Goal: Information Seeking & Learning: Check status

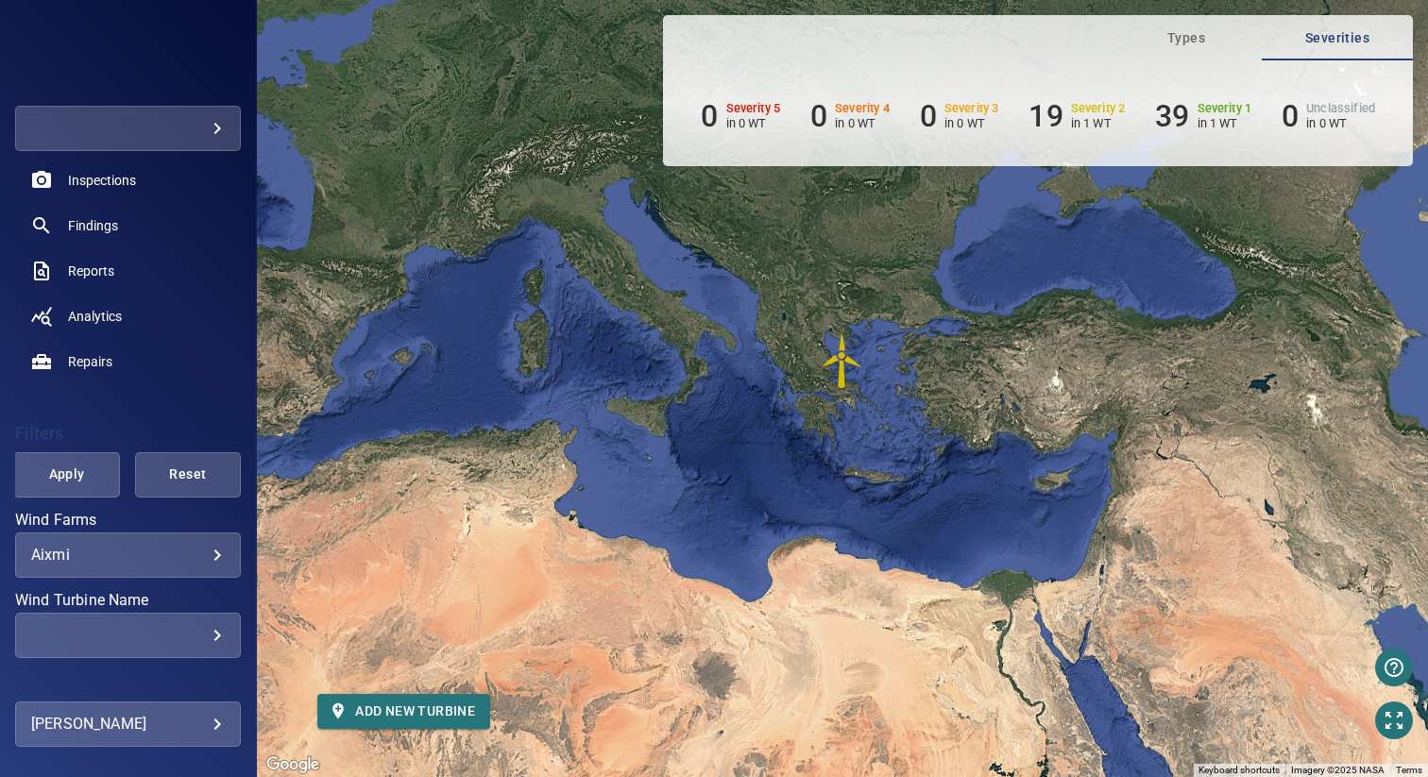
scroll to position [179, 0]
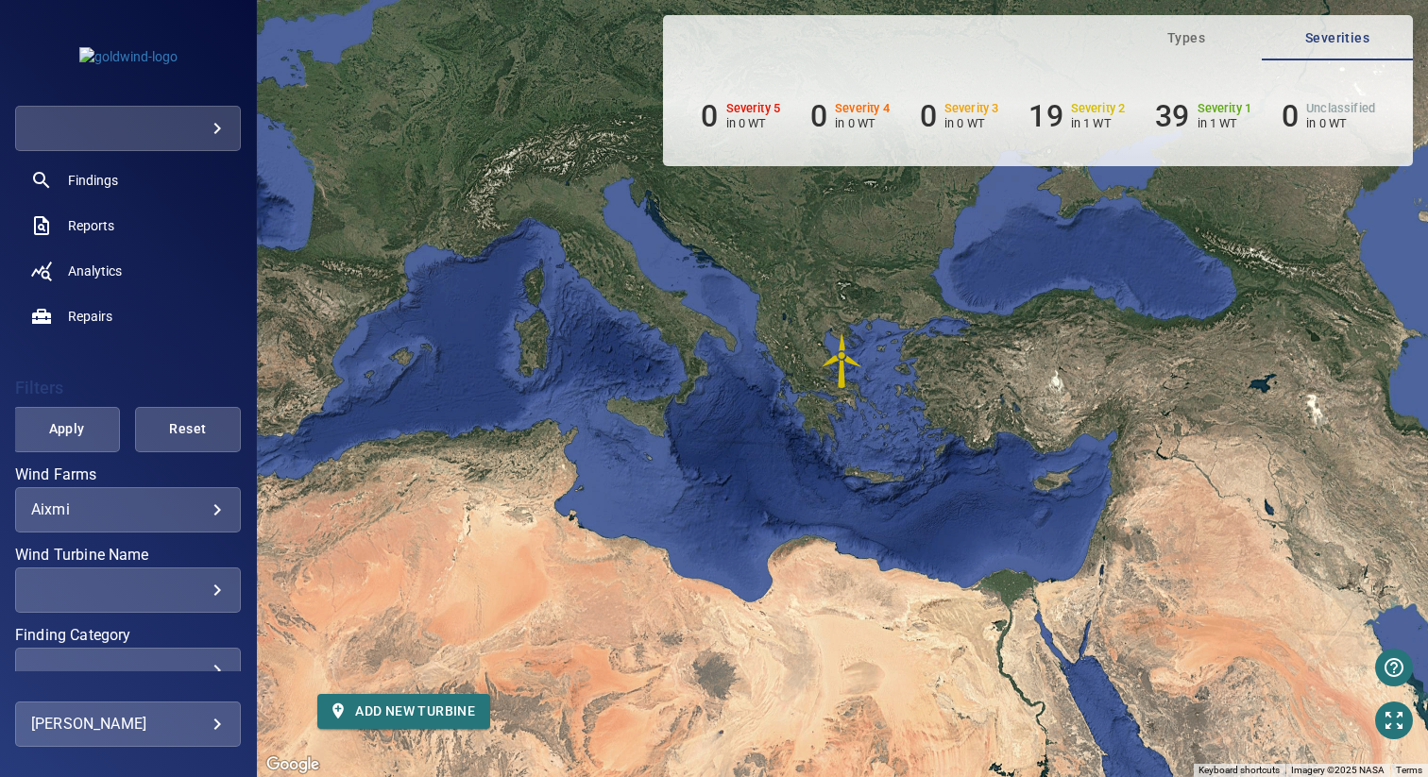
click at [115, 513] on body "**********" at bounding box center [714, 388] width 1428 height 777
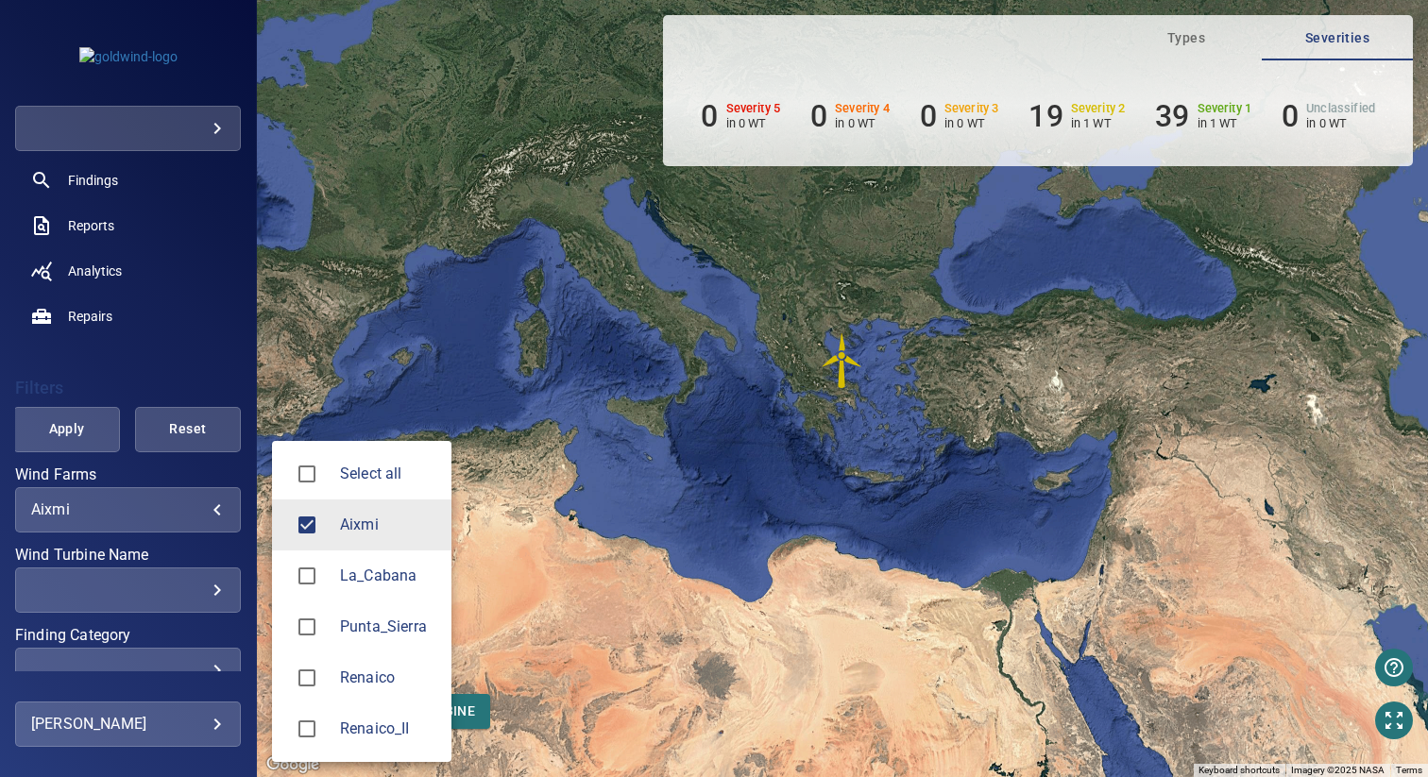
click at [348, 727] on span "Renaico_II" at bounding box center [388, 729] width 96 height 23
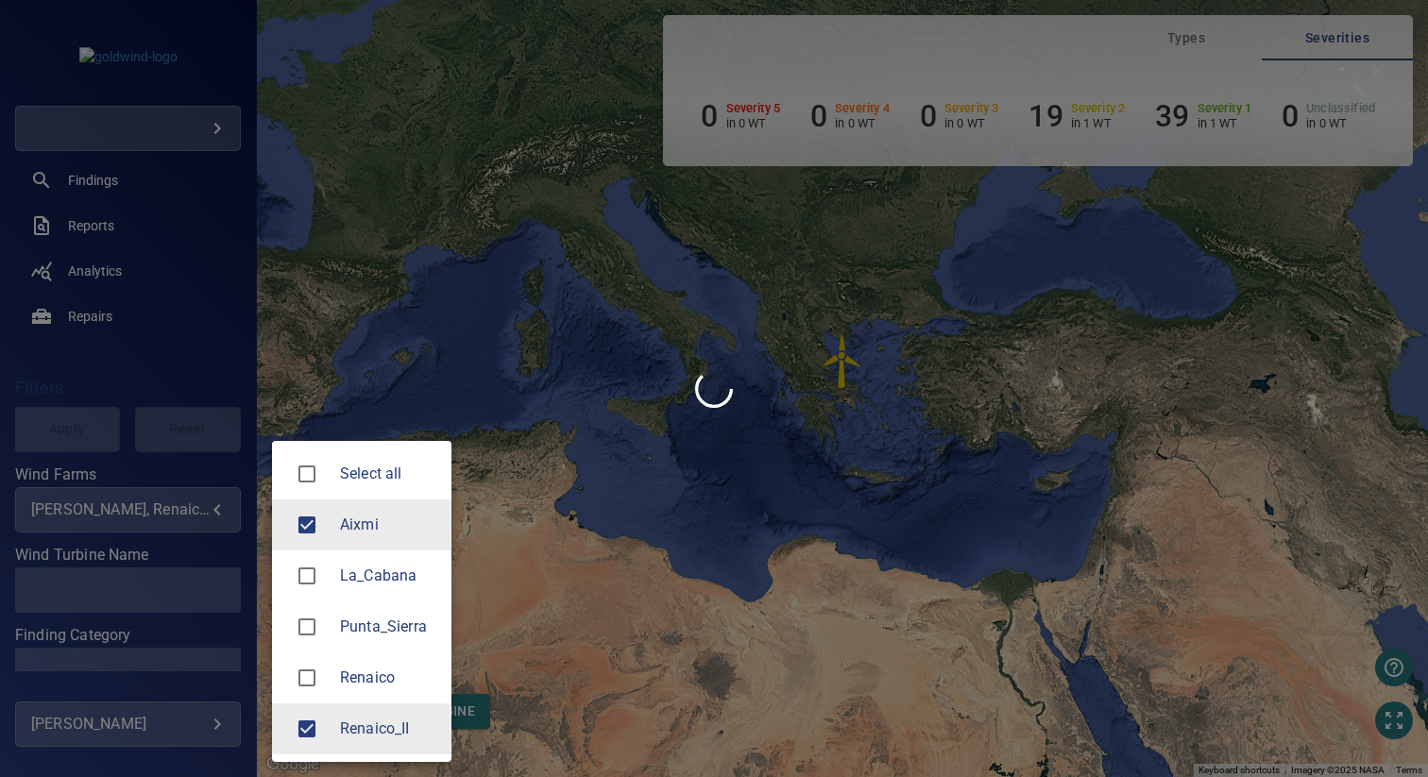
click at [348, 508] on li "Aixmi" at bounding box center [361, 525] width 179 height 51
type input "**********"
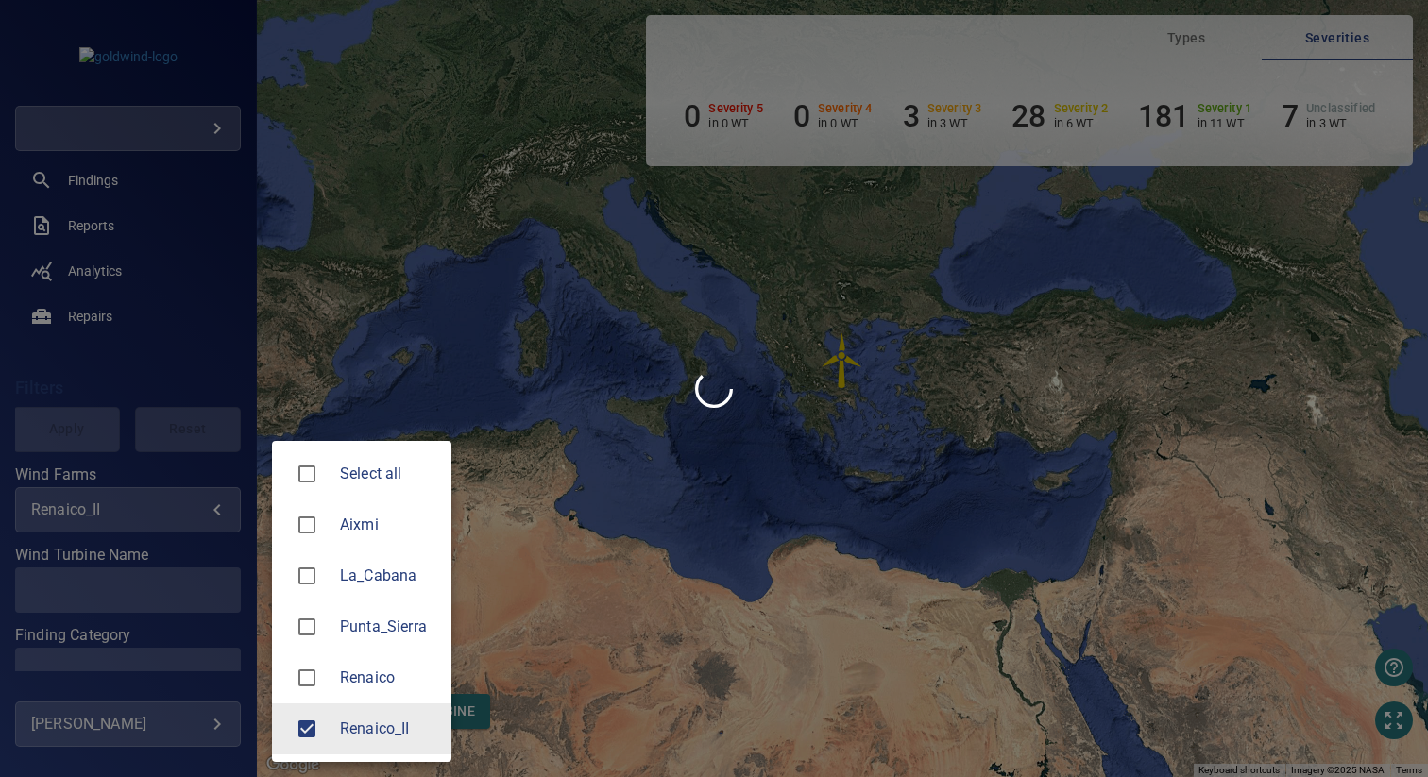
click at [616, 530] on div at bounding box center [714, 388] width 1428 height 777
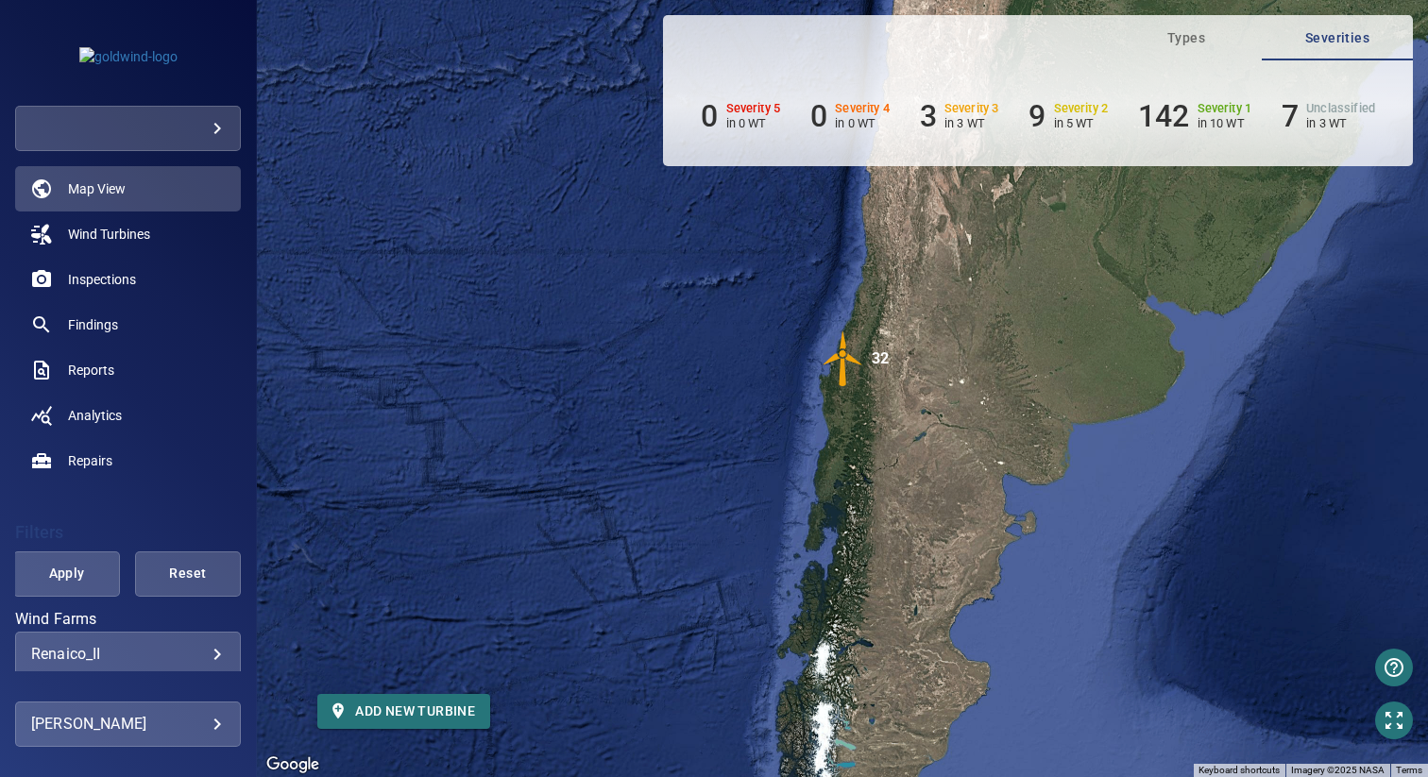
scroll to position [15, 0]
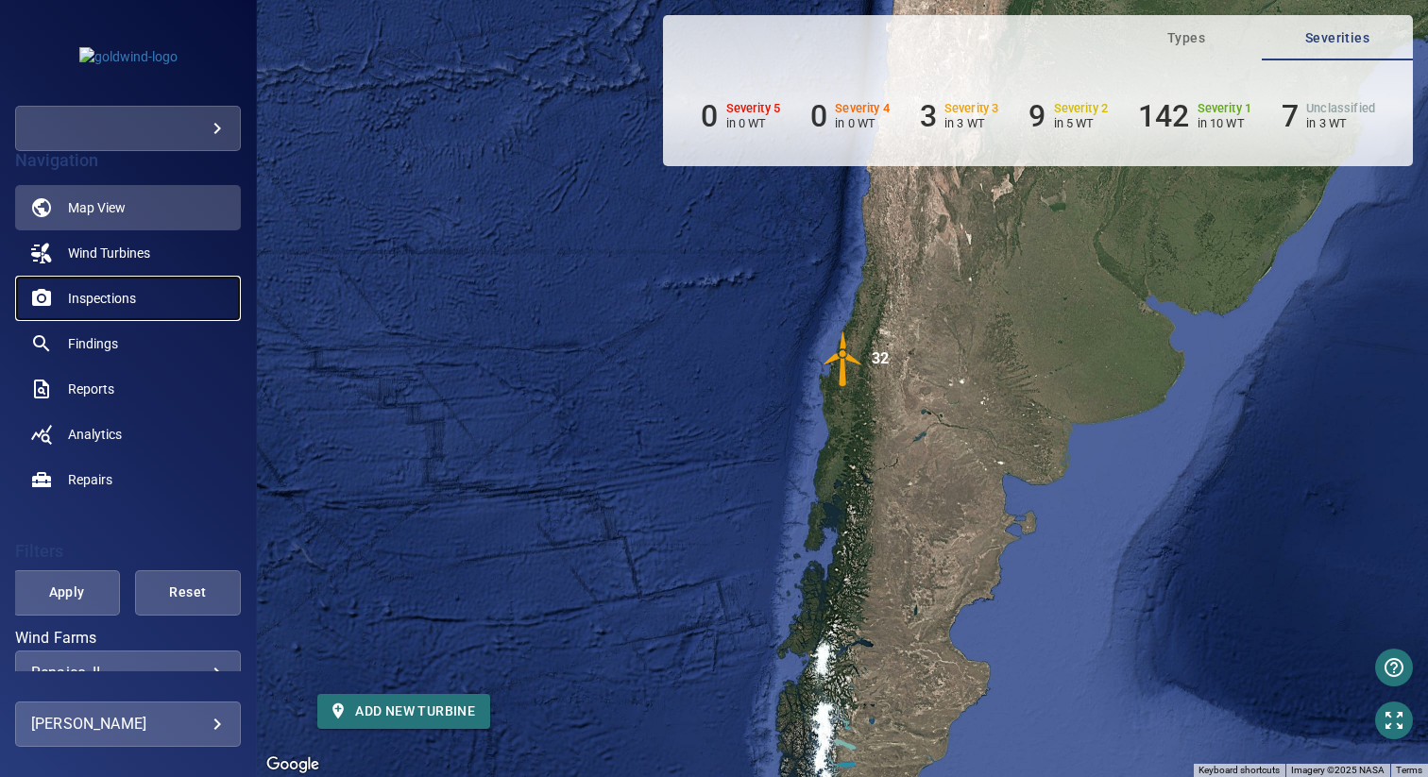
click at [121, 292] on span "Inspections" at bounding box center [102, 298] width 68 height 19
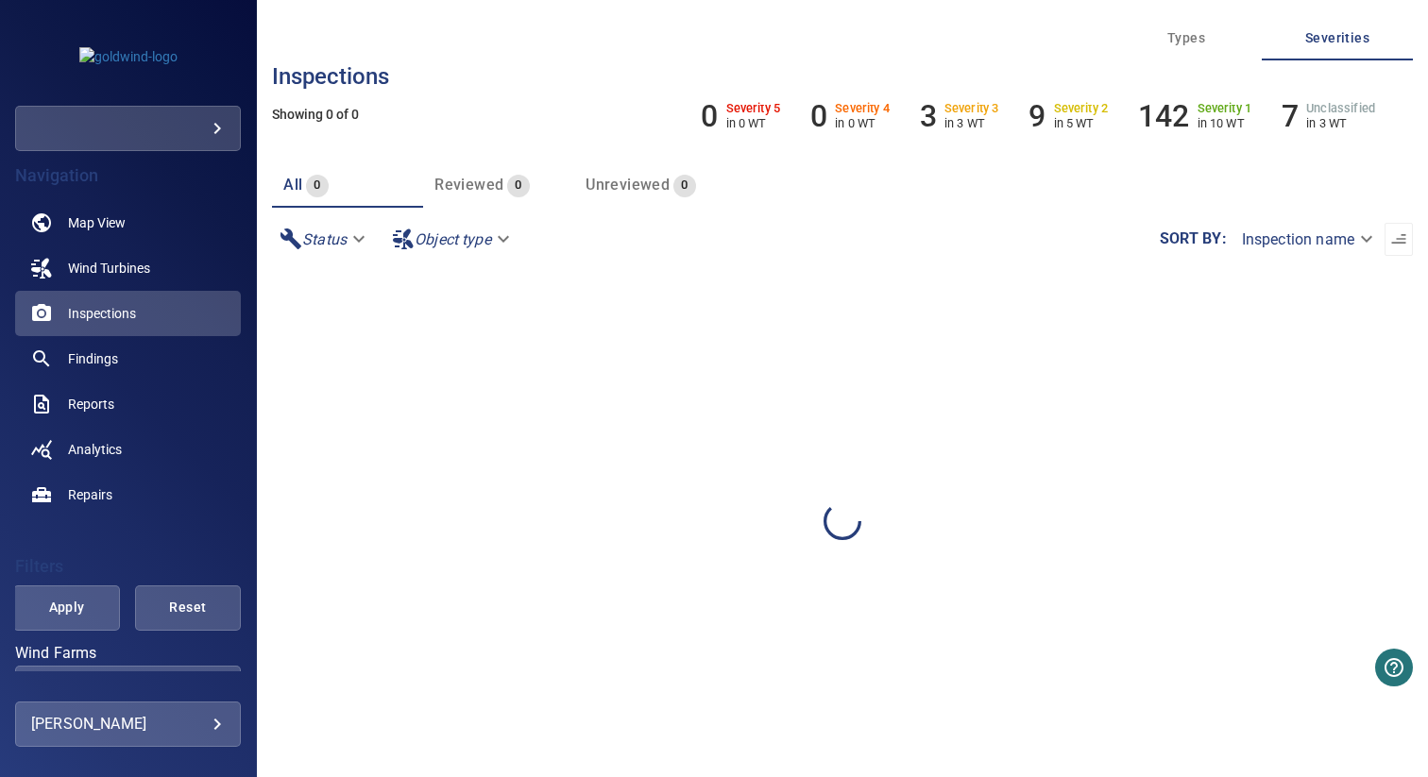
scroll to position [356, 0]
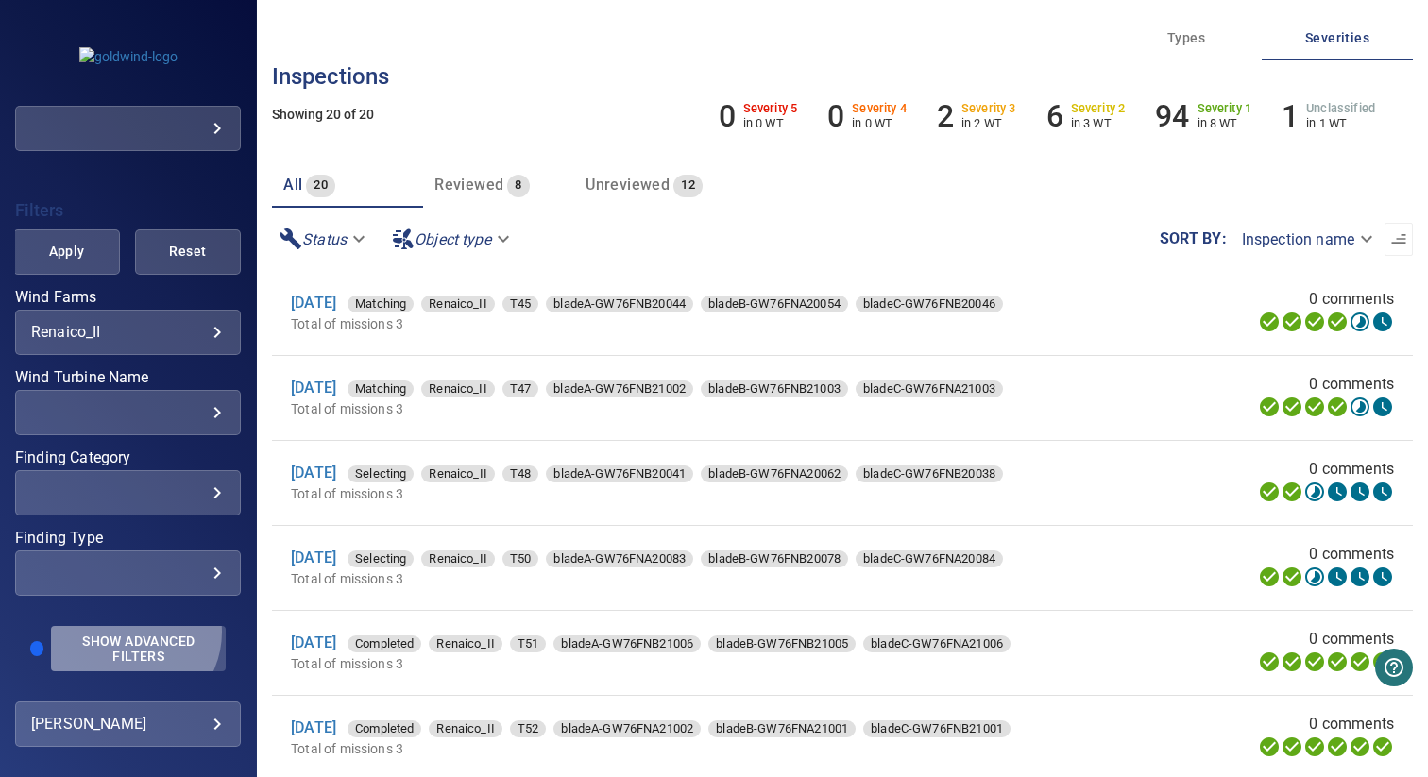
click at [127, 632] on button "Show Advanced Filters" at bounding box center [138, 648] width 175 height 45
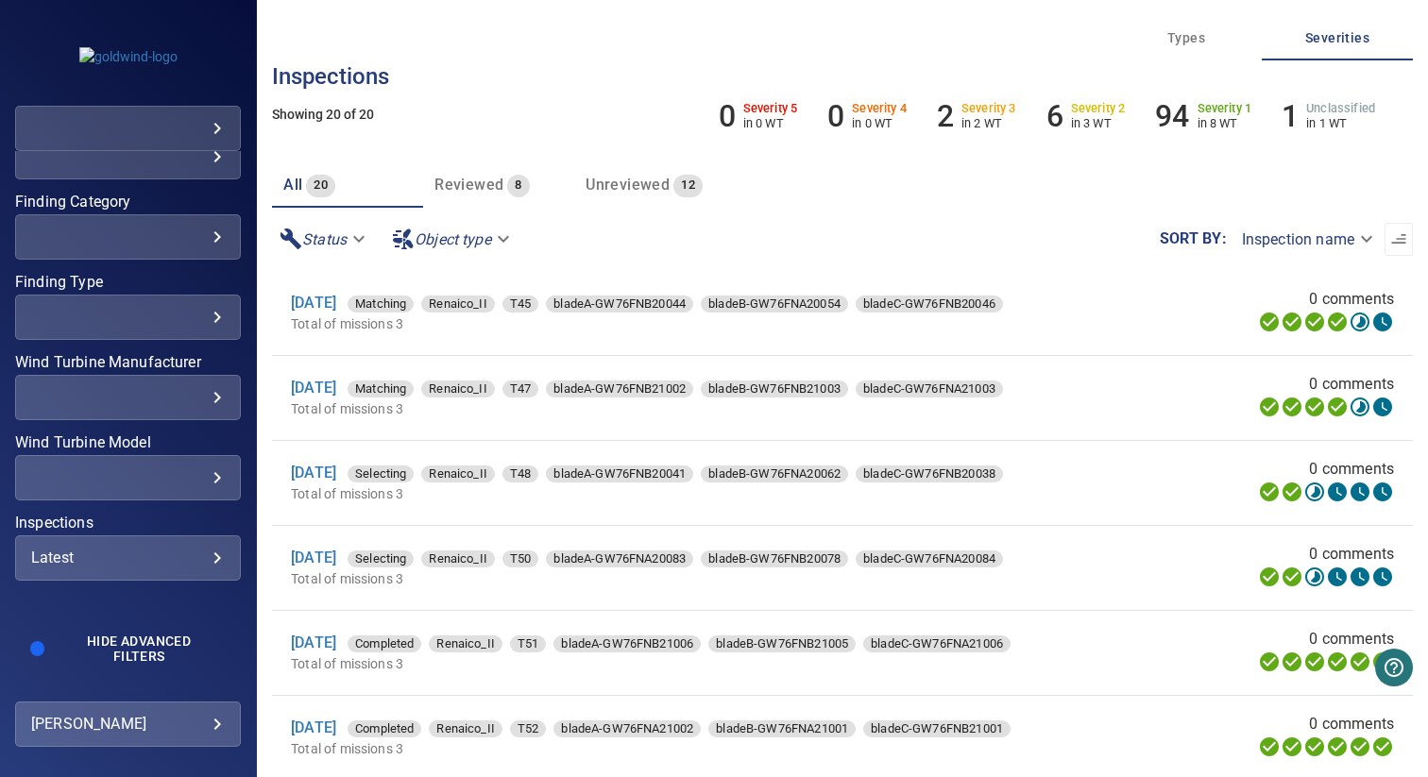
click at [112, 551] on div "Latest" at bounding box center [128, 558] width 194 height 18
click at [356, 615] on span "2025" at bounding box center [382, 623] width 110 height 23
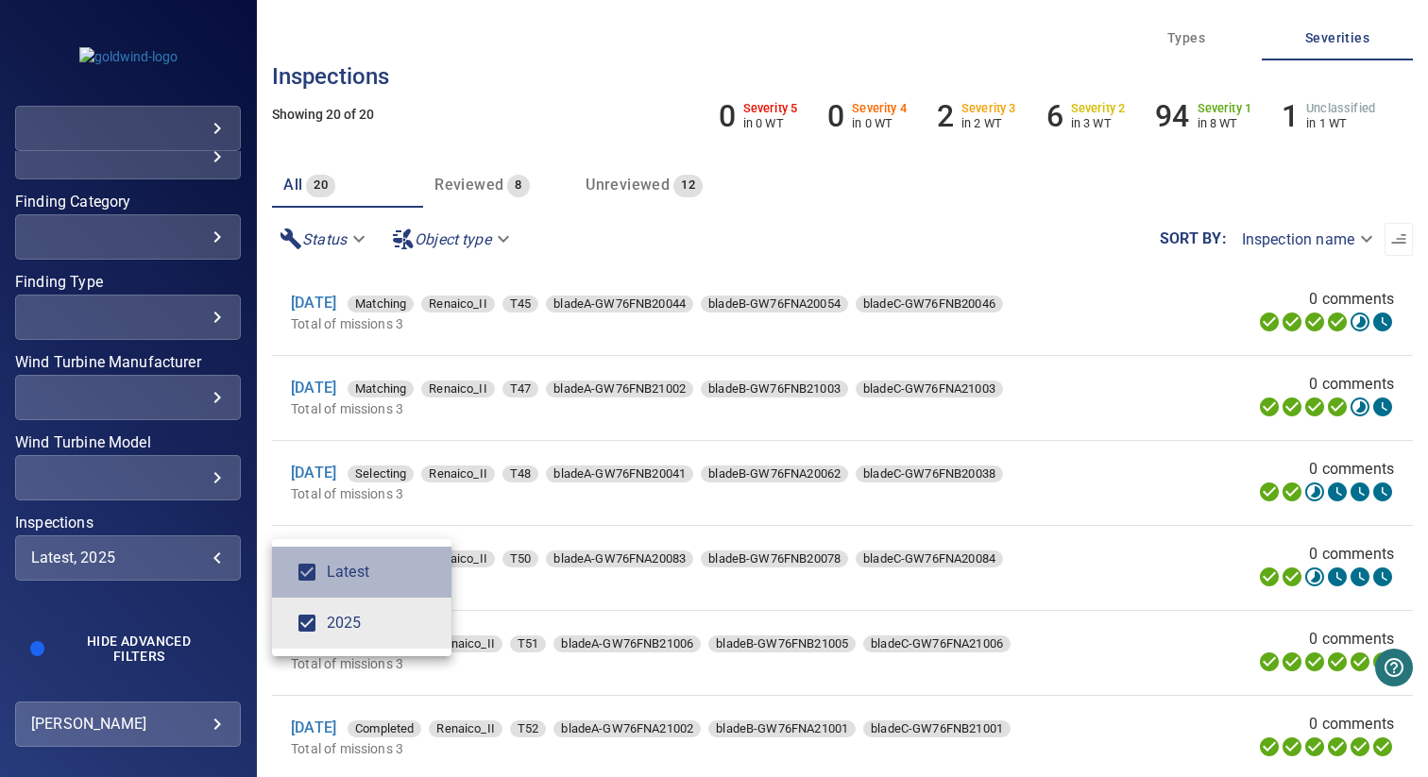
click at [356, 571] on span "Latest" at bounding box center [382, 572] width 110 height 23
type input "****"
click at [146, 504] on div "Inspections" at bounding box center [714, 388] width 1428 height 777
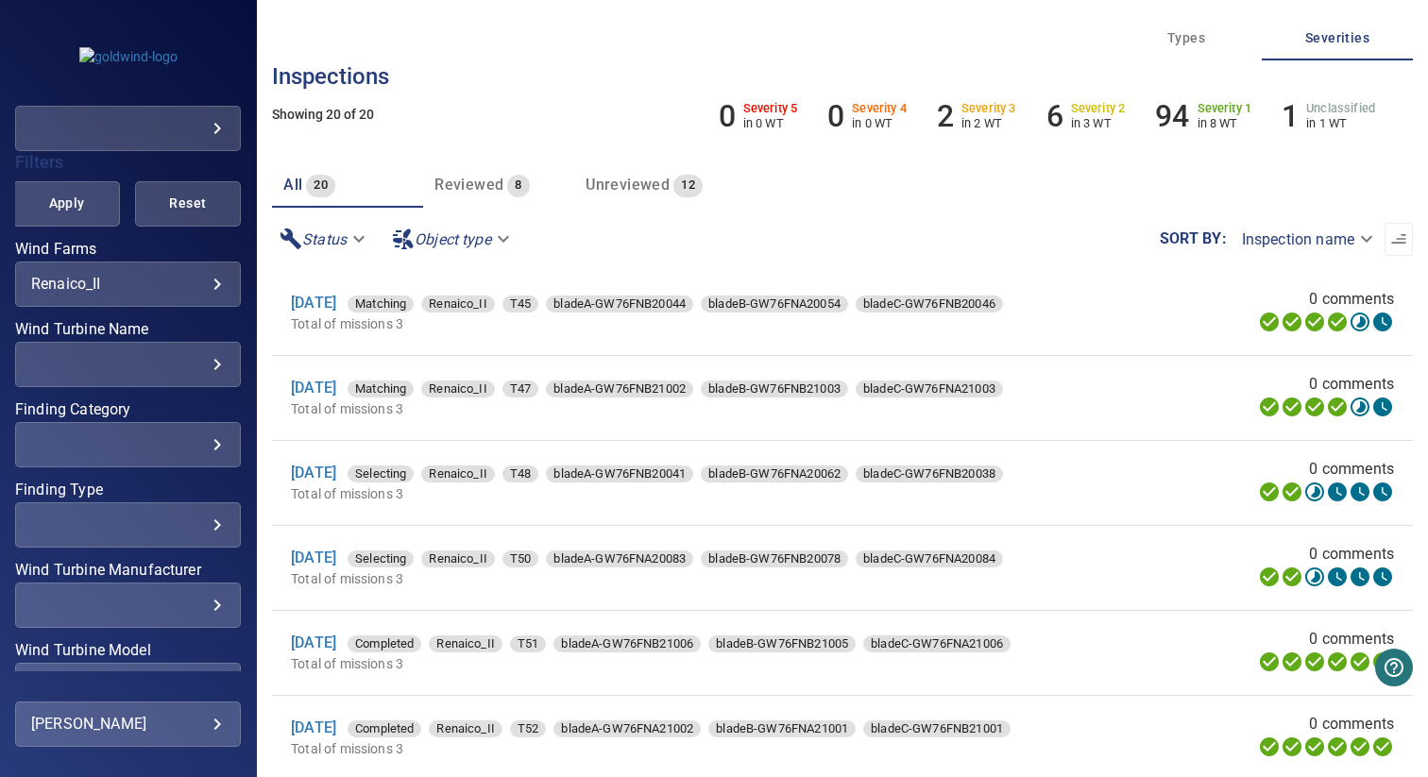
scroll to position [383, 0]
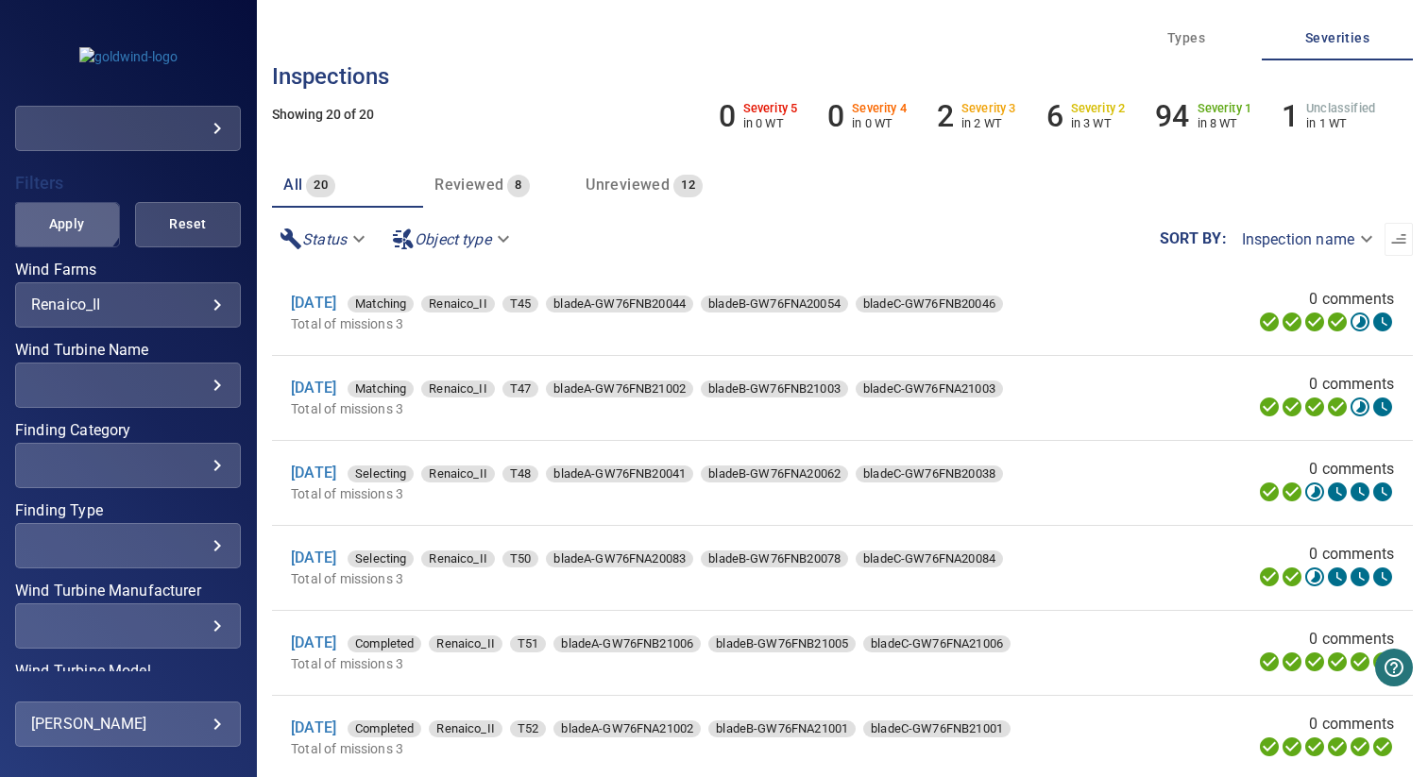
click at [60, 205] on button "Apply" at bounding box center [66, 224] width 106 height 45
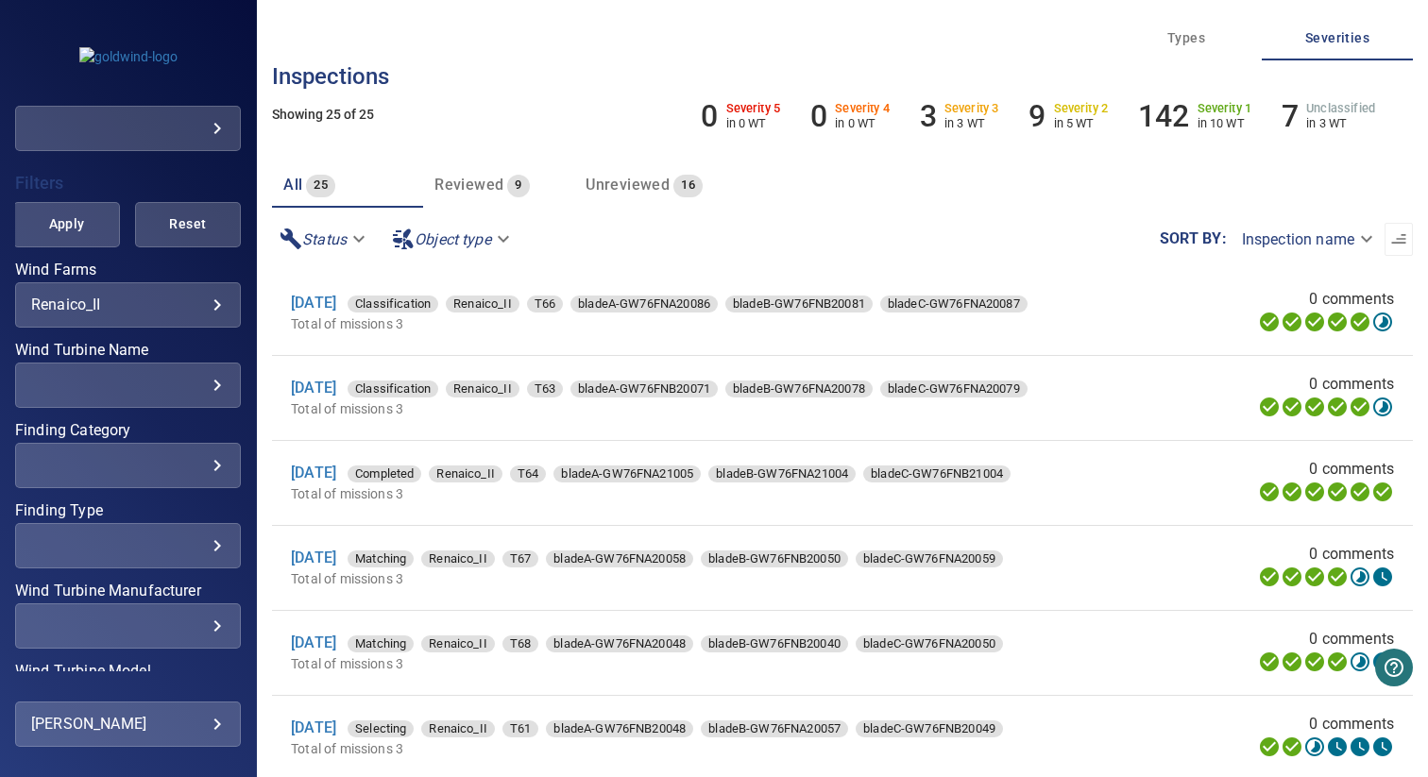
click at [150, 386] on div "​" at bounding box center [128, 385] width 194 height 18
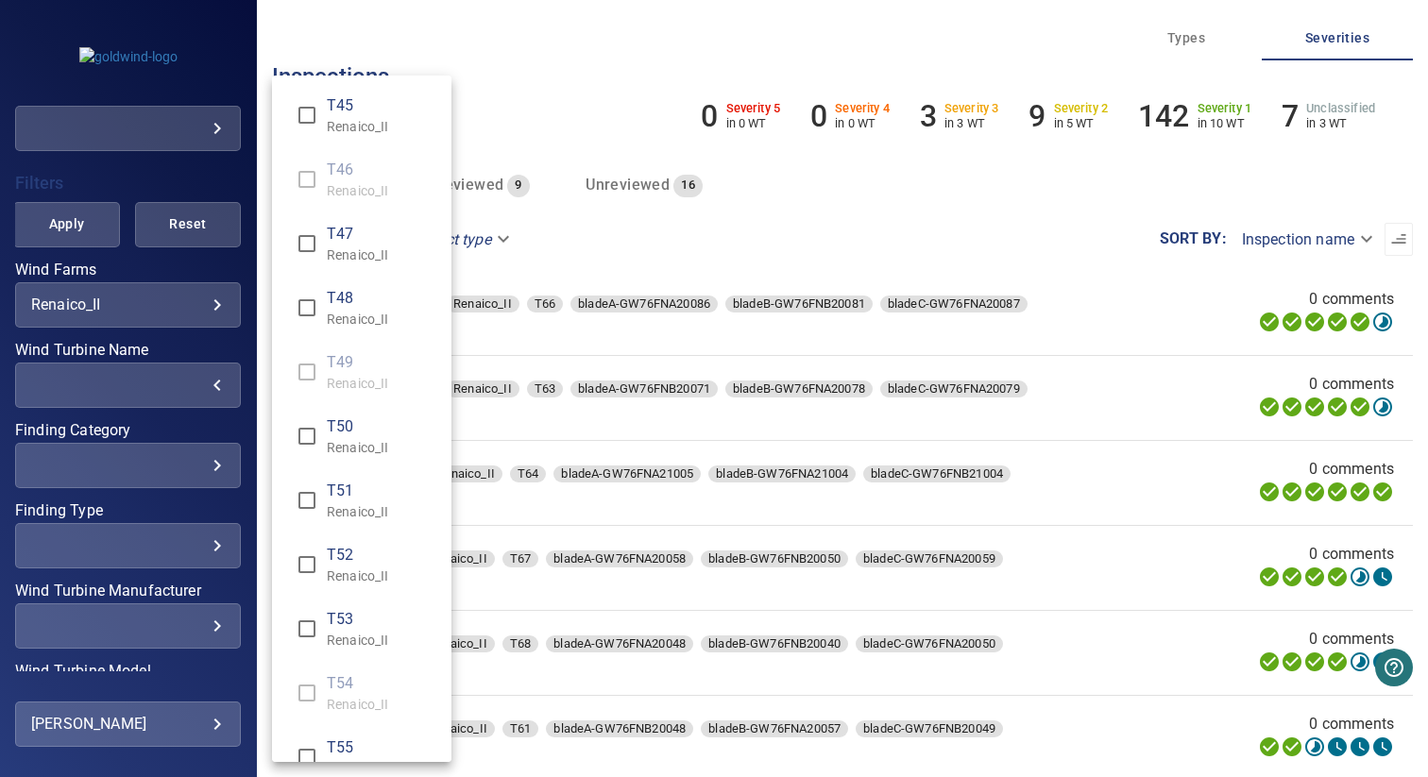
click at [356, 115] on span "T45" at bounding box center [382, 105] width 110 height 23
type input "**********"
click at [568, 115] on div "Wind Turbine Name" at bounding box center [714, 388] width 1428 height 777
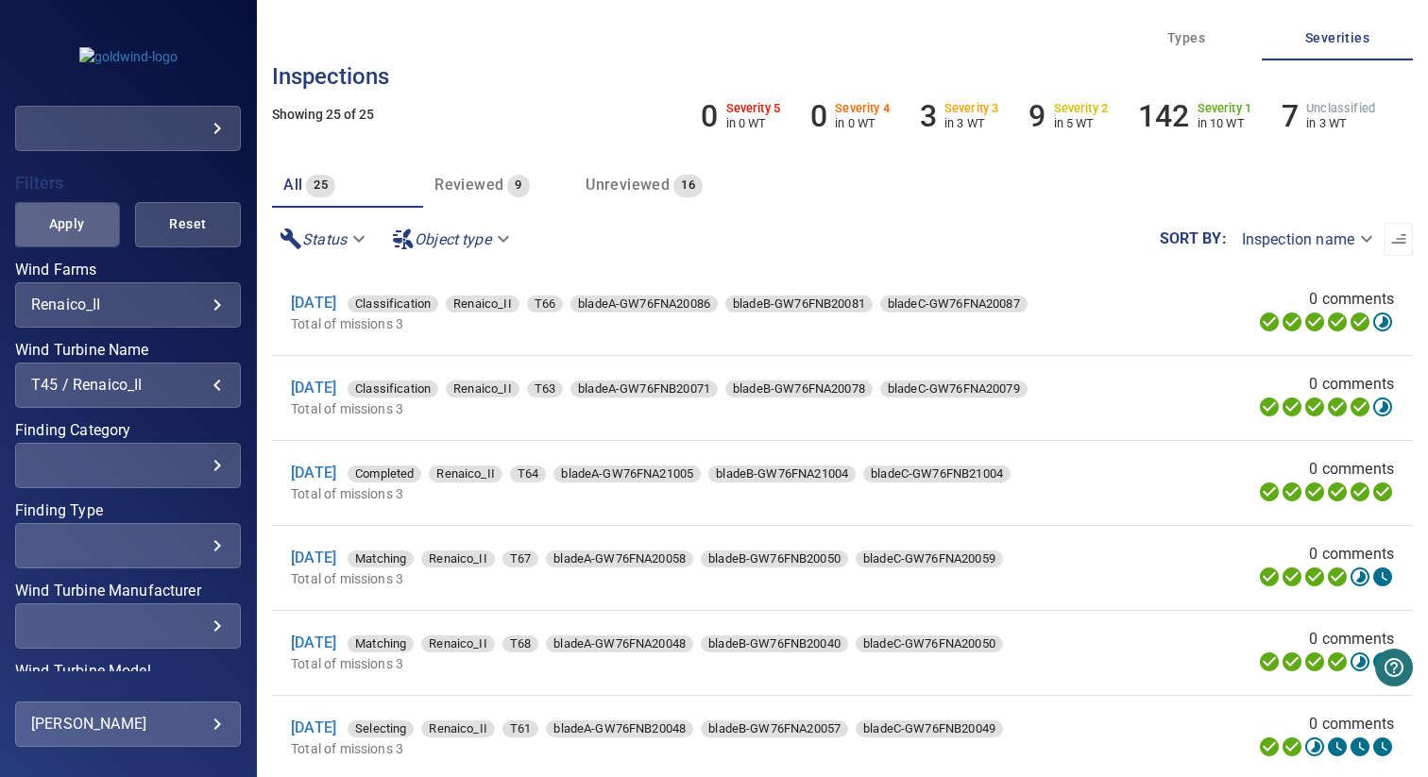
click at [76, 231] on span "Apply" at bounding box center [66, 225] width 59 height 24
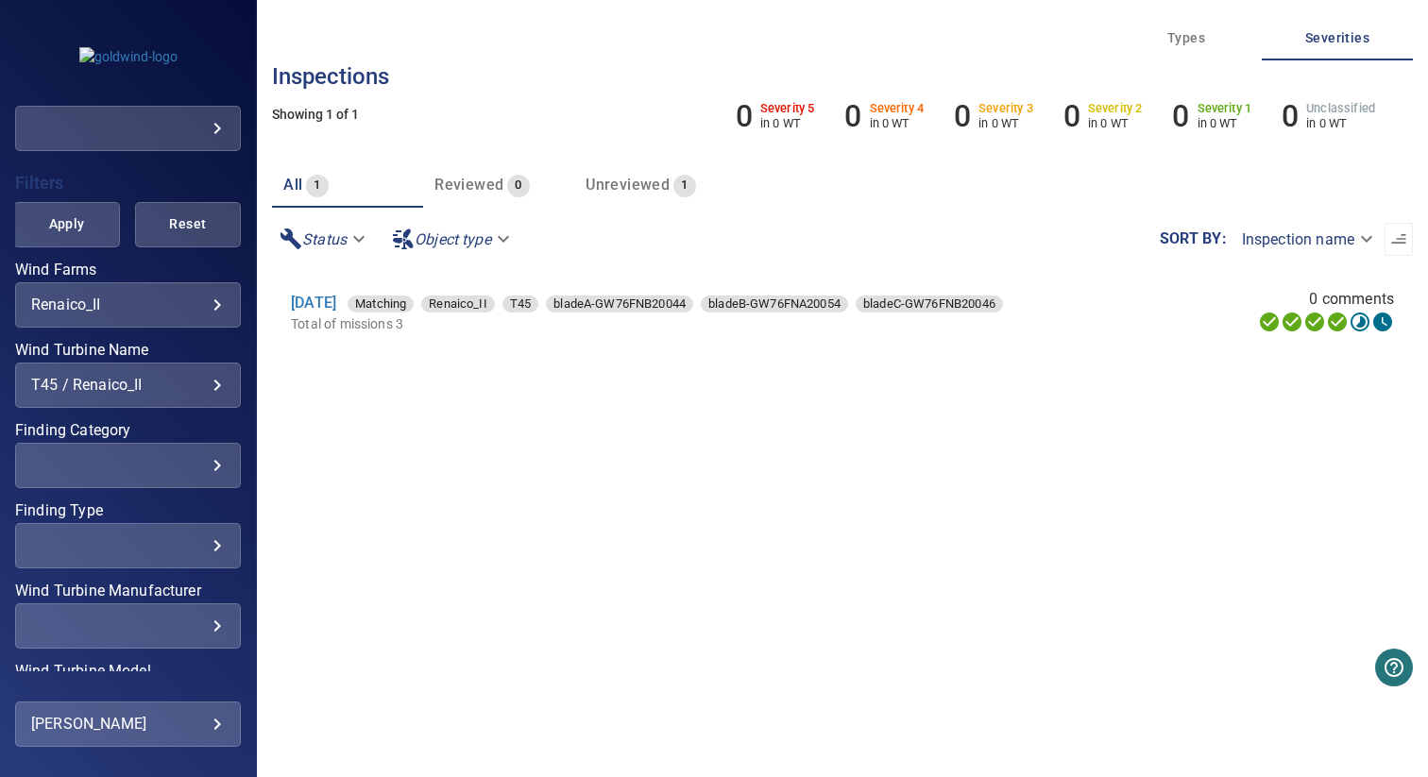
click at [168, 387] on div "T45 / Renaico_II" at bounding box center [128, 385] width 194 height 18
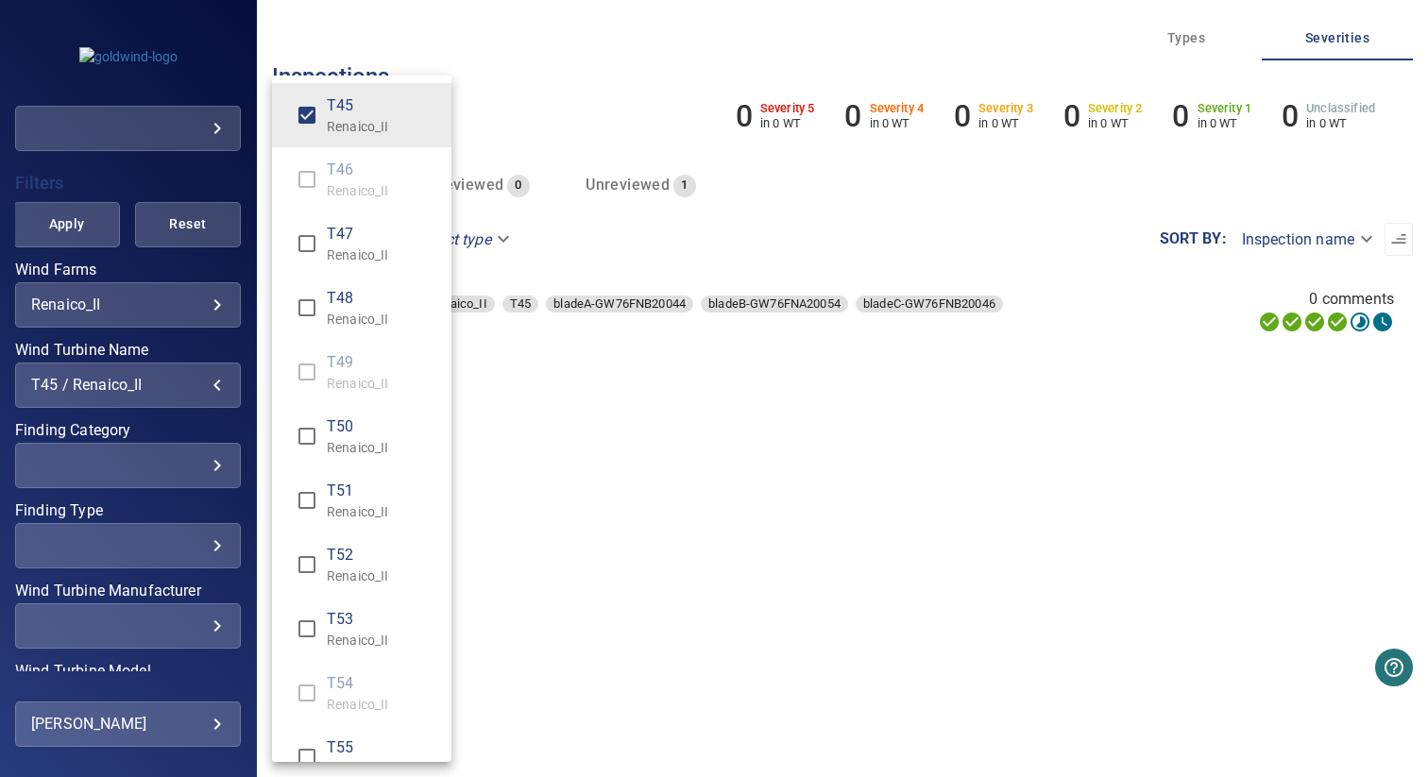
click at [344, 230] on span "T47" at bounding box center [382, 234] width 110 height 23
click at [344, 296] on span "T48" at bounding box center [382, 298] width 110 height 23
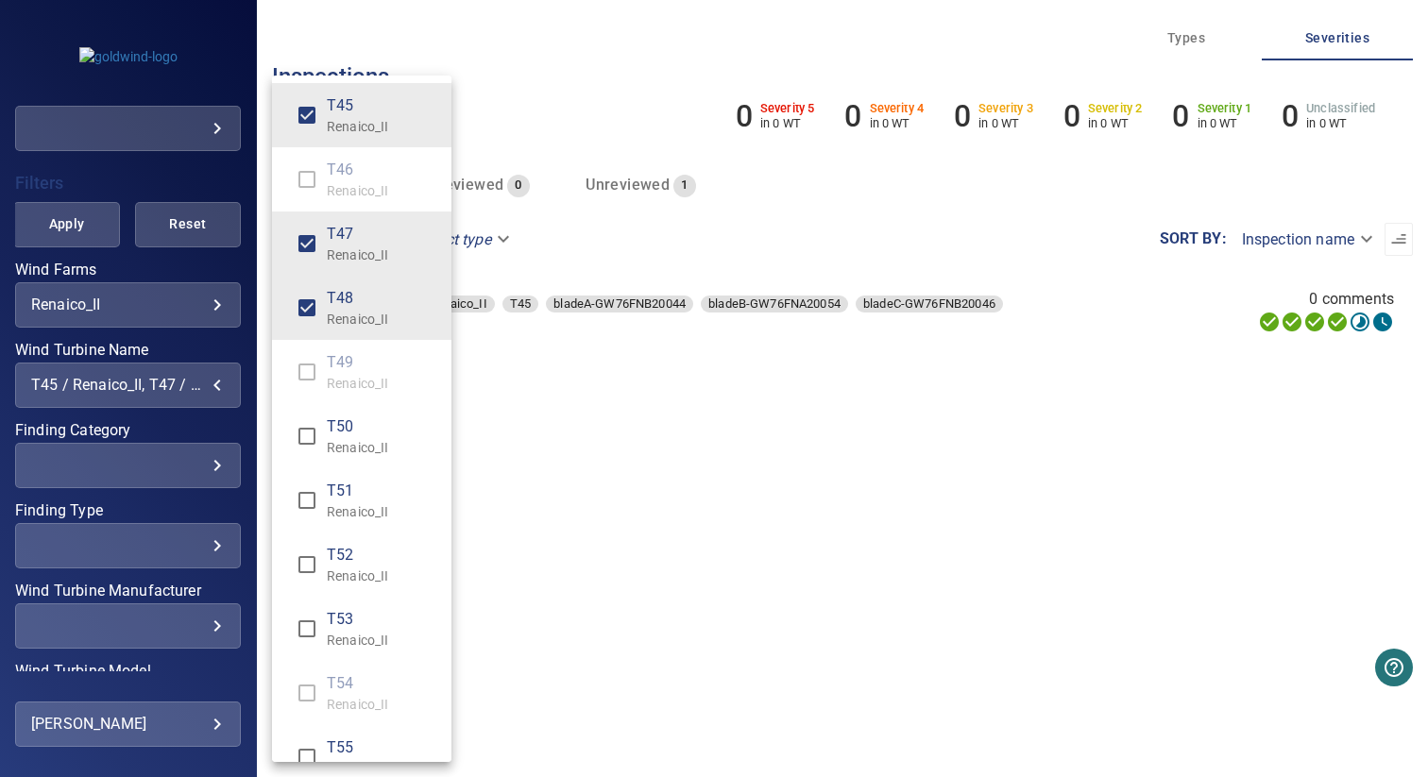
click at [358, 94] on span "T45" at bounding box center [382, 105] width 110 height 23
type input "**********"
click at [618, 92] on div "Wind Turbine Name" at bounding box center [714, 388] width 1428 height 777
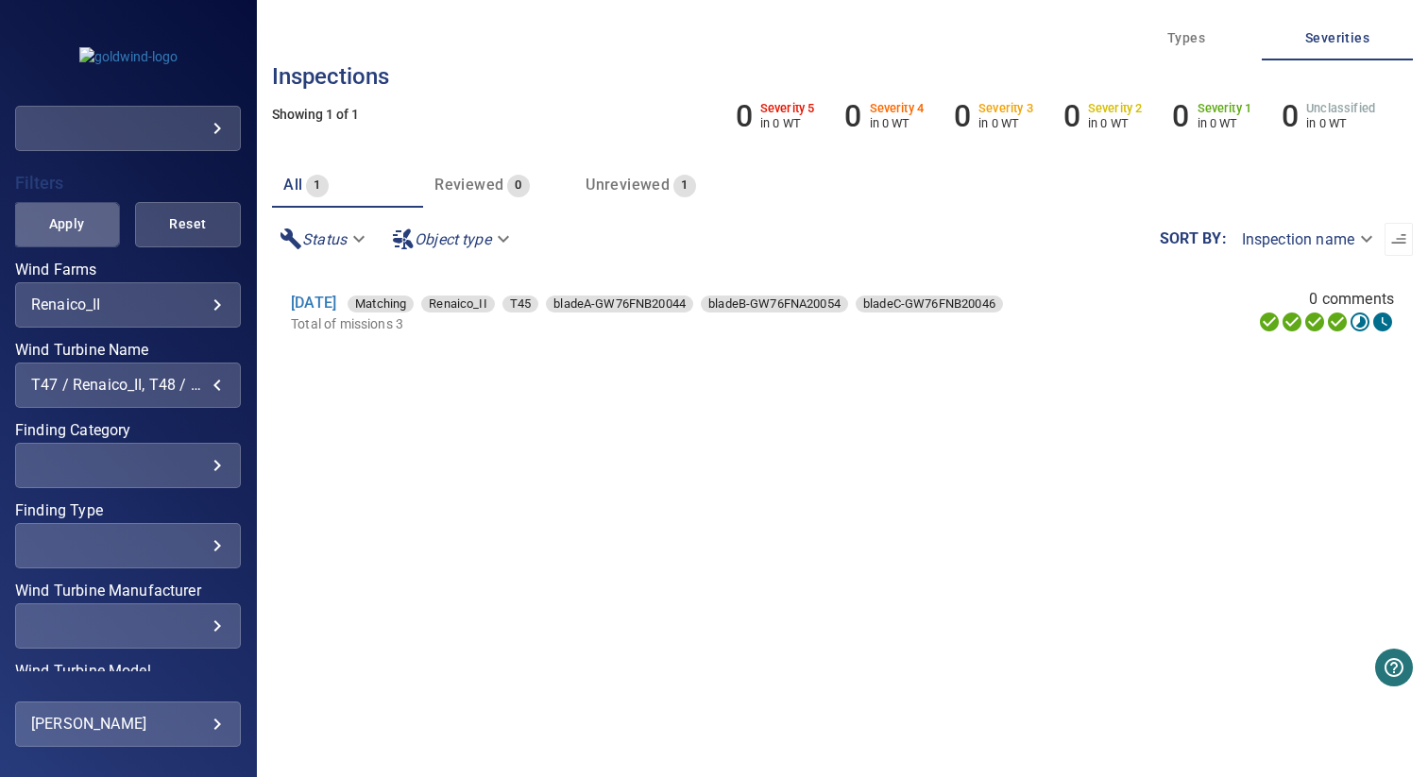
click at [78, 211] on button "Apply" at bounding box center [66, 224] width 106 height 45
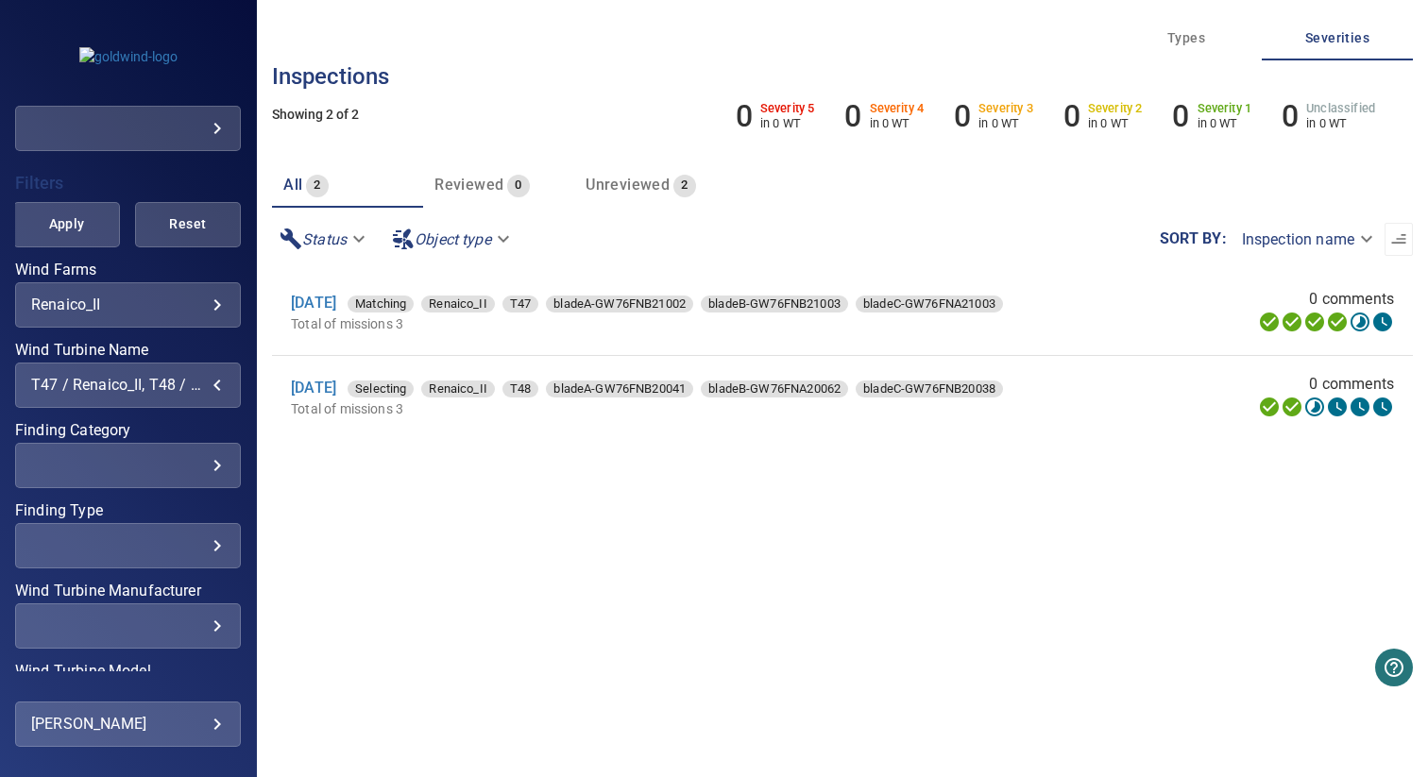
click at [99, 389] on div "T47 / Renaico_II, T48 / Renaico_II" at bounding box center [128, 385] width 194 height 18
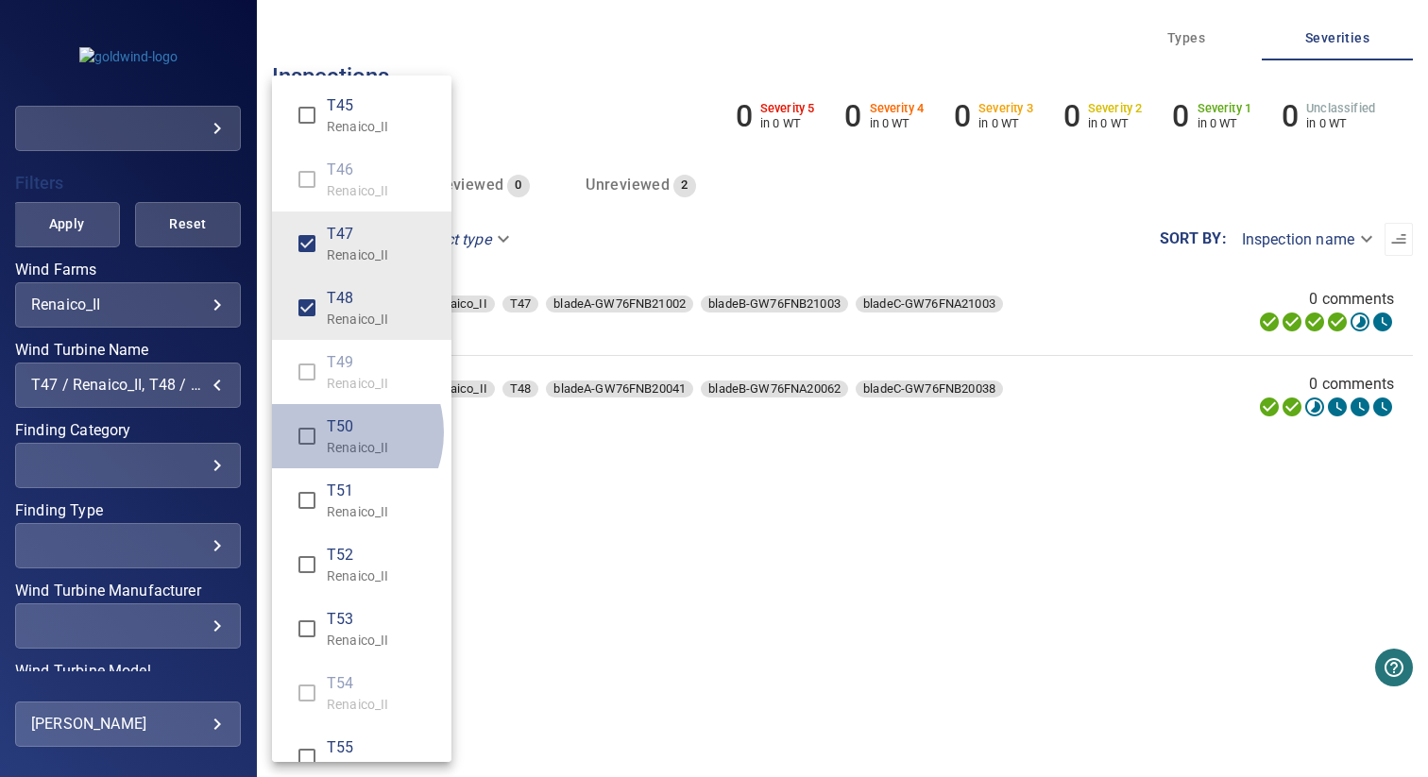
click at [328, 433] on span "T50" at bounding box center [382, 427] width 110 height 23
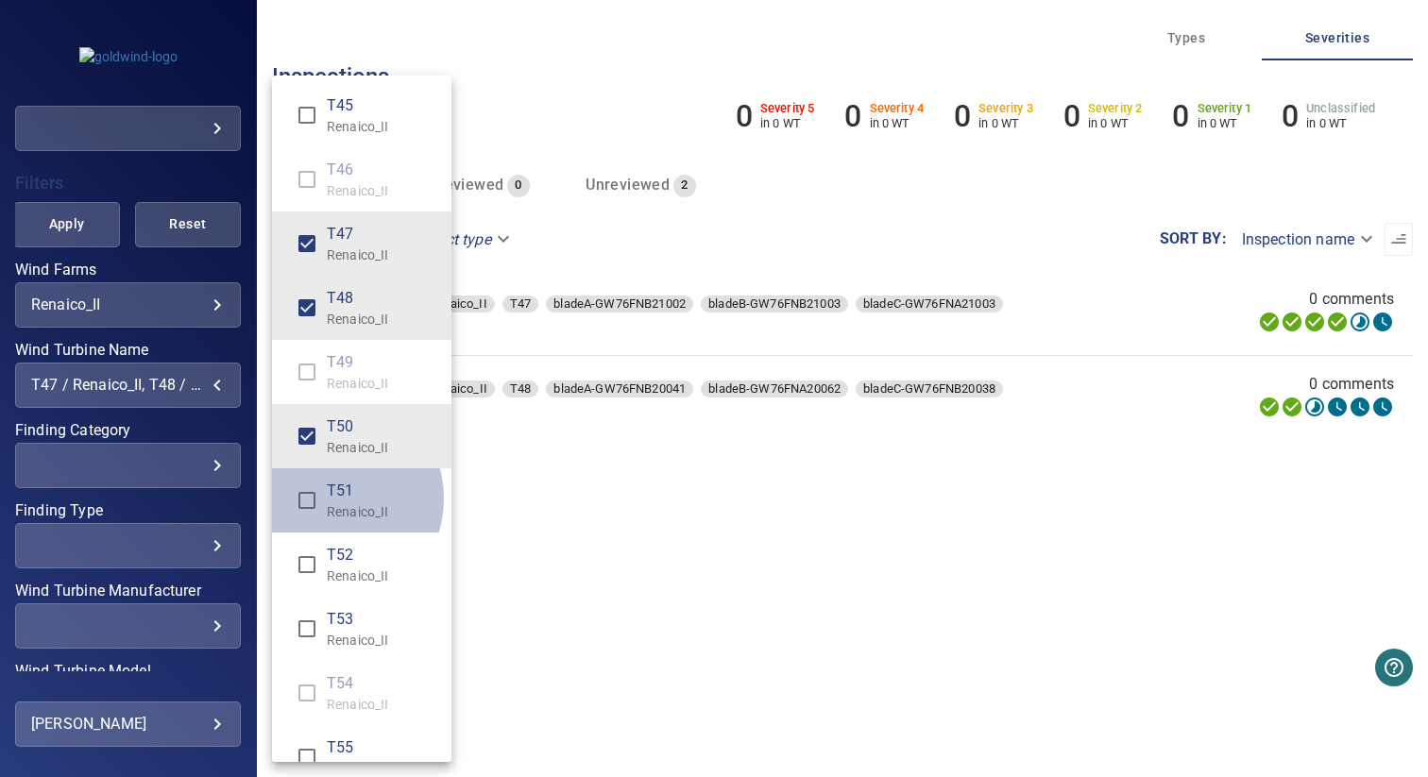
click at [328, 499] on span "T51" at bounding box center [382, 491] width 110 height 23
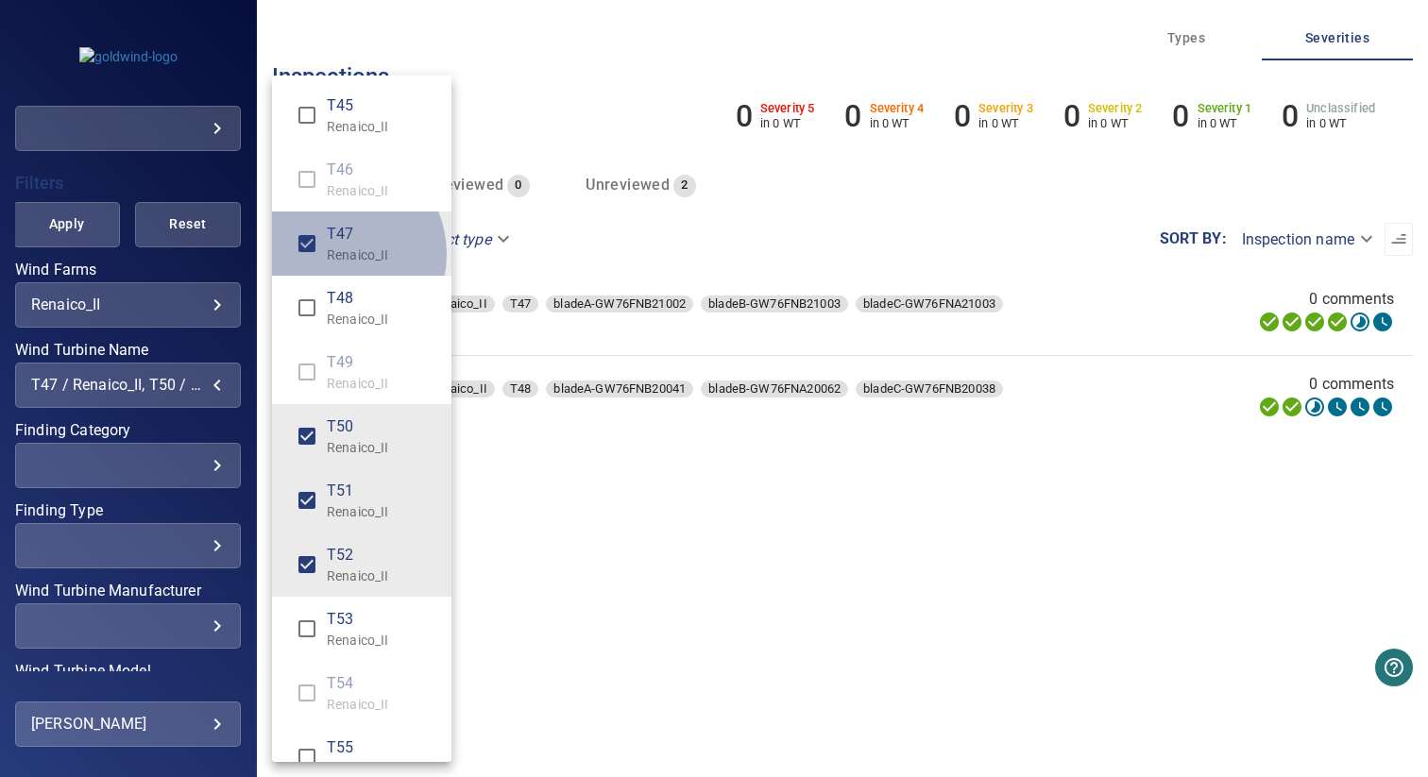
click at [334, 254] on p "Renaico_II" at bounding box center [382, 255] width 110 height 19
type input "**********"
click at [534, 111] on div "Wind Turbine Name" at bounding box center [714, 388] width 1428 height 777
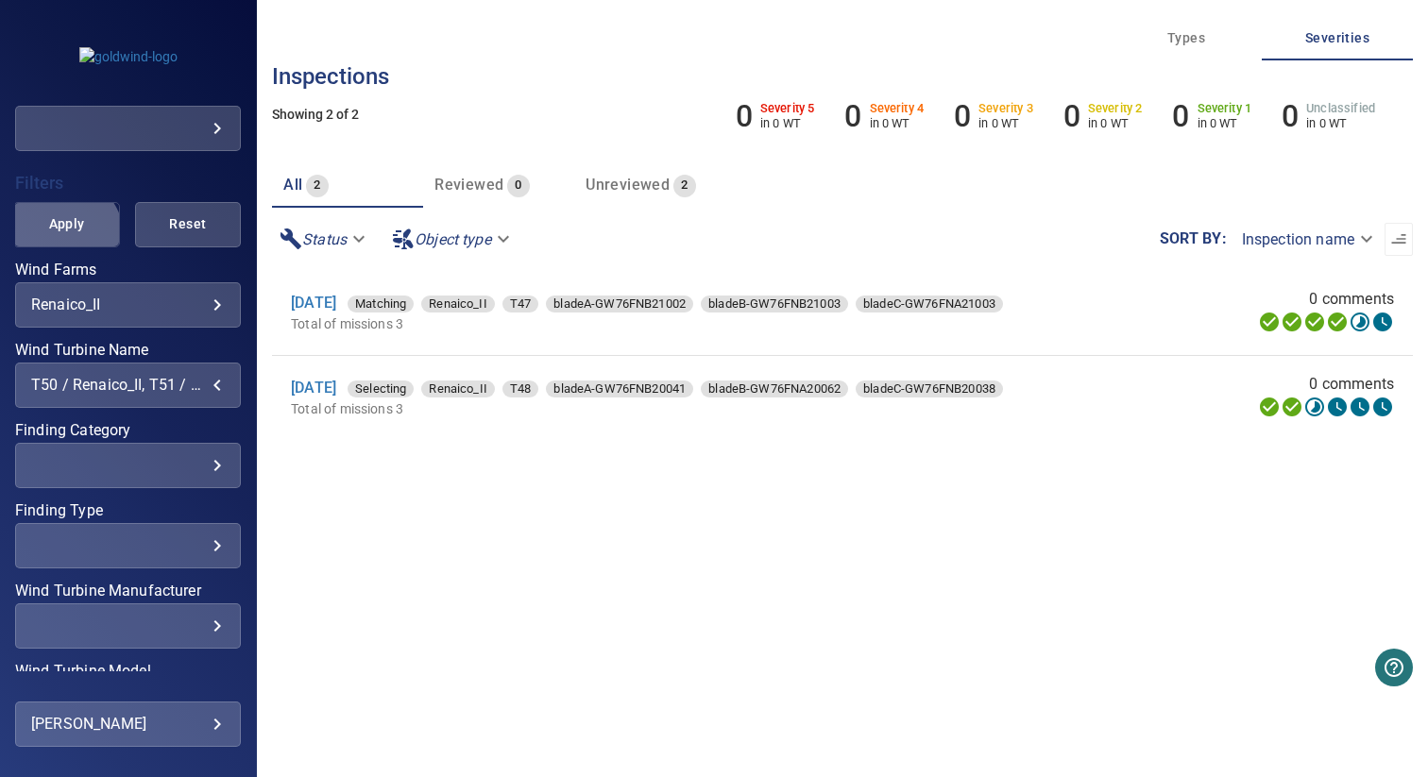
click at [54, 240] on button "Apply" at bounding box center [66, 224] width 106 height 45
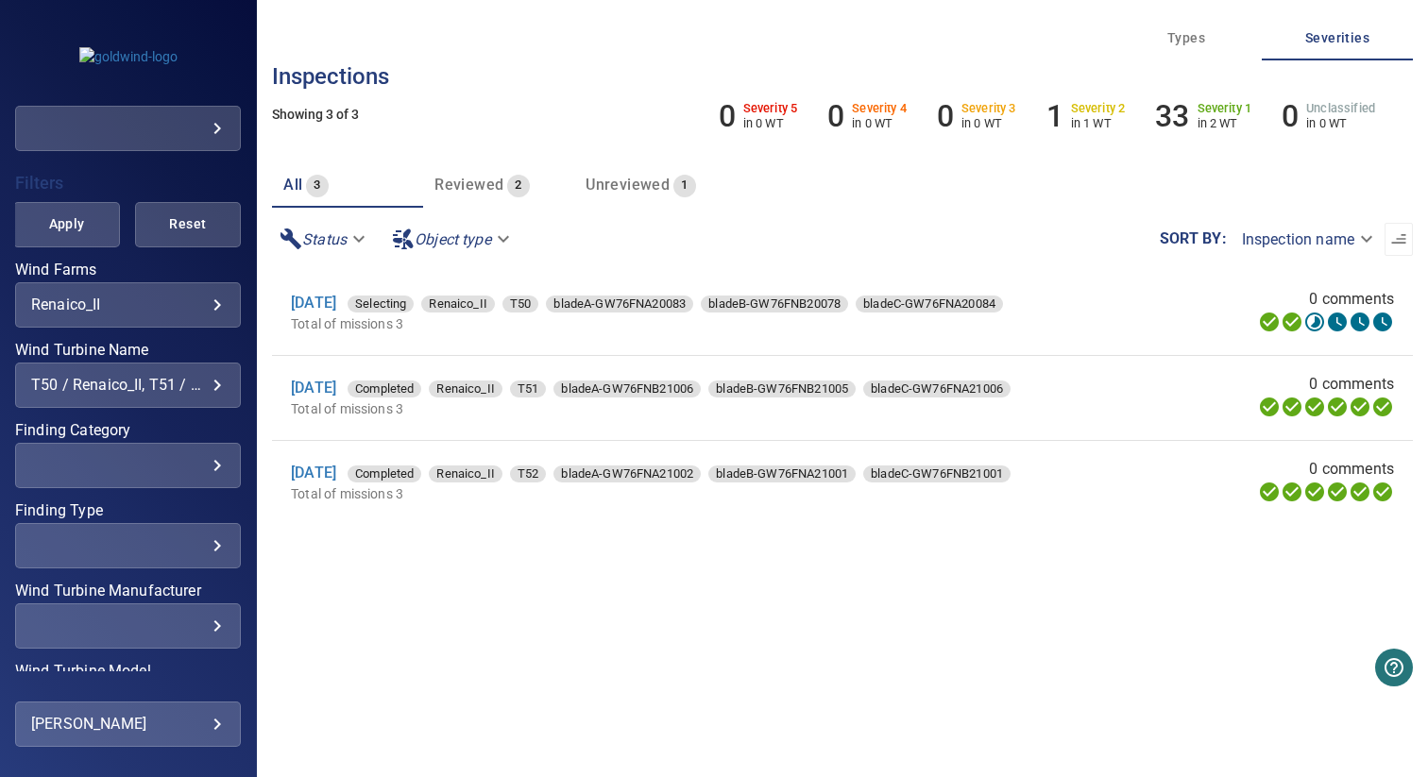
click at [156, 396] on div "**********" at bounding box center [128, 385] width 226 height 45
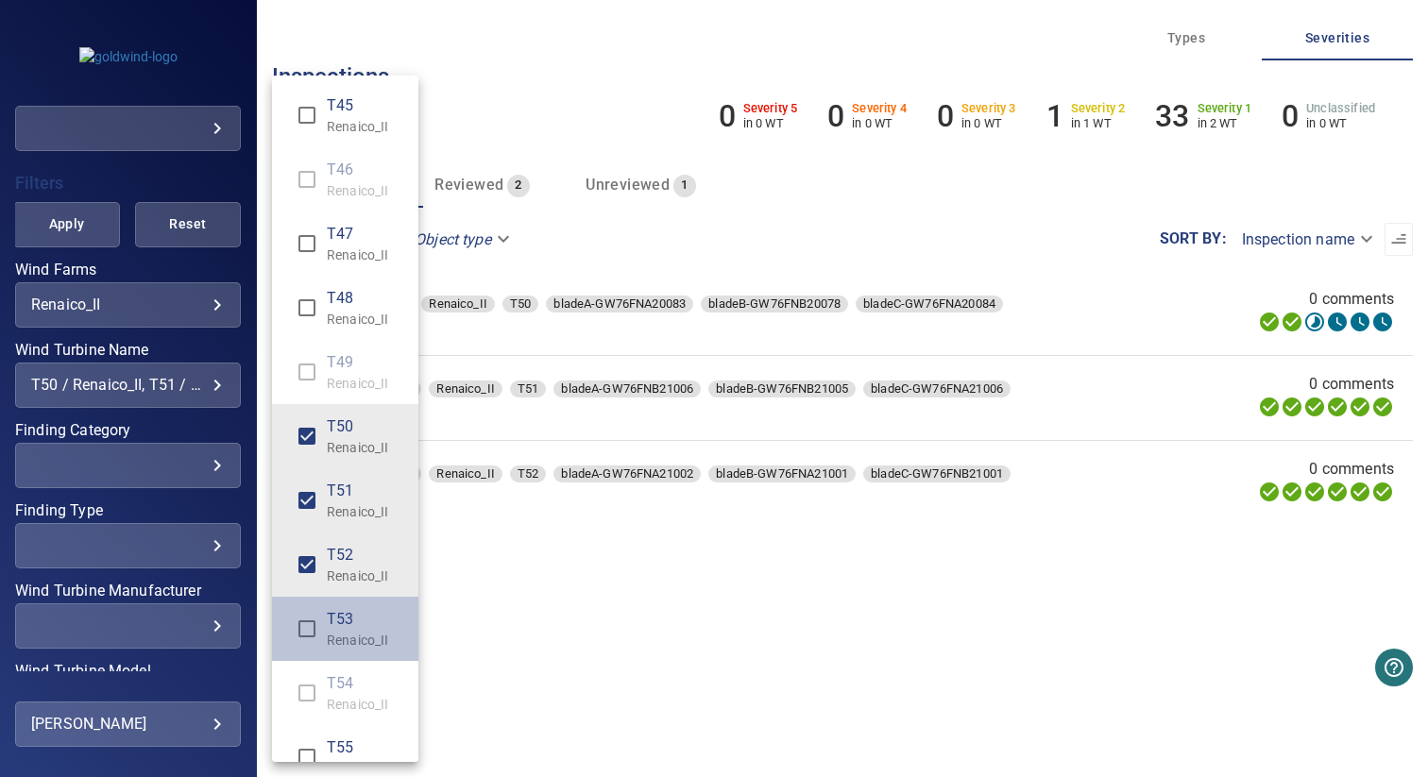
click at [335, 636] on p "Renaico_II" at bounding box center [365, 640] width 77 height 19
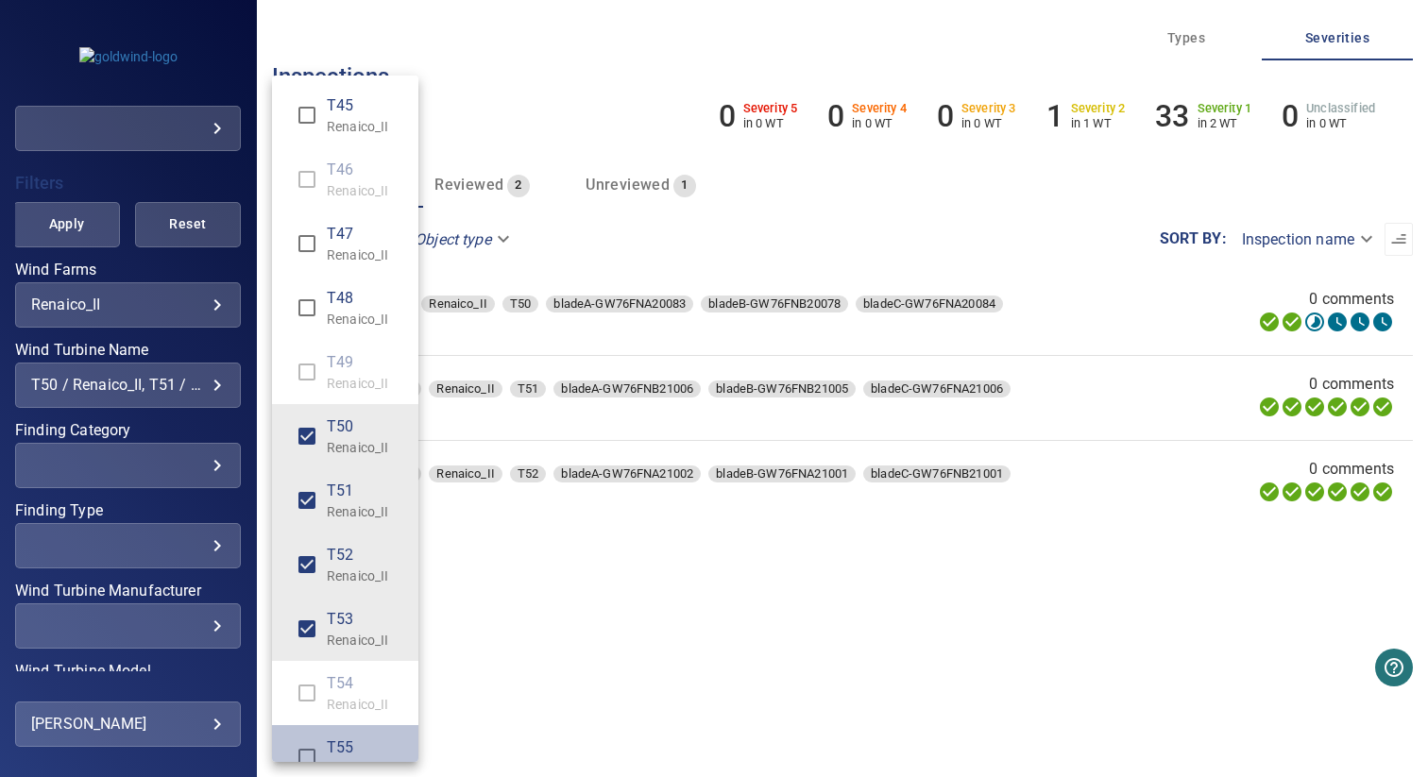
click at [333, 751] on span "T55" at bounding box center [365, 748] width 77 height 23
click at [336, 572] on p "Renaico_II" at bounding box center [365, 576] width 77 height 19
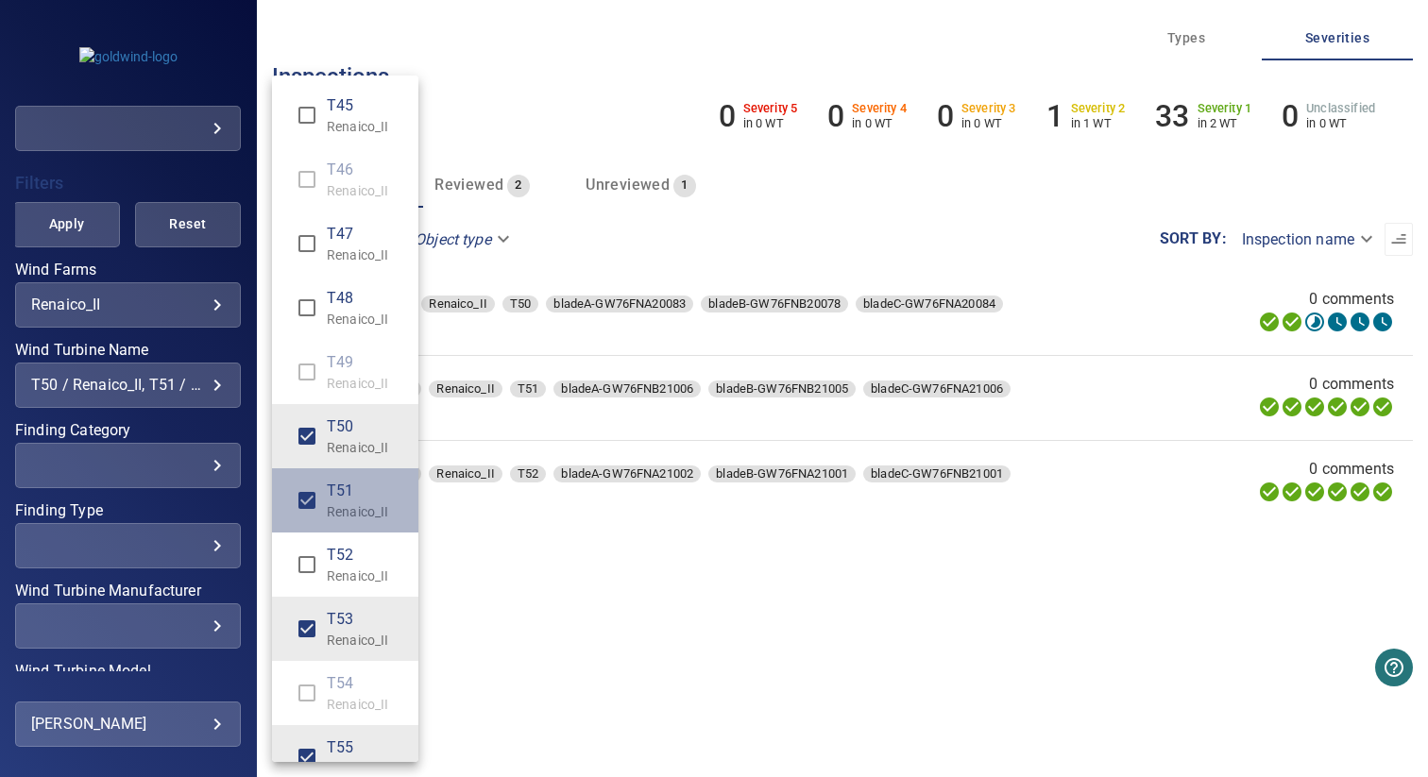
click at [366, 496] on span "T51" at bounding box center [365, 491] width 77 height 23
click at [374, 450] on p "Renaico_II" at bounding box center [365, 447] width 77 height 19
type input "**********"
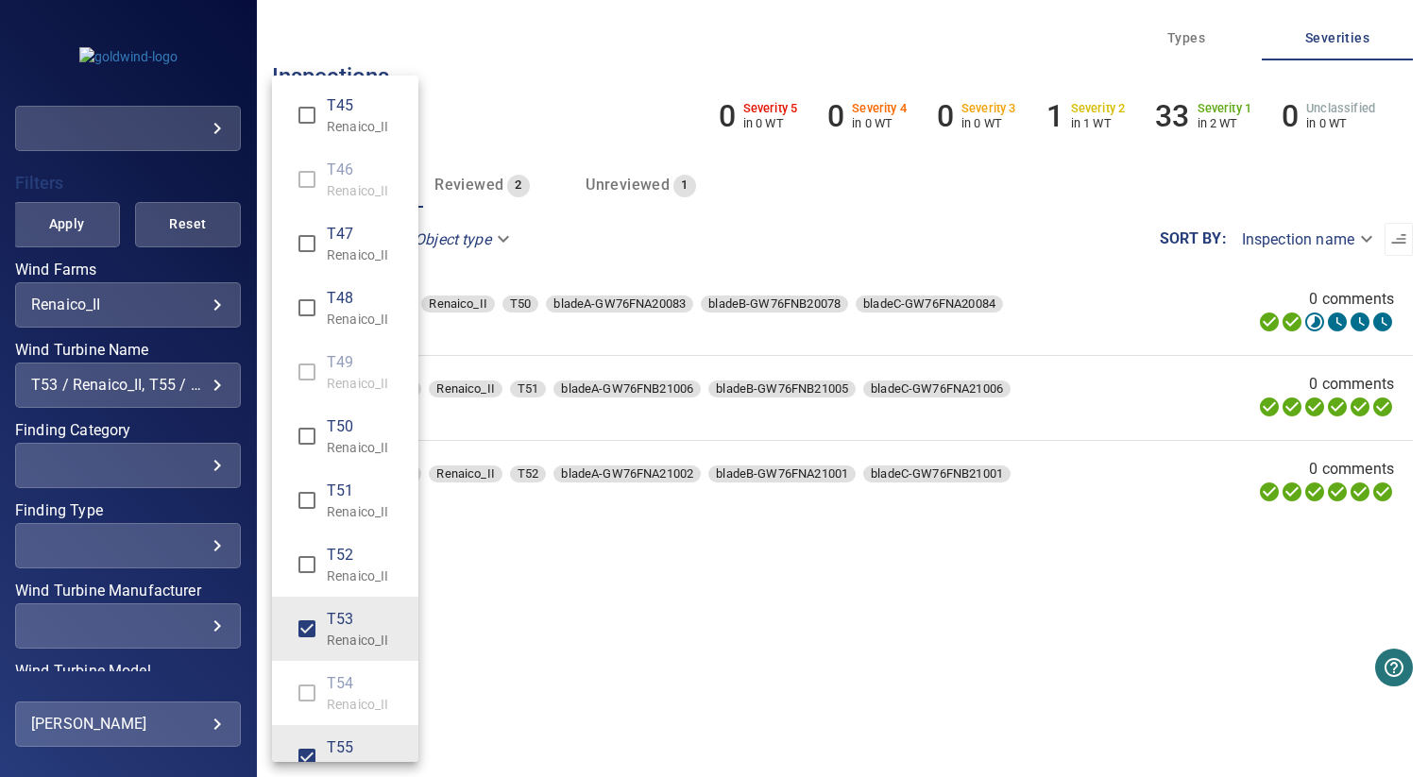
click at [524, 566] on div "Wind Turbine Name" at bounding box center [714, 388] width 1428 height 777
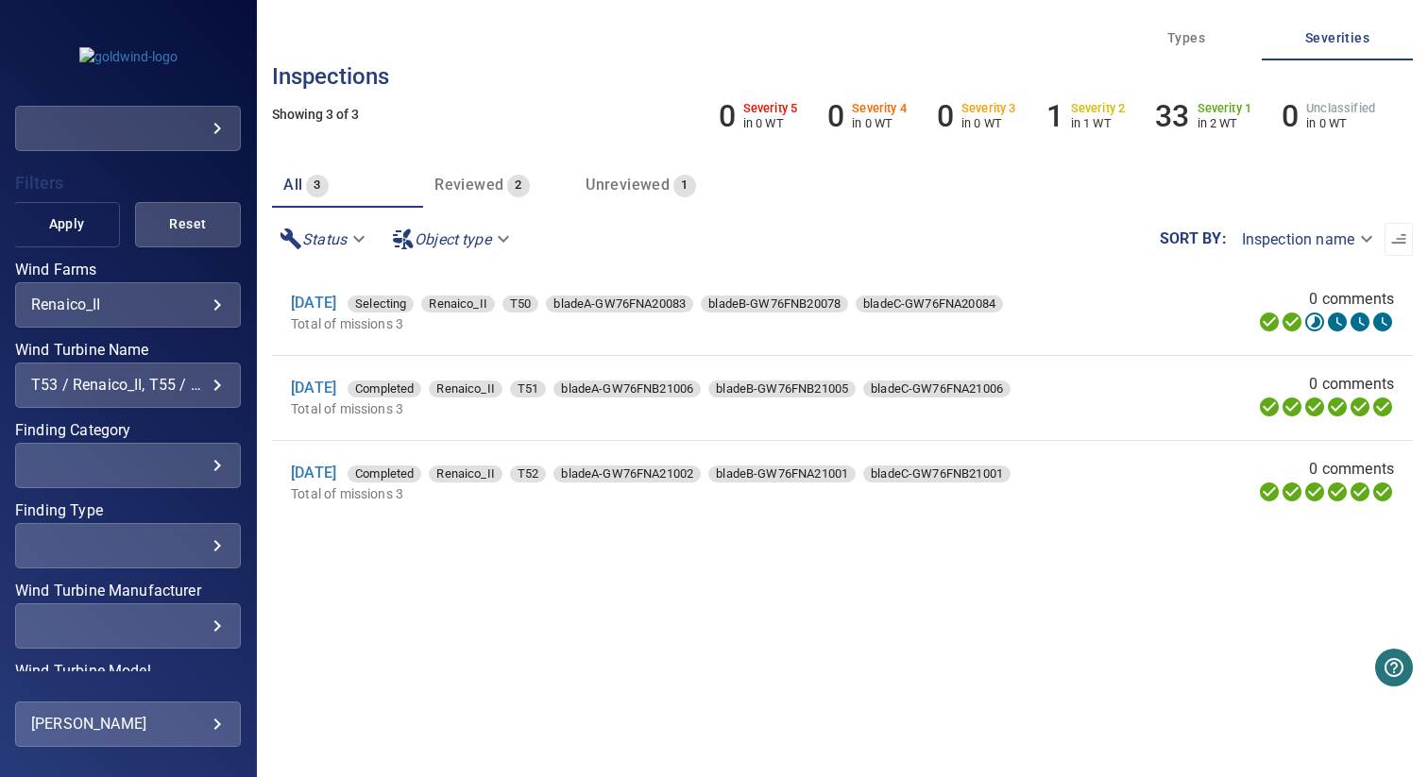
click at [43, 213] on span "Apply" at bounding box center [66, 225] width 59 height 24
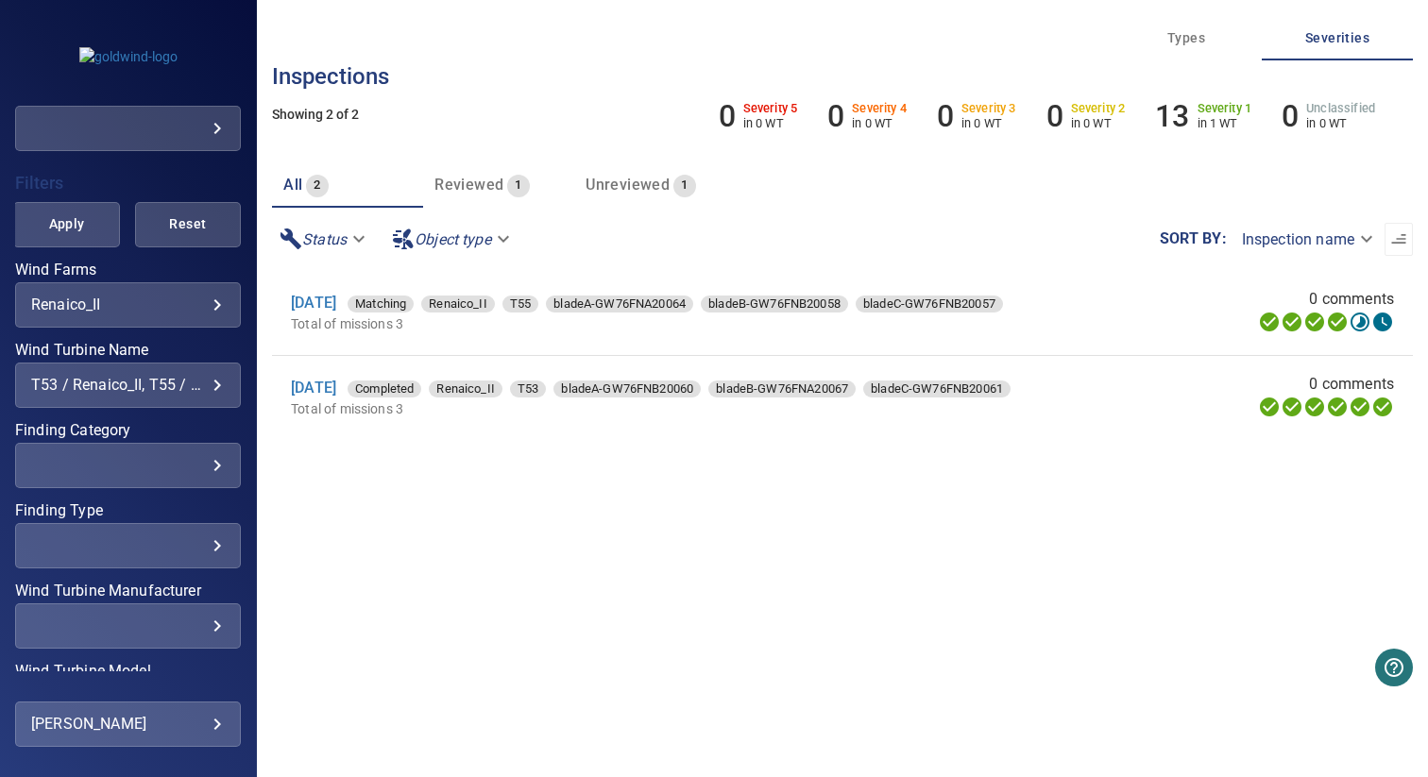
click at [134, 379] on div "T53 / Renaico_II, T55 / Renaico_II" at bounding box center [128, 385] width 194 height 18
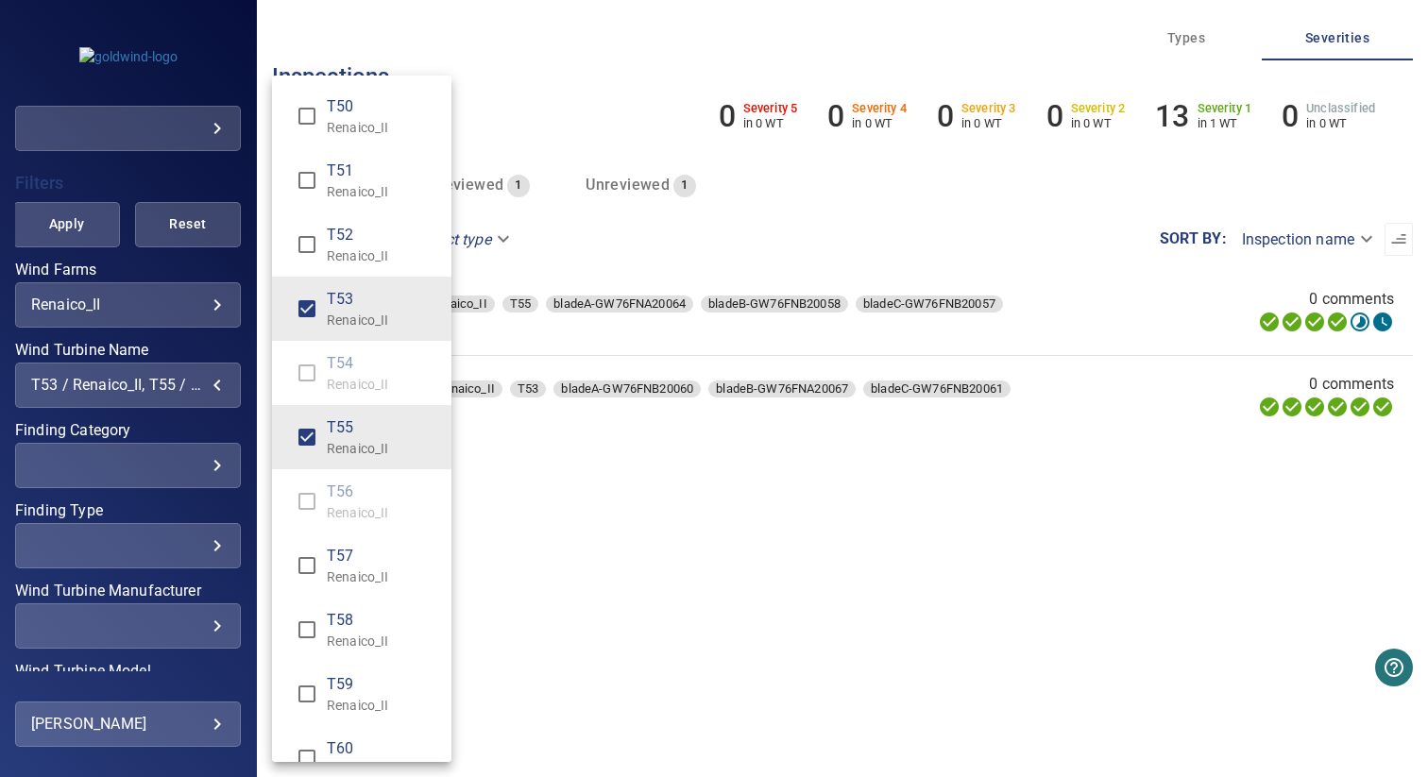
scroll to position [399, 0]
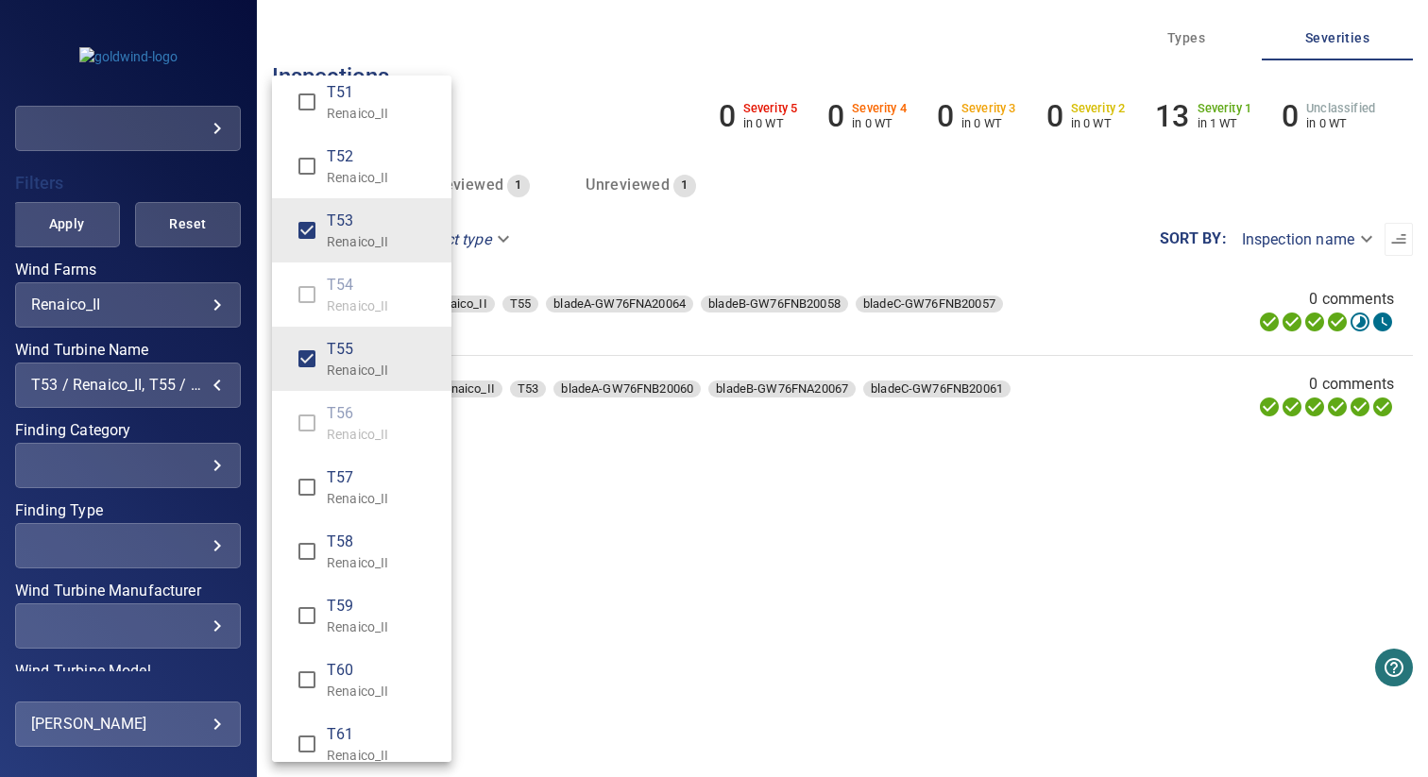
click at [345, 502] on p "Renaico_II" at bounding box center [382, 498] width 110 height 19
click at [345, 572] on li "T58 Renaico_II" at bounding box center [361, 551] width 179 height 64
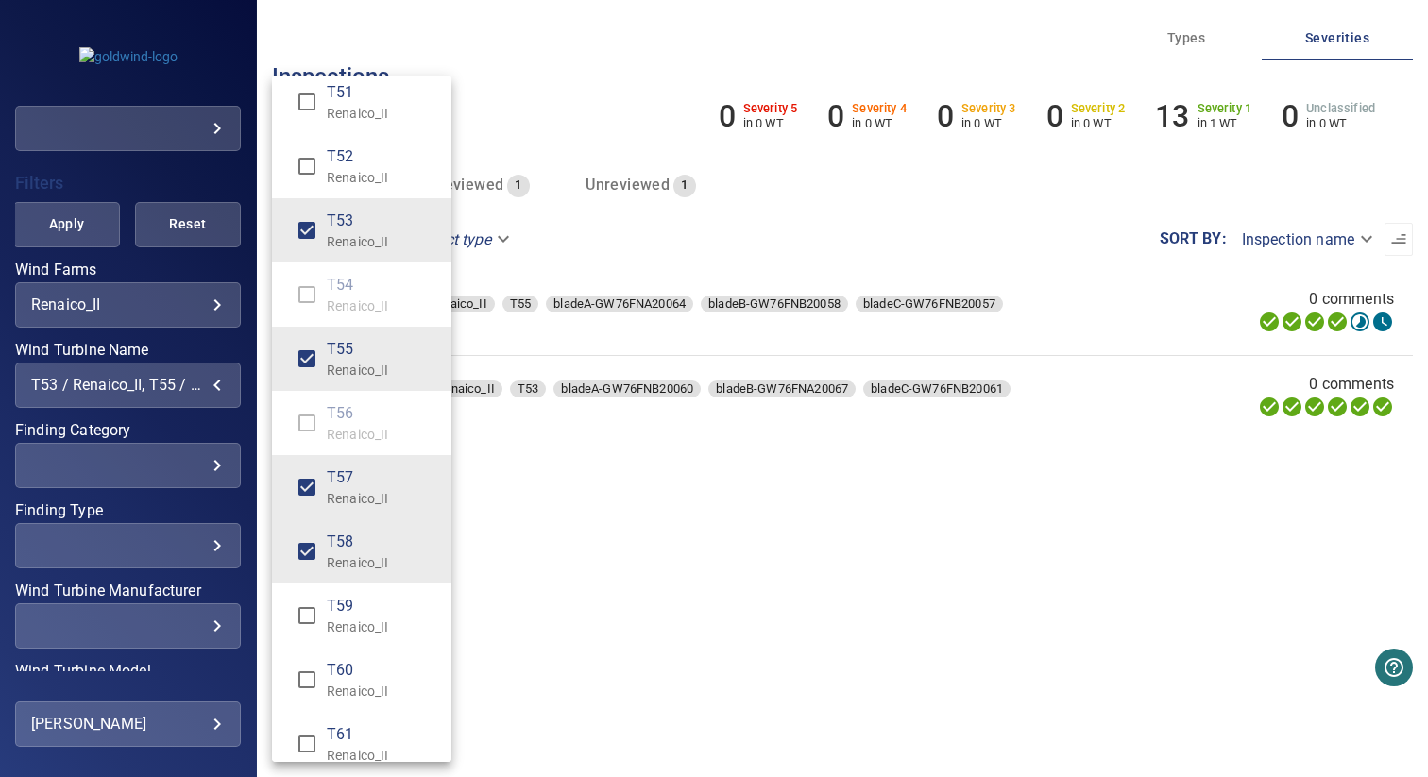
click at [345, 633] on p "Renaico_II" at bounding box center [382, 627] width 110 height 19
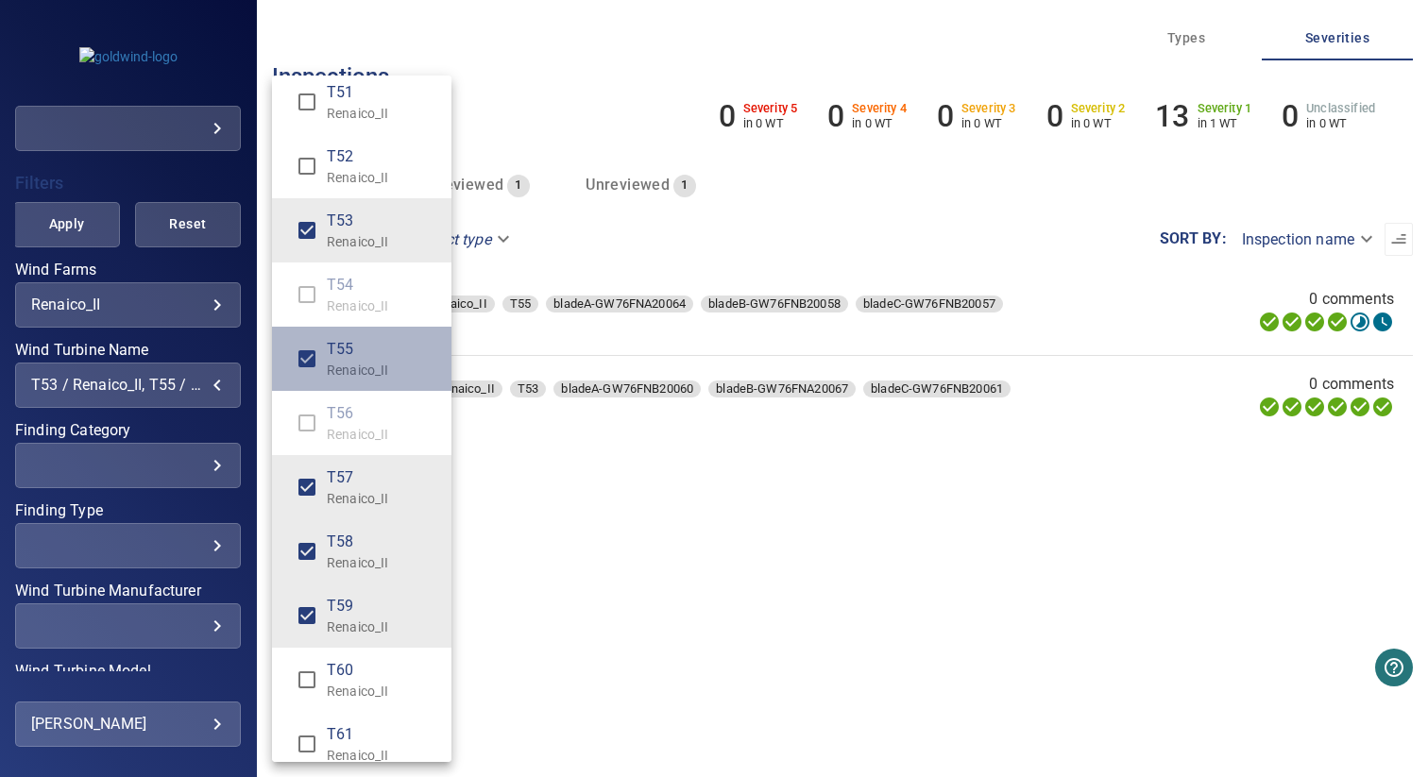
click at [383, 364] on p "Renaico_II" at bounding box center [382, 370] width 110 height 19
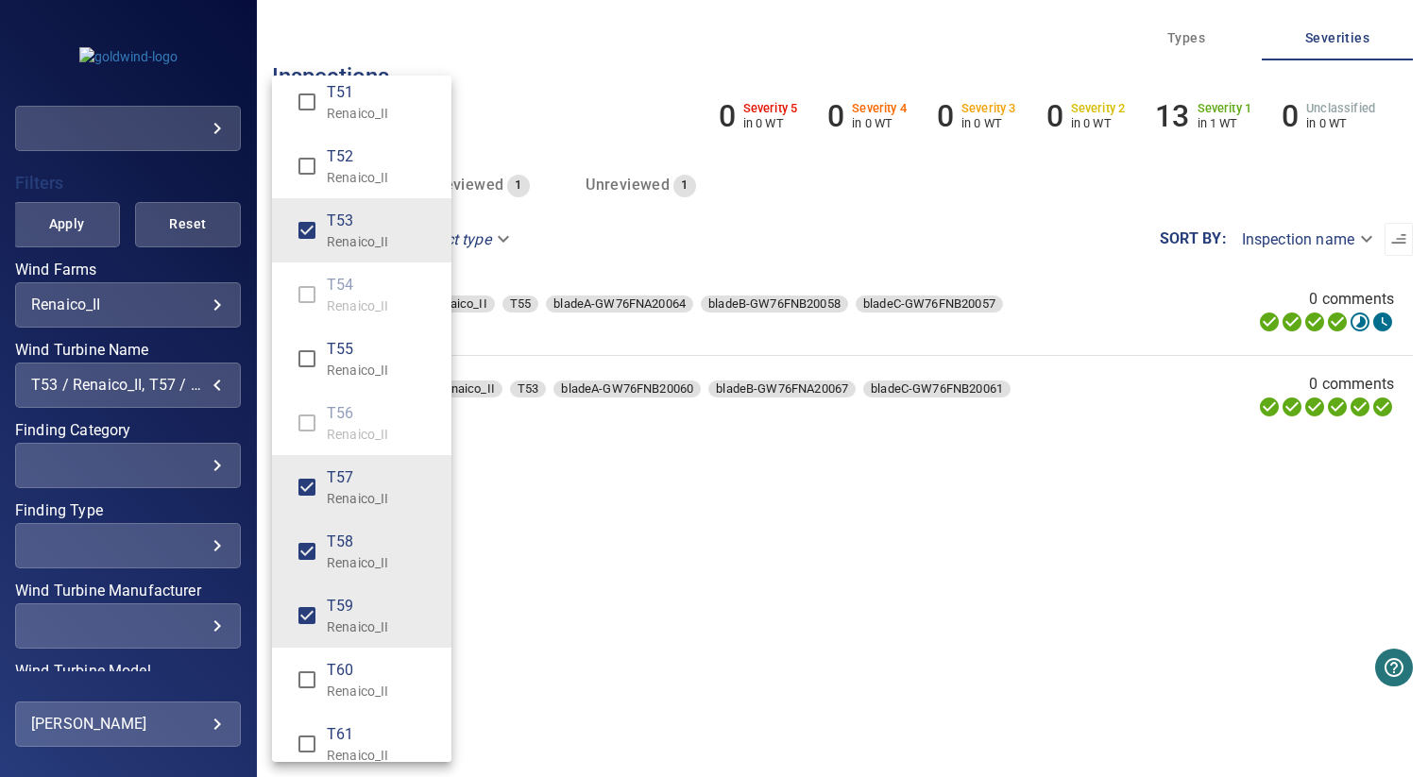
click at [379, 220] on span "T53" at bounding box center [382, 221] width 110 height 23
type input "**********"
click at [573, 102] on div "Wind Turbine Name" at bounding box center [714, 388] width 1428 height 777
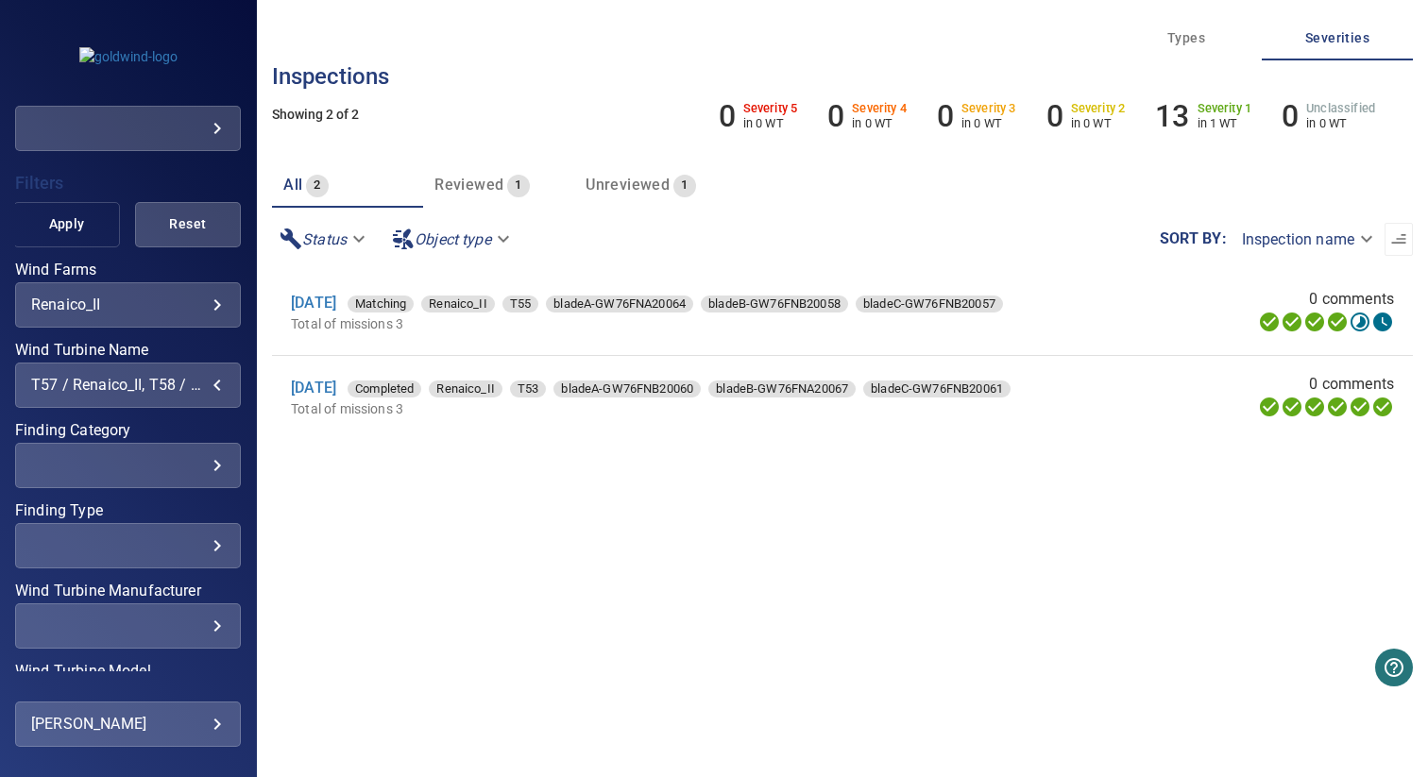
click at [62, 227] on span "Apply" at bounding box center [66, 225] width 59 height 24
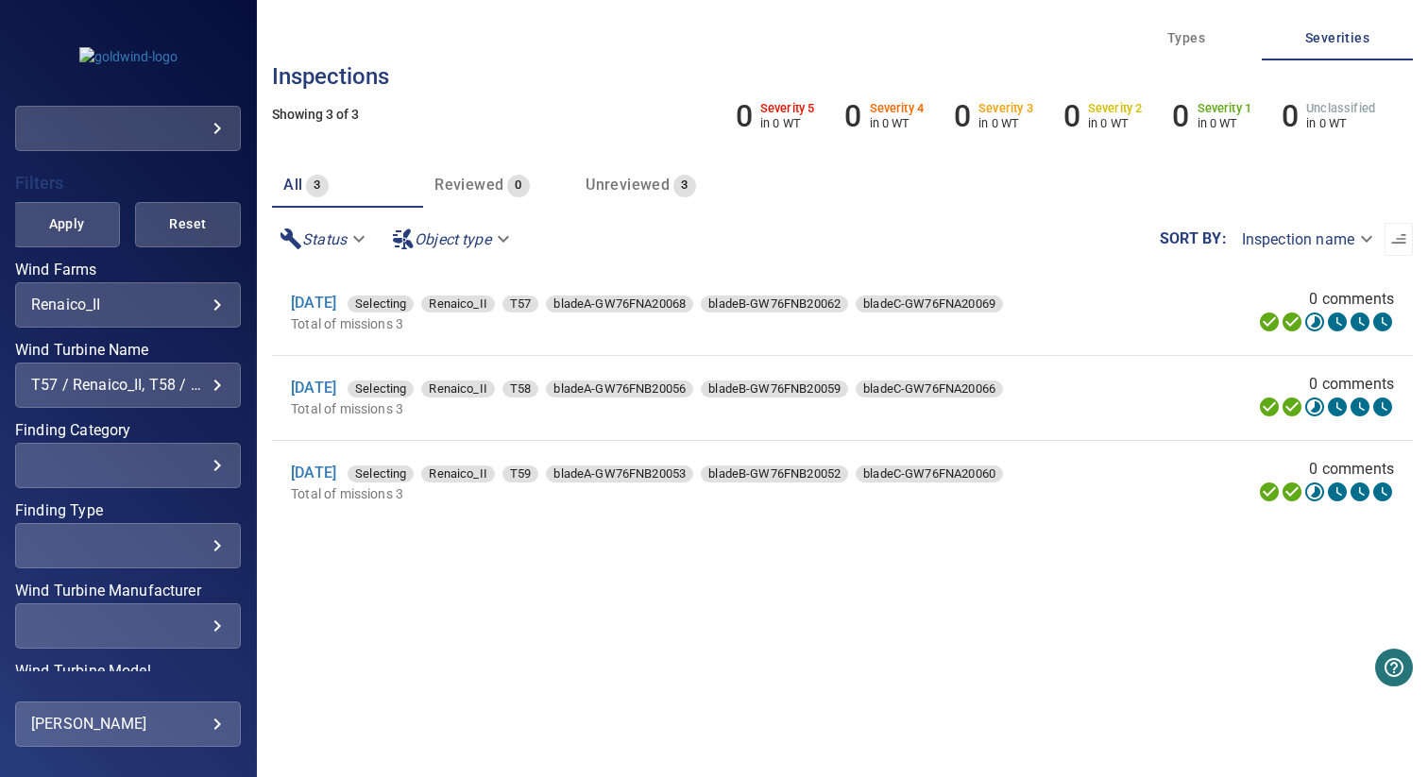
click at [135, 389] on div "T57 / Renaico_II, T58 / Renaico_II, T59 / Renaico_II" at bounding box center [128, 385] width 194 height 18
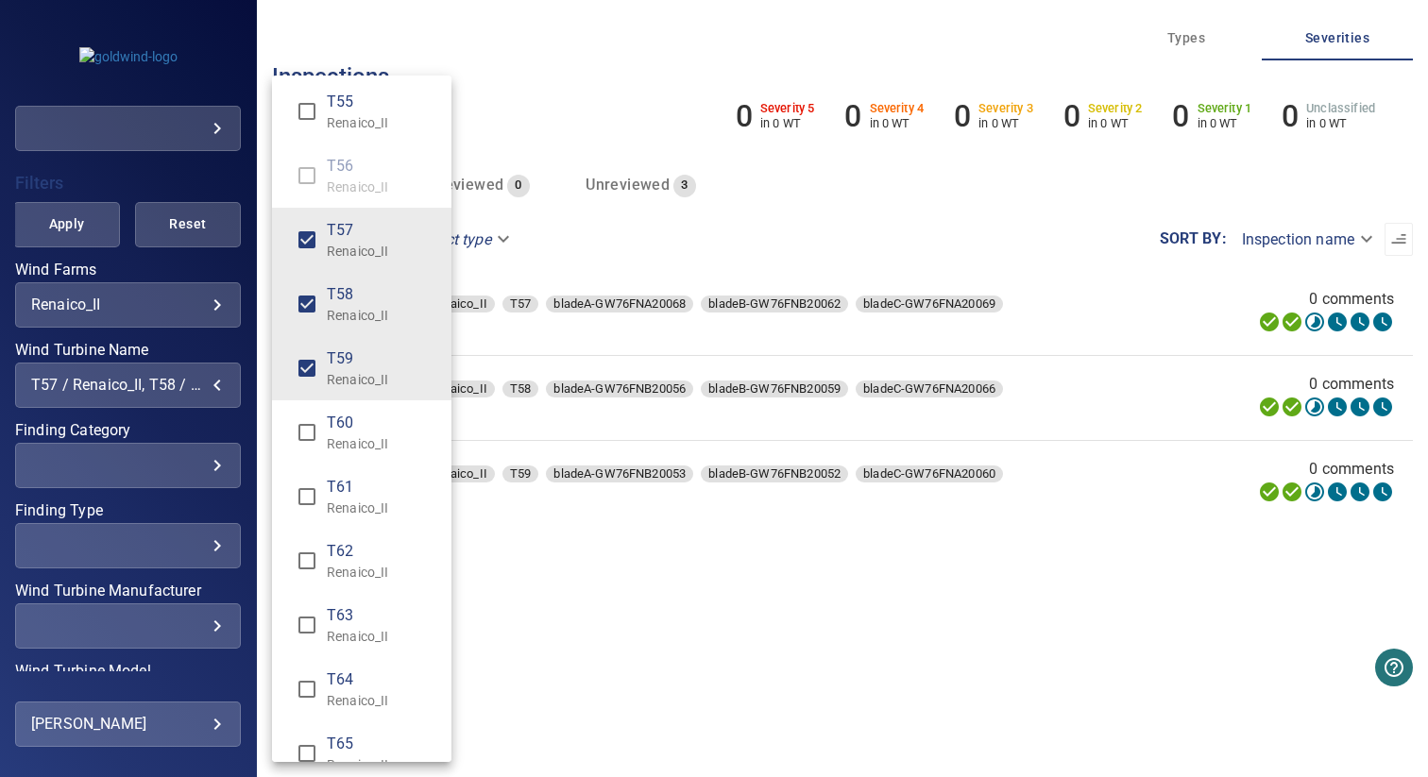
scroll to position [648, 0]
click at [349, 446] on p "Renaico_II" at bounding box center [382, 442] width 110 height 19
click at [349, 504] on p "Renaico_II" at bounding box center [382, 506] width 110 height 19
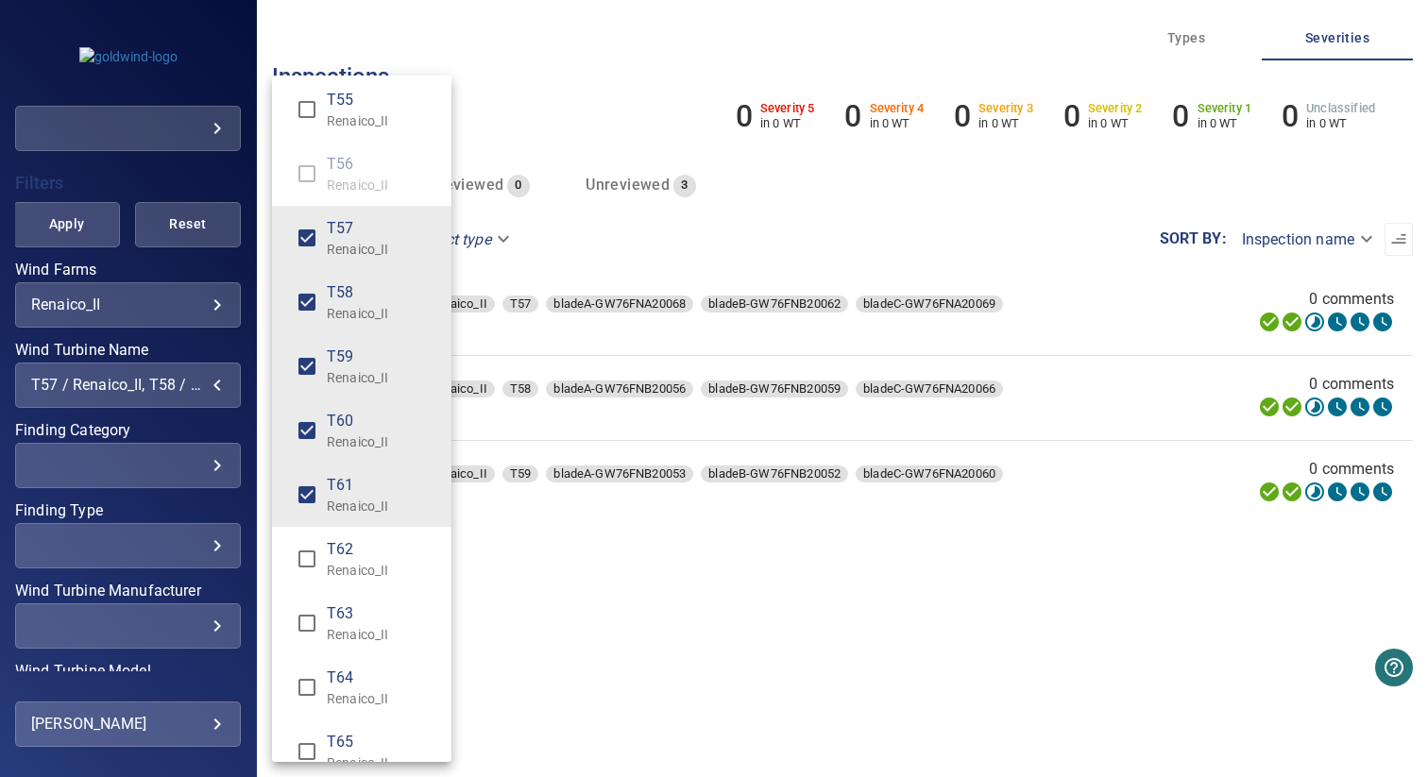
click at [349, 564] on p "Renaico_II" at bounding box center [382, 570] width 110 height 19
click at [344, 357] on span "T59" at bounding box center [382, 357] width 110 height 23
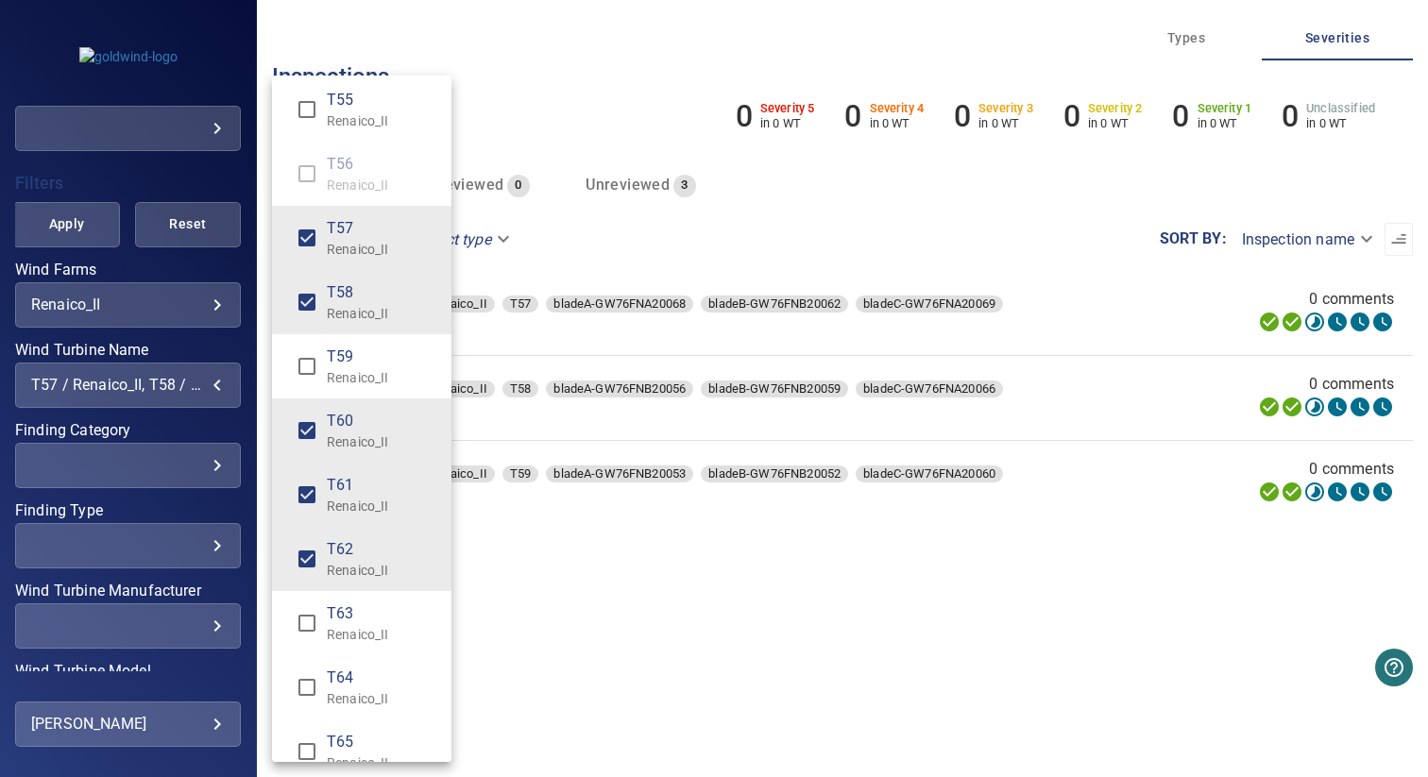
click at [358, 302] on span "T58" at bounding box center [382, 292] width 110 height 23
click at [359, 237] on span "T57" at bounding box center [382, 228] width 110 height 23
type input "**********"
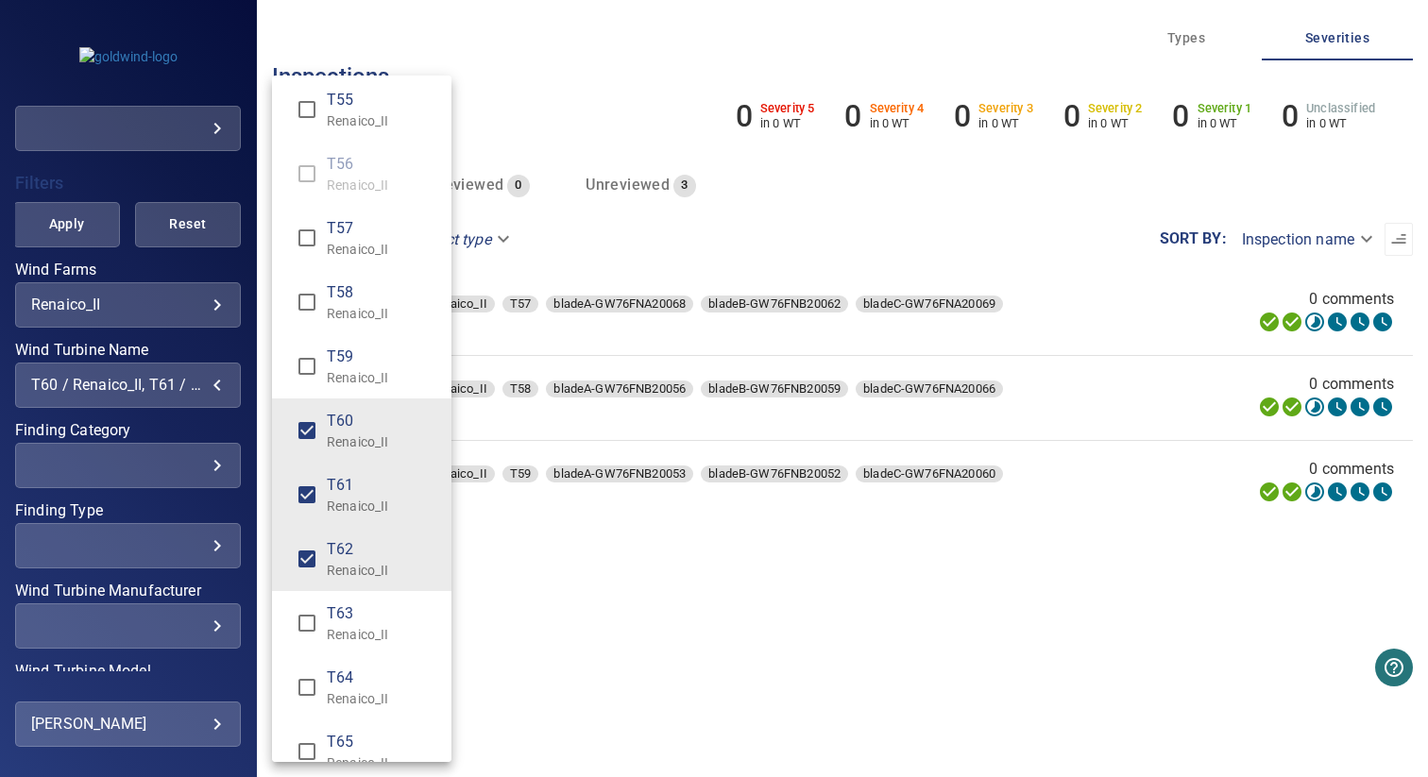
click at [588, 94] on div "Wind Turbine Name" at bounding box center [714, 388] width 1428 height 777
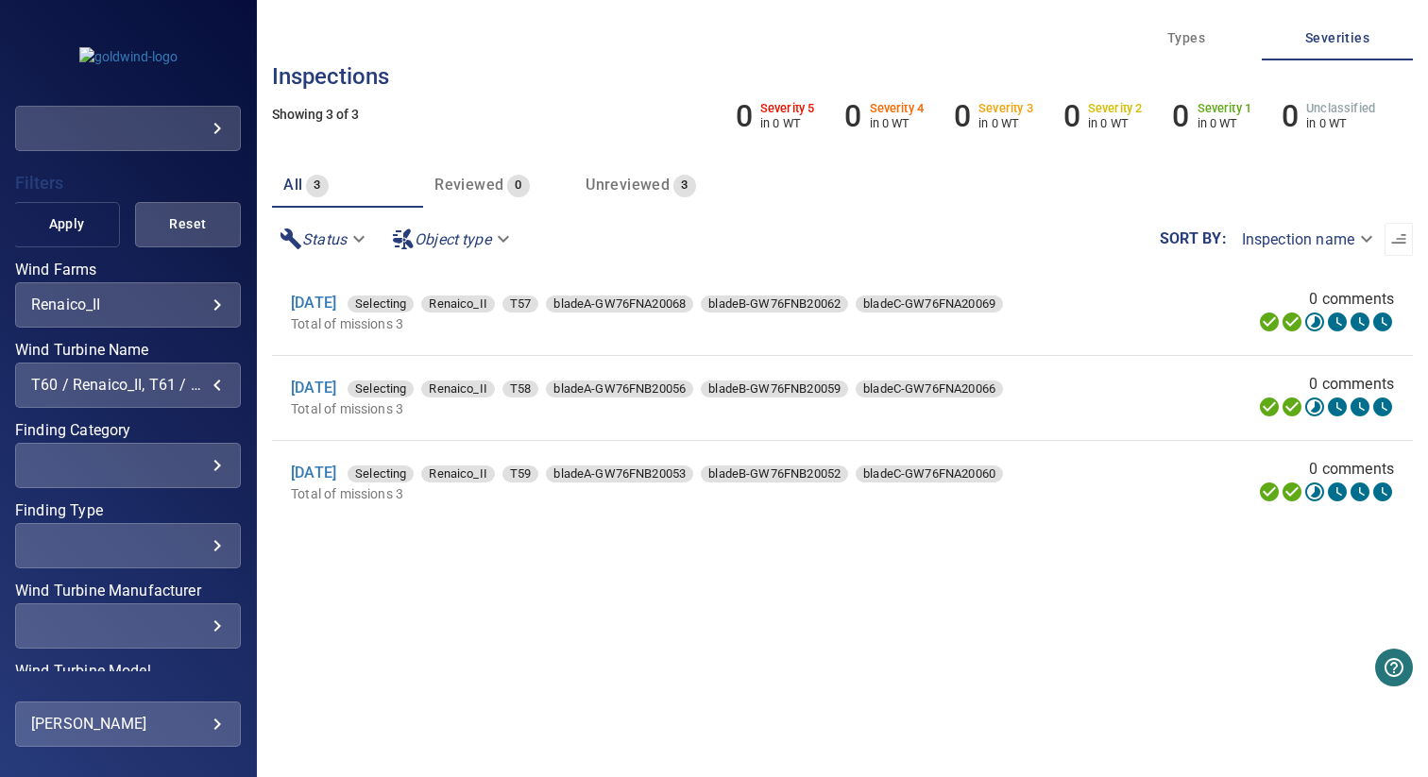
click at [75, 225] on span "Apply" at bounding box center [66, 225] width 59 height 24
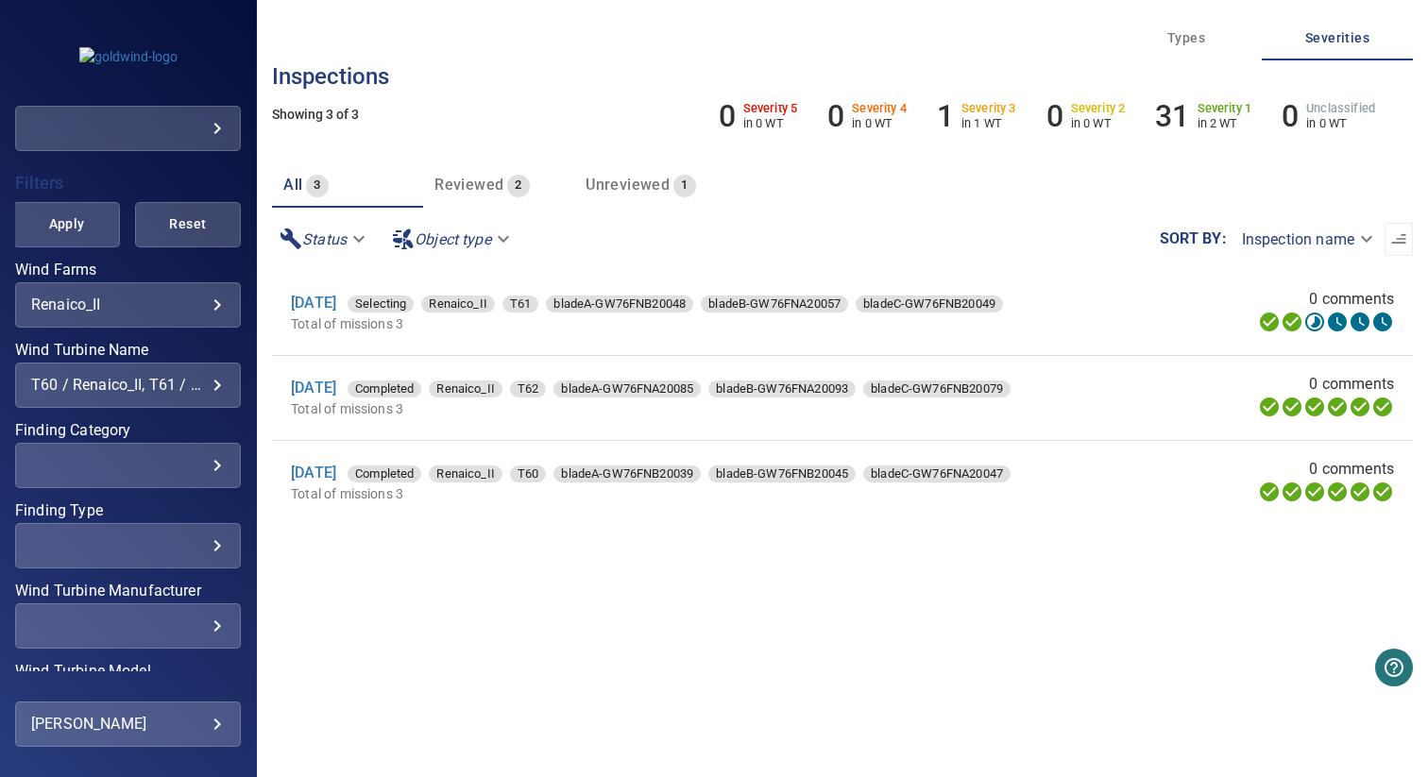
click at [140, 380] on div "T60 / Renaico_II, T61 / Renaico_II, T62 / Renaico_II" at bounding box center [128, 385] width 194 height 18
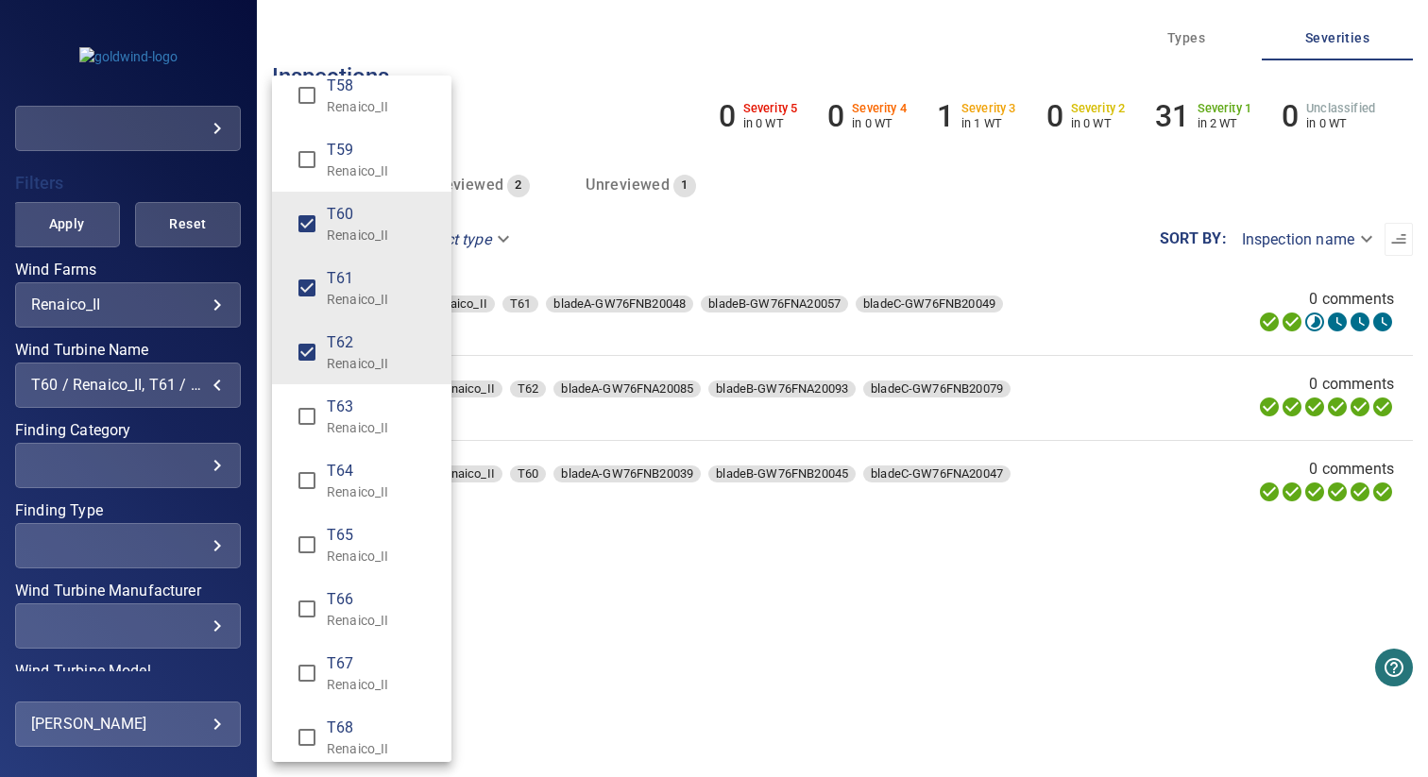
scroll to position [871, 0]
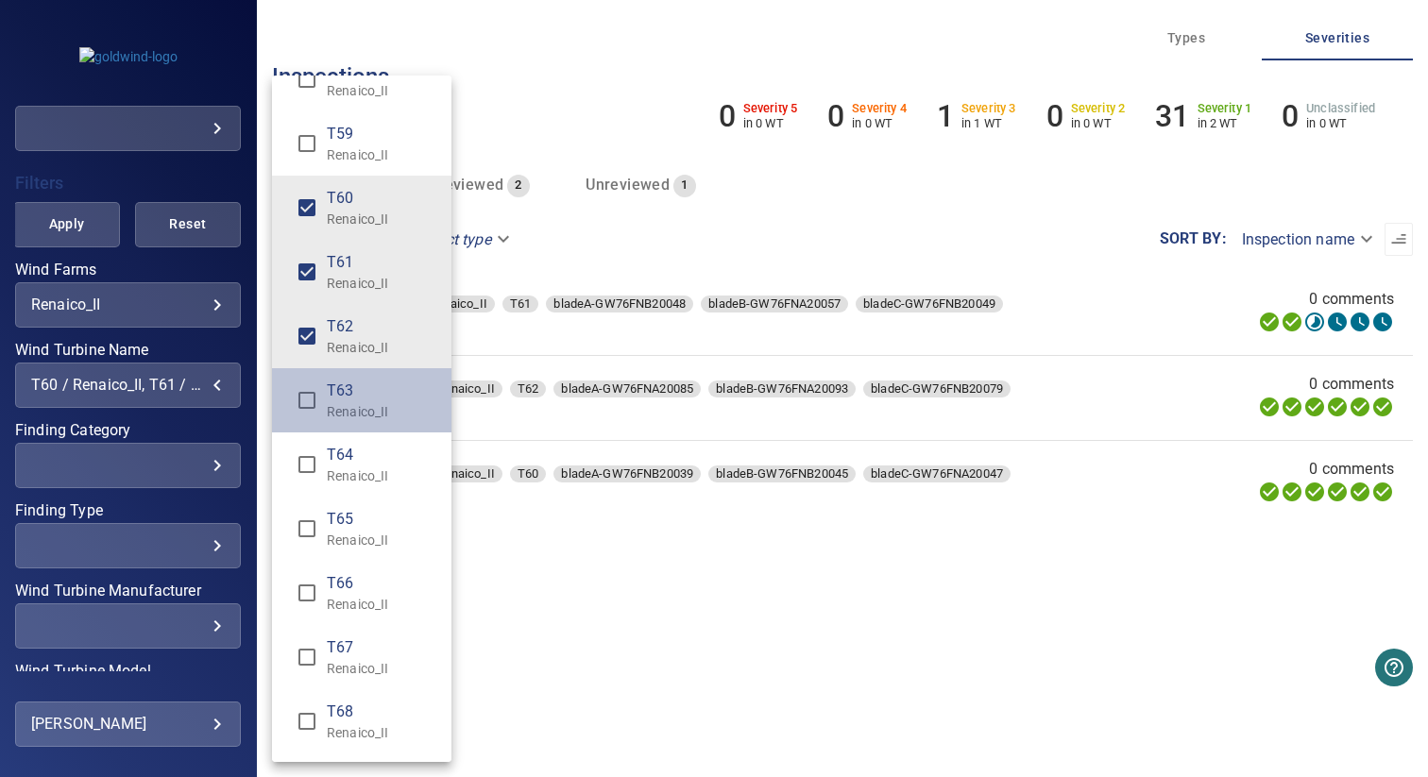
click at [376, 415] on p "Renaico_II" at bounding box center [382, 411] width 110 height 19
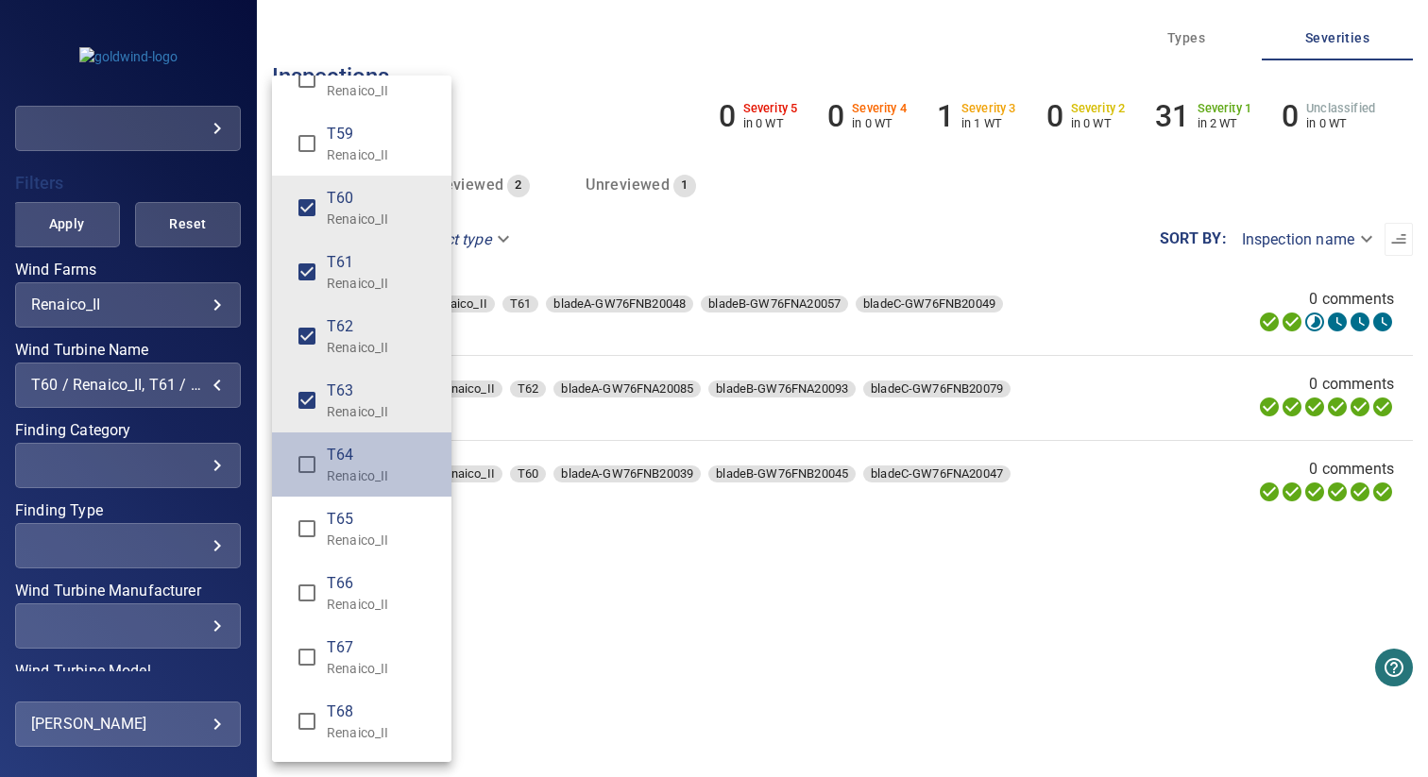
click at [371, 490] on li "T64 Renaico_II" at bounding box center [361, 465] width 179 height 64
click at [371, 533] on p "Renaico_II" at bounding box center [382, 540] width 110 height 19
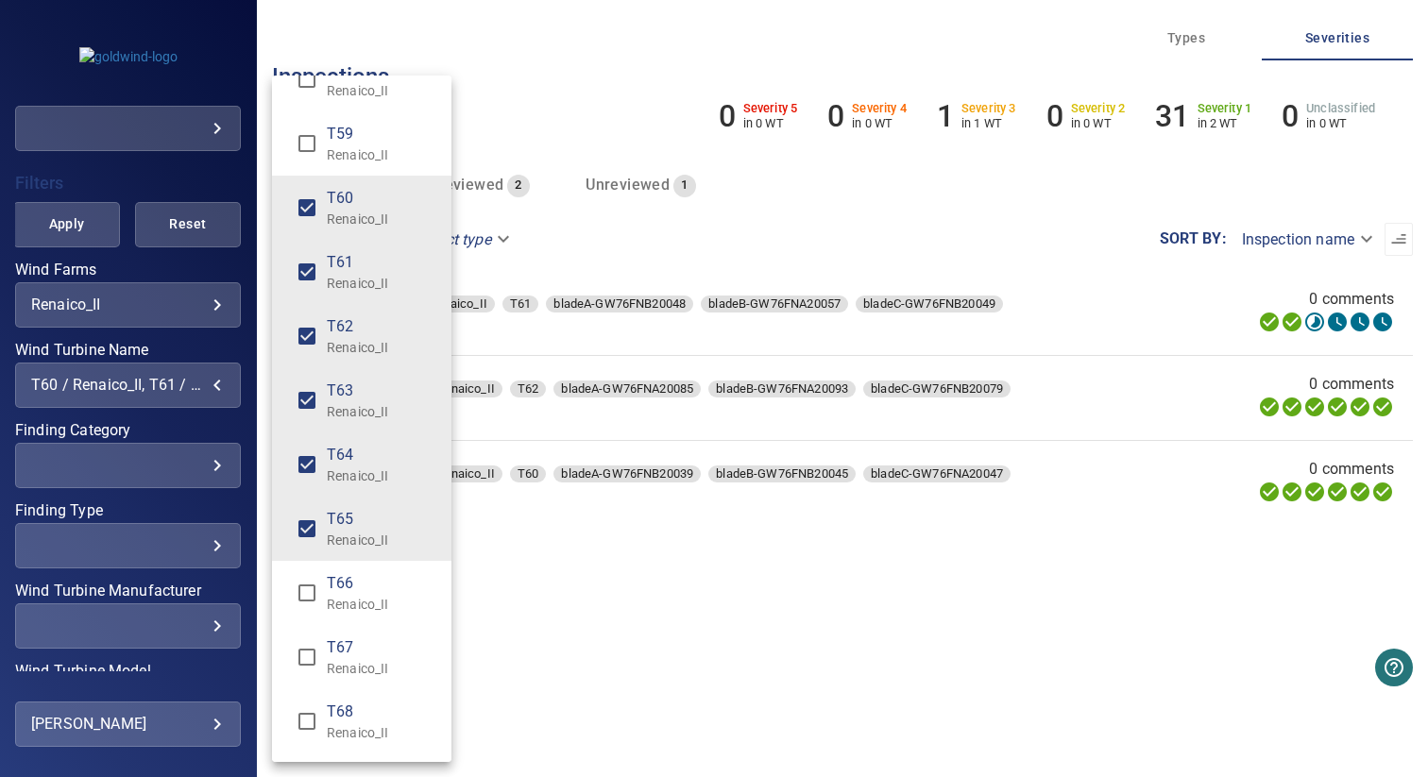
click at [367, 348] on p "Renaico_II" at bounding box center [382, 347] width 110 height 19
click at [370, 270] on span "T61" at bounding box center [382, 262] width 110 height 23
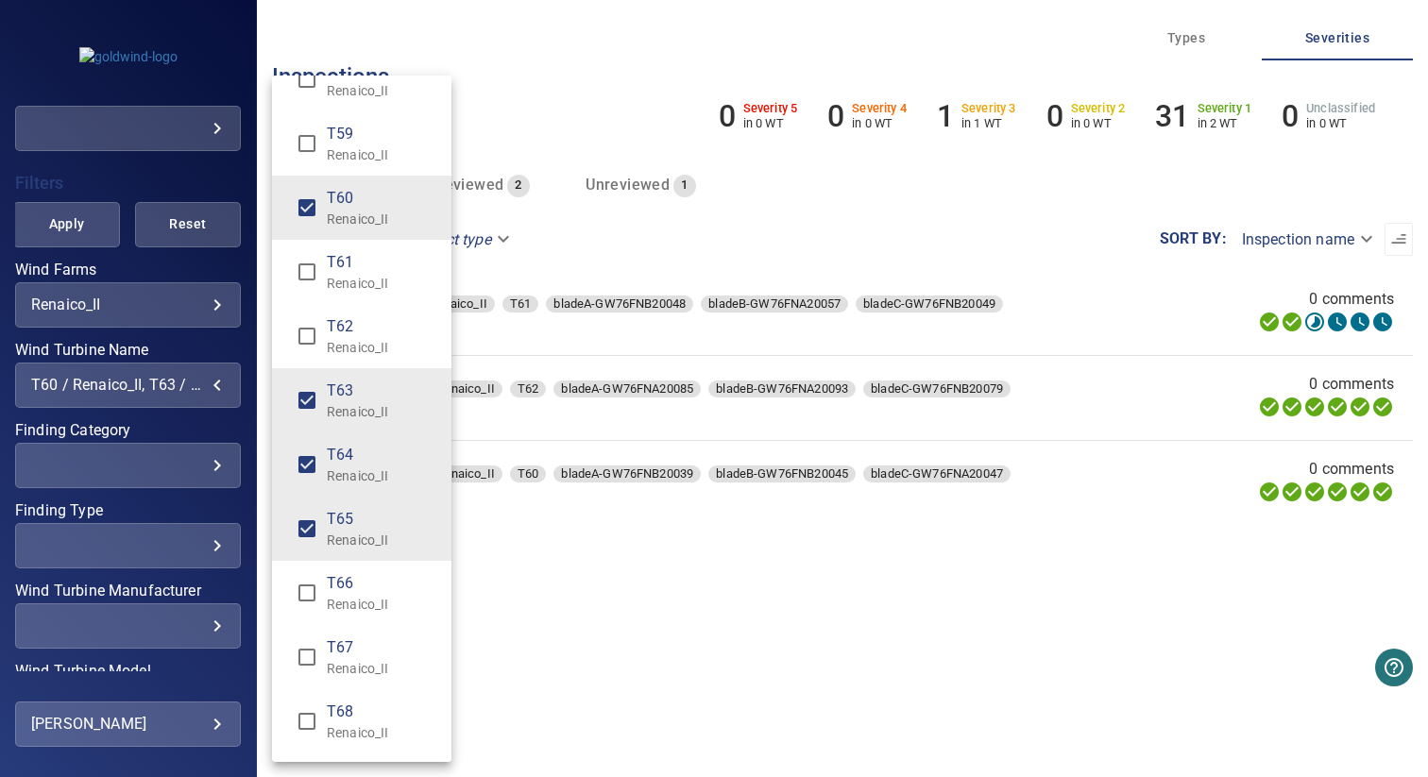
click at [370, 211] on p "Renaico_II" at bounding box center [382, 219] width 110 height 19
type input "**********"
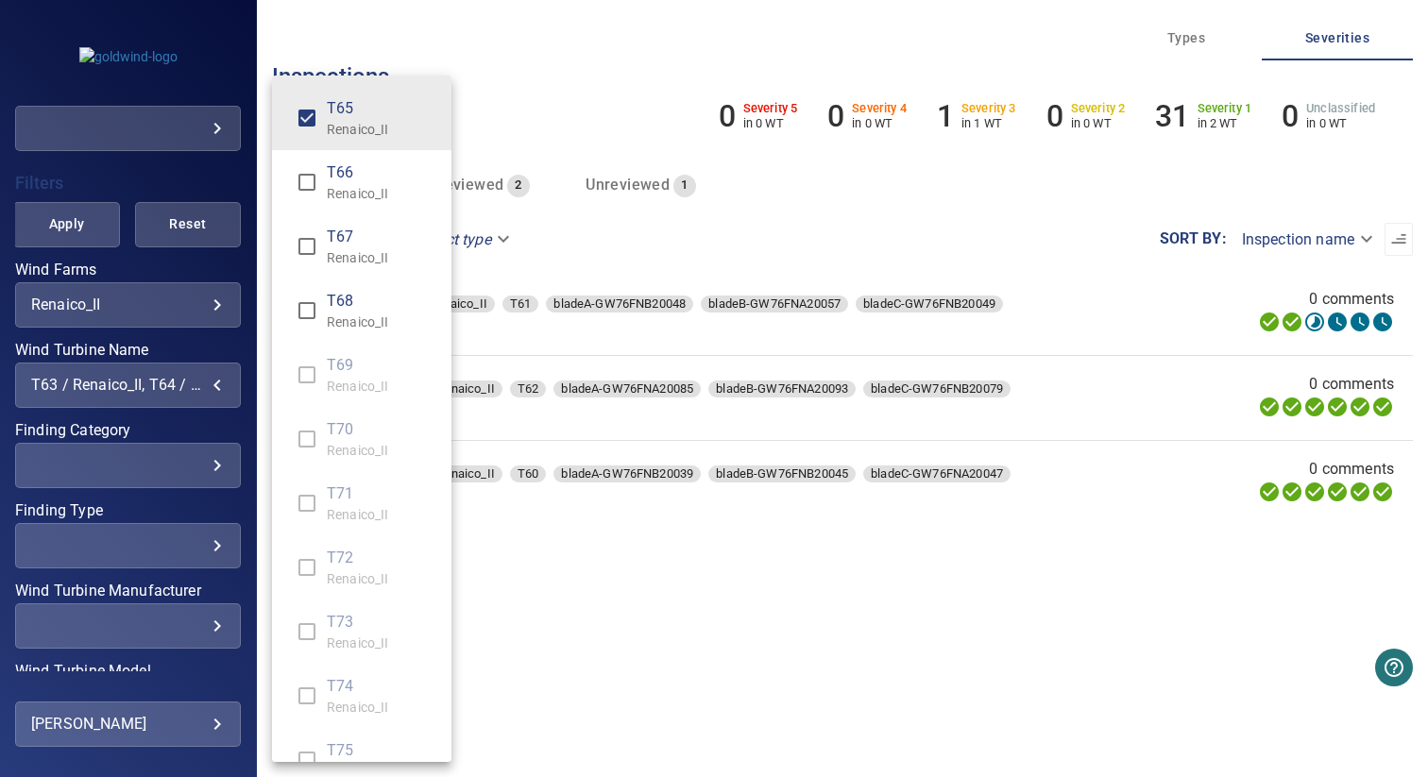
scroll to position [1154, 0]
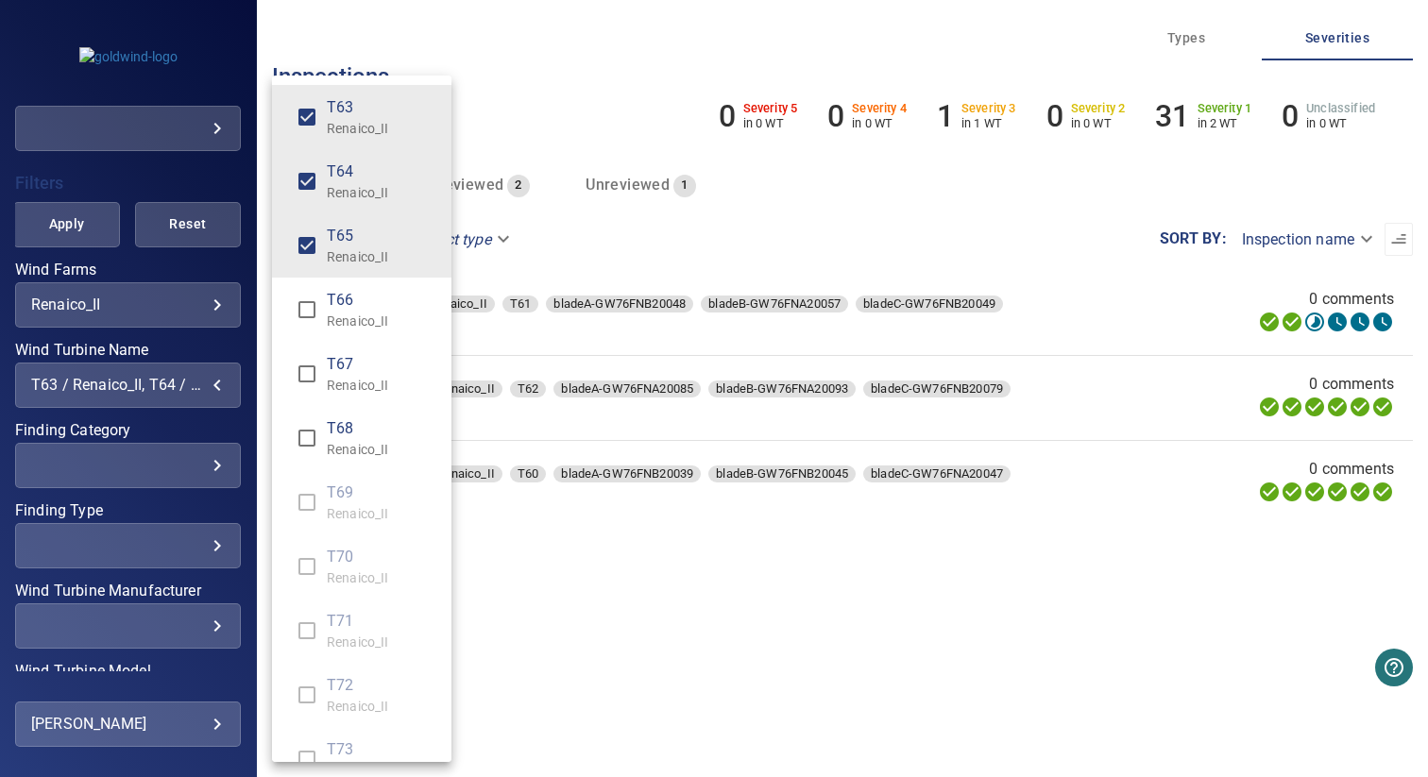
click at [102, 166] on div "Wind Turbine Name" at bounding box center [714, 388] width 1428 height 777
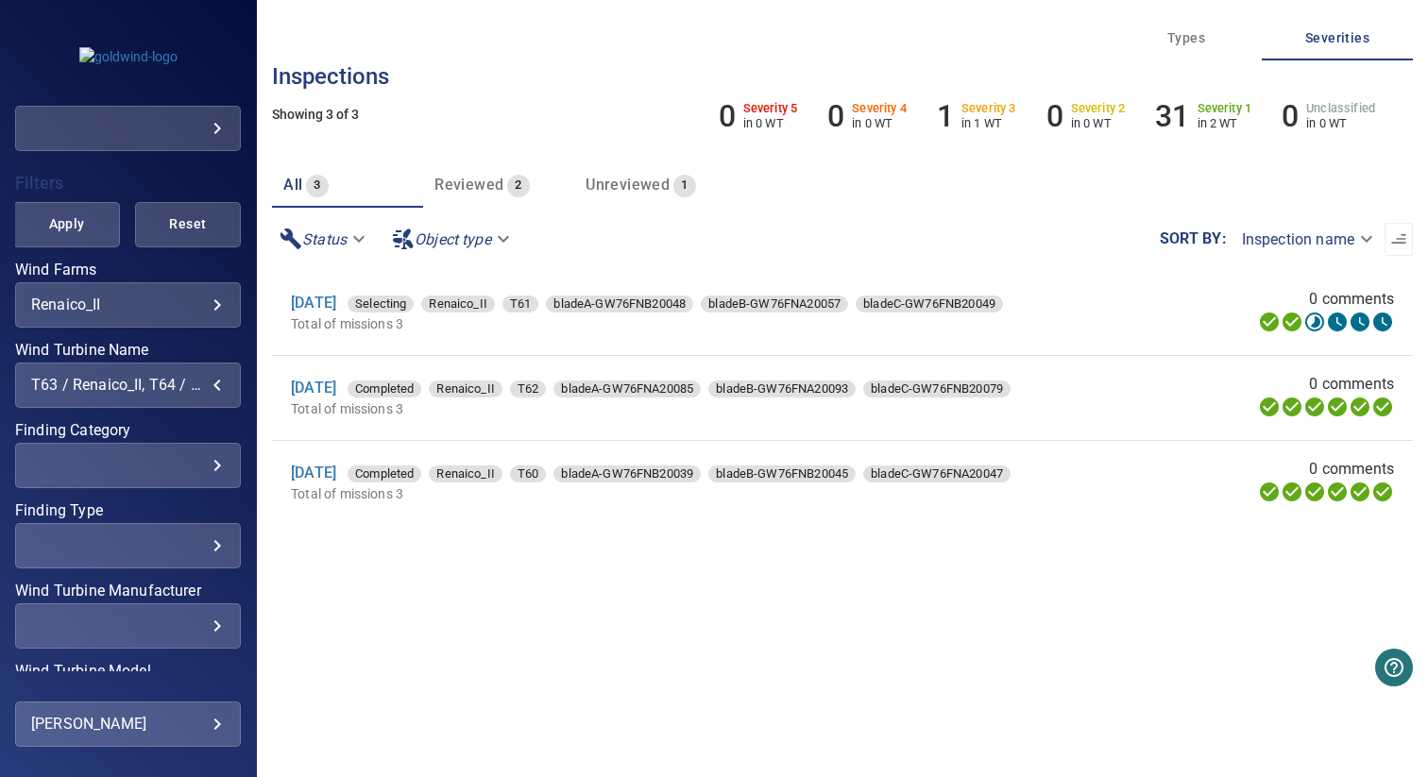
click at [52, 249] on div "**********" at bounding box center [128, 532] width 226 height 736
click at [68, 231] on span "Apply" at bounding box center [66, 225] width 59 height 24
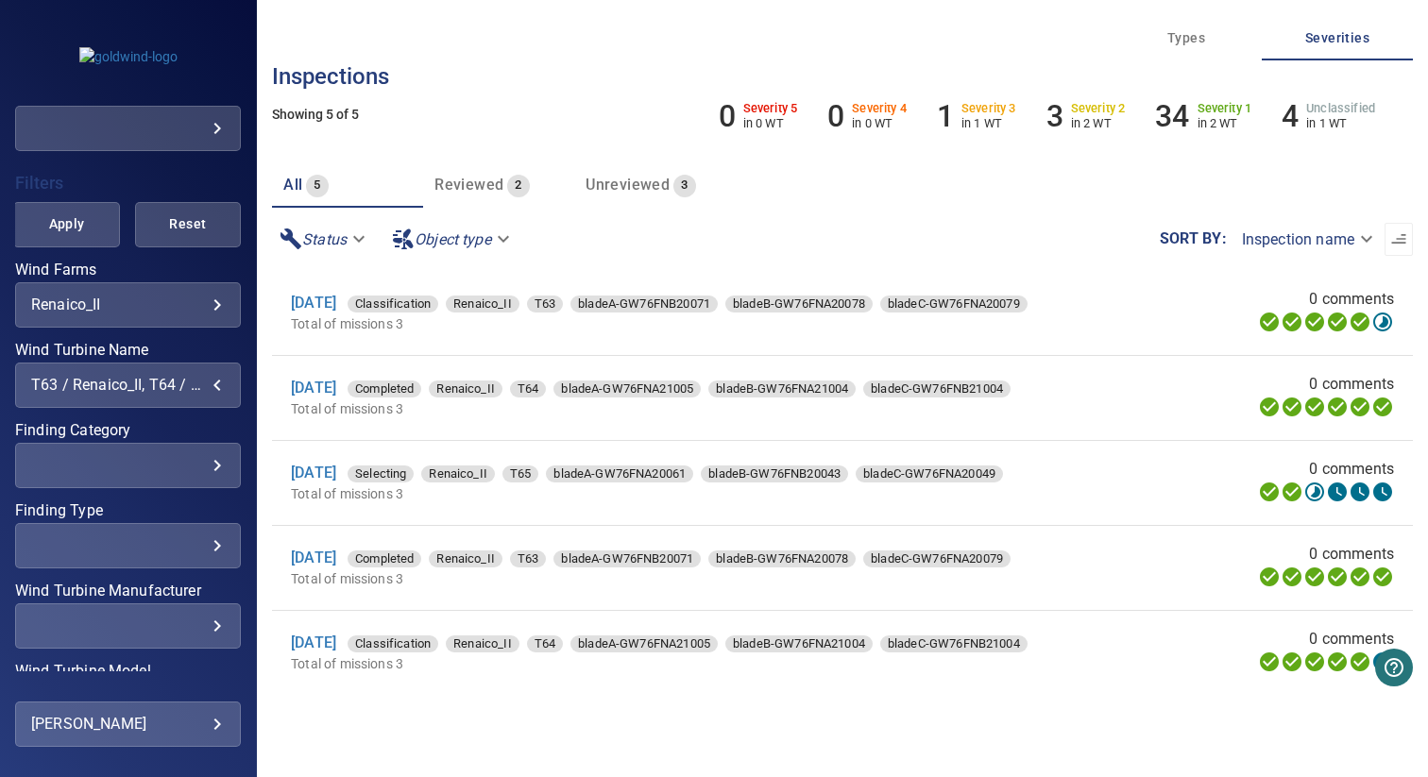
click at [128, 387] on div "T63 / Renaico_II, T64 / Renaico_II, T65 / Renaico_II" at bounding box center [128, 385] width 194 height 18
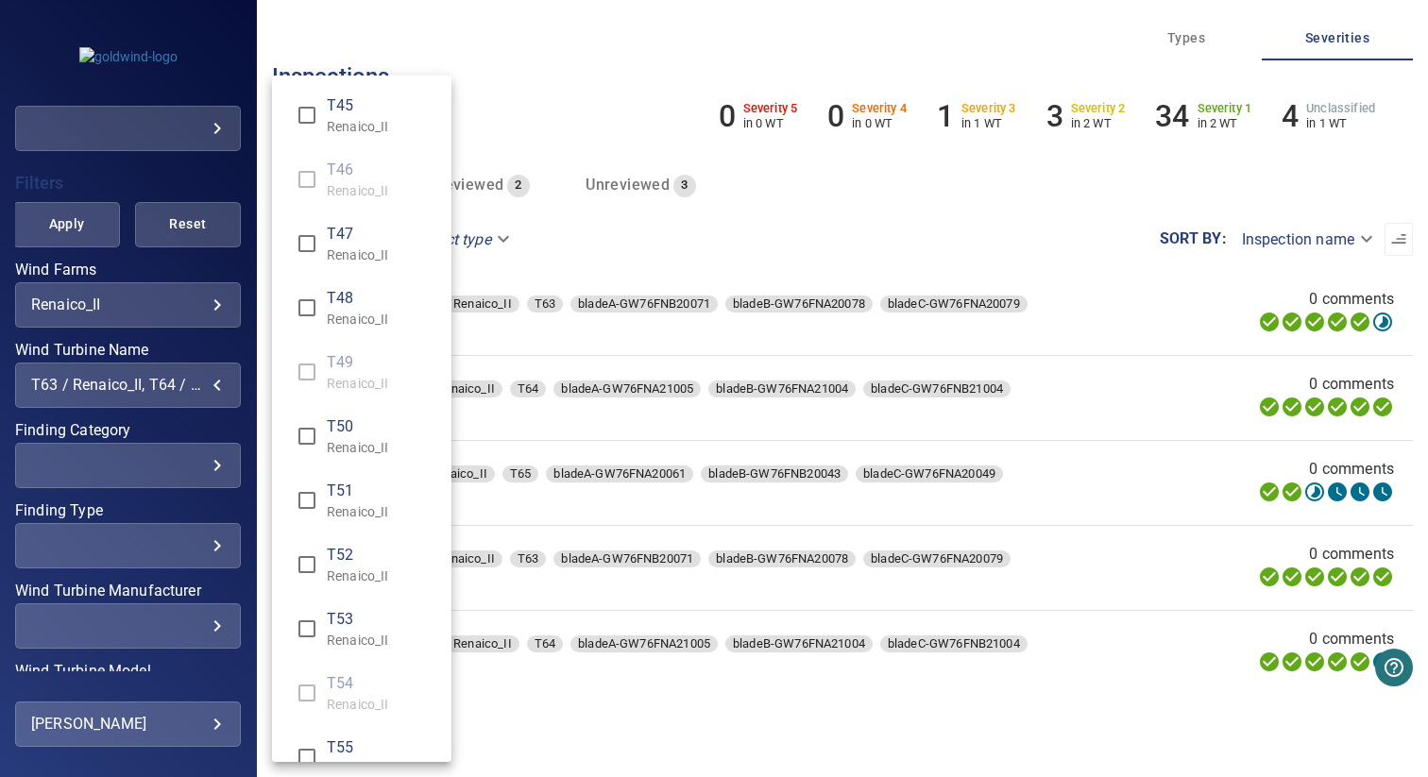
scroll to position [981, 0]
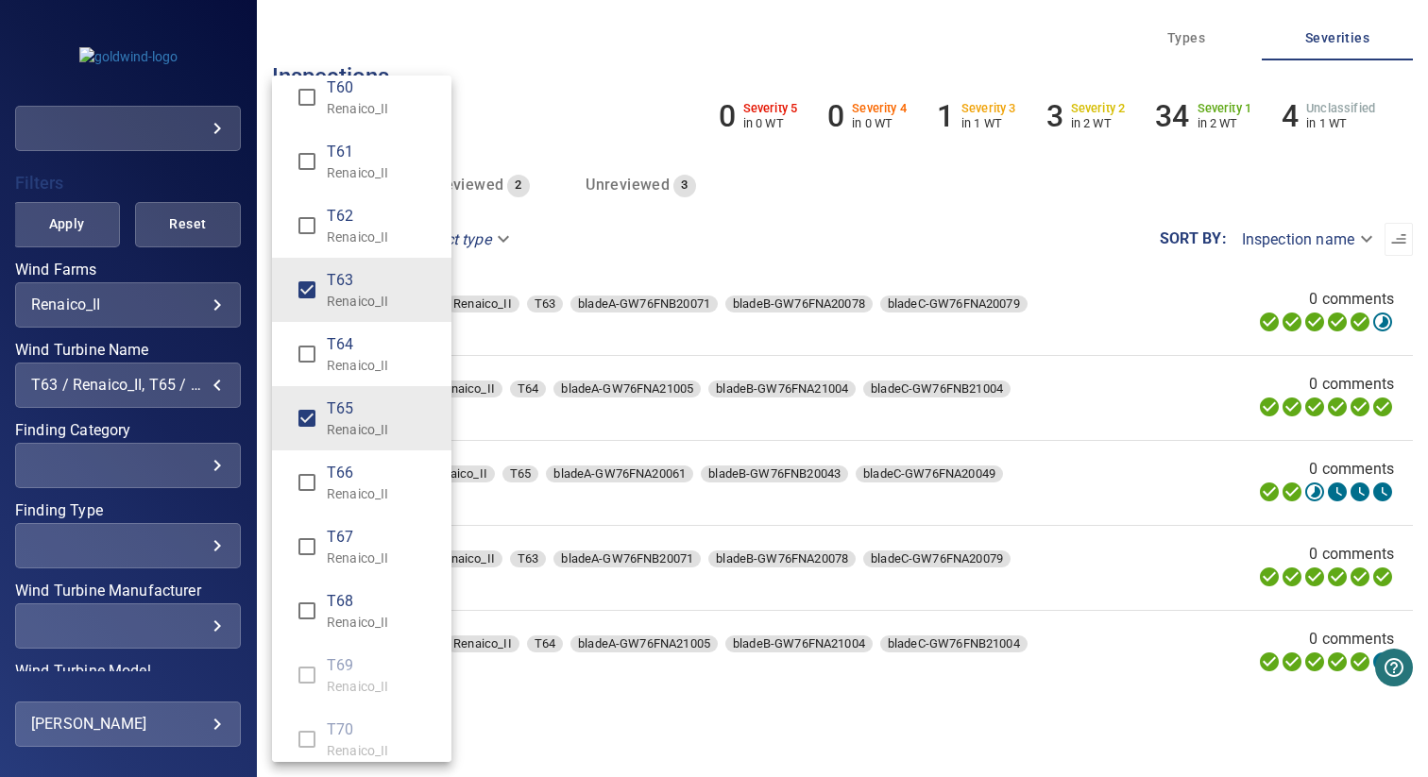
type input "**********"
click at [585, 110] on div "Wind Turbine Name" at bounding box center [714, 388] width 1428 height 777
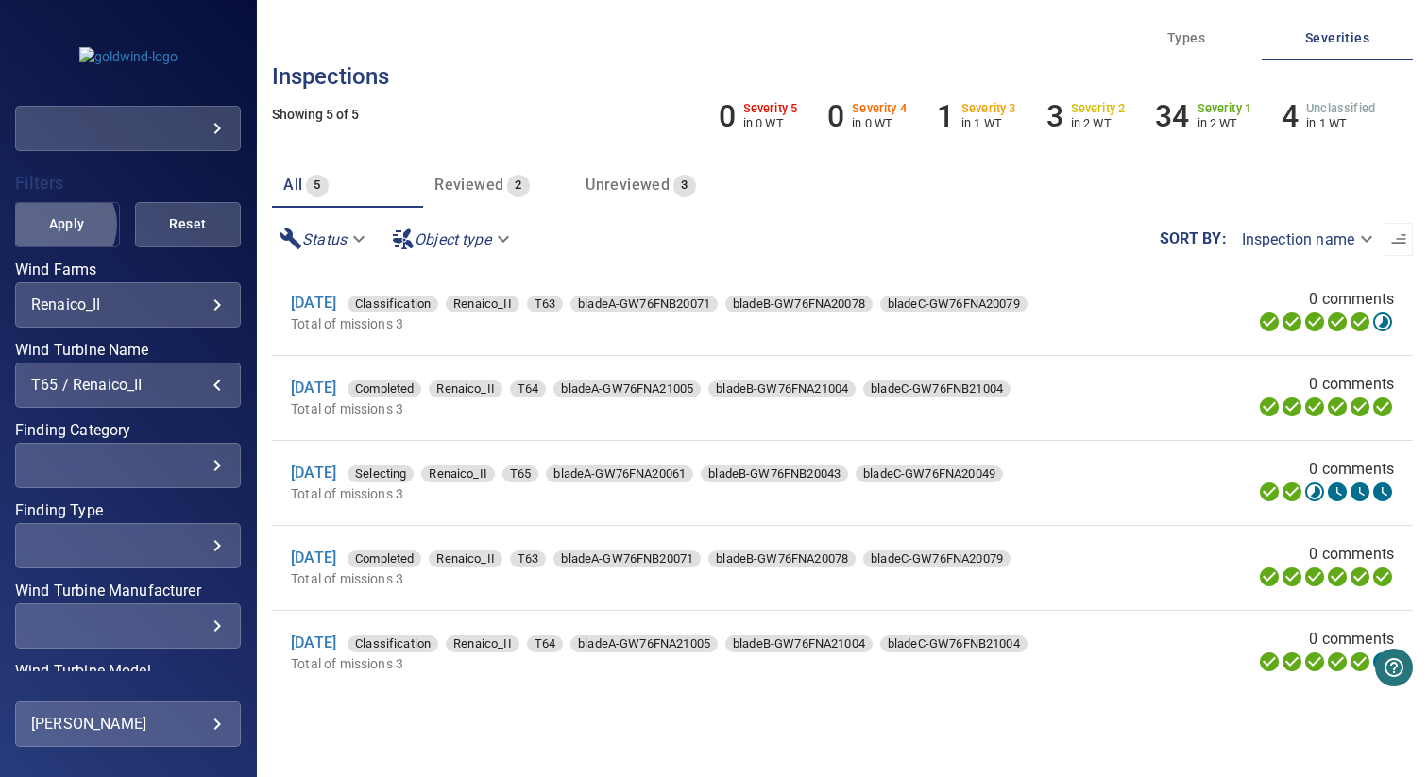
click at [60, 224] on span "Apply" at bounding box center [66, 225] width 59 height 24
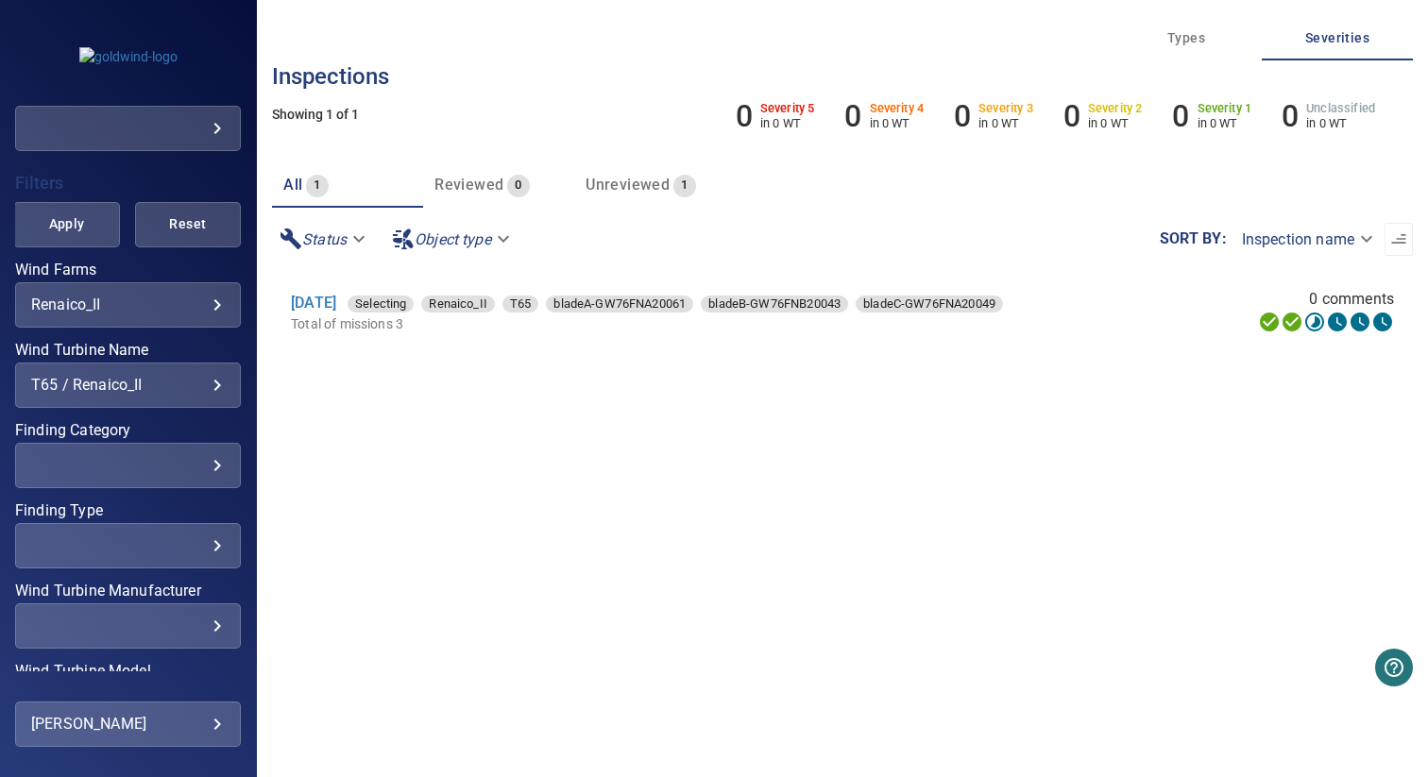
click at [113, 394] on div "**********" at bounding box center [128, 385] width 226 height 45
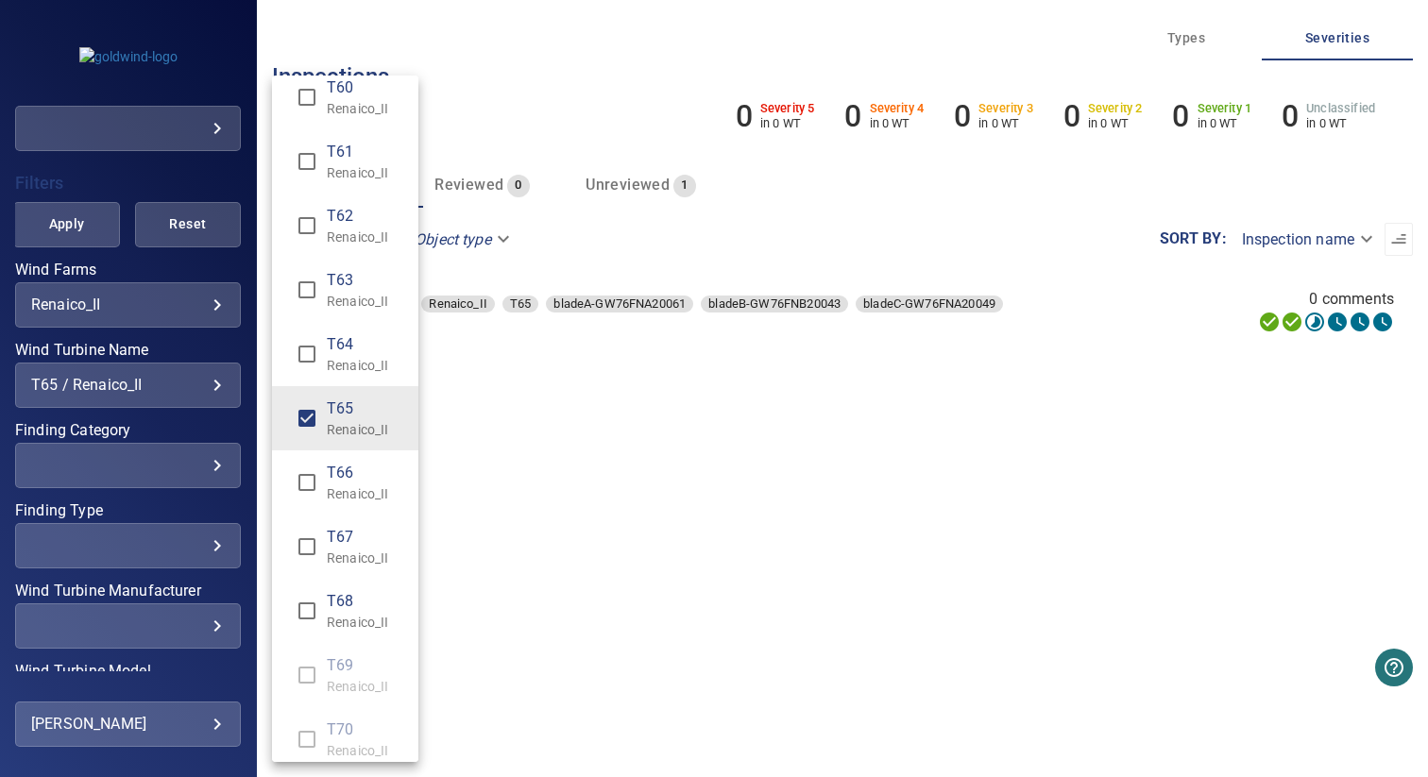
click at [359, 317] on li "T63 Renaico_II" at bounding box center [345, 290] width 146 height 64
click at [347, 362] on p "Renaico_II" at bounding box center [365, 365] width 77 height 19
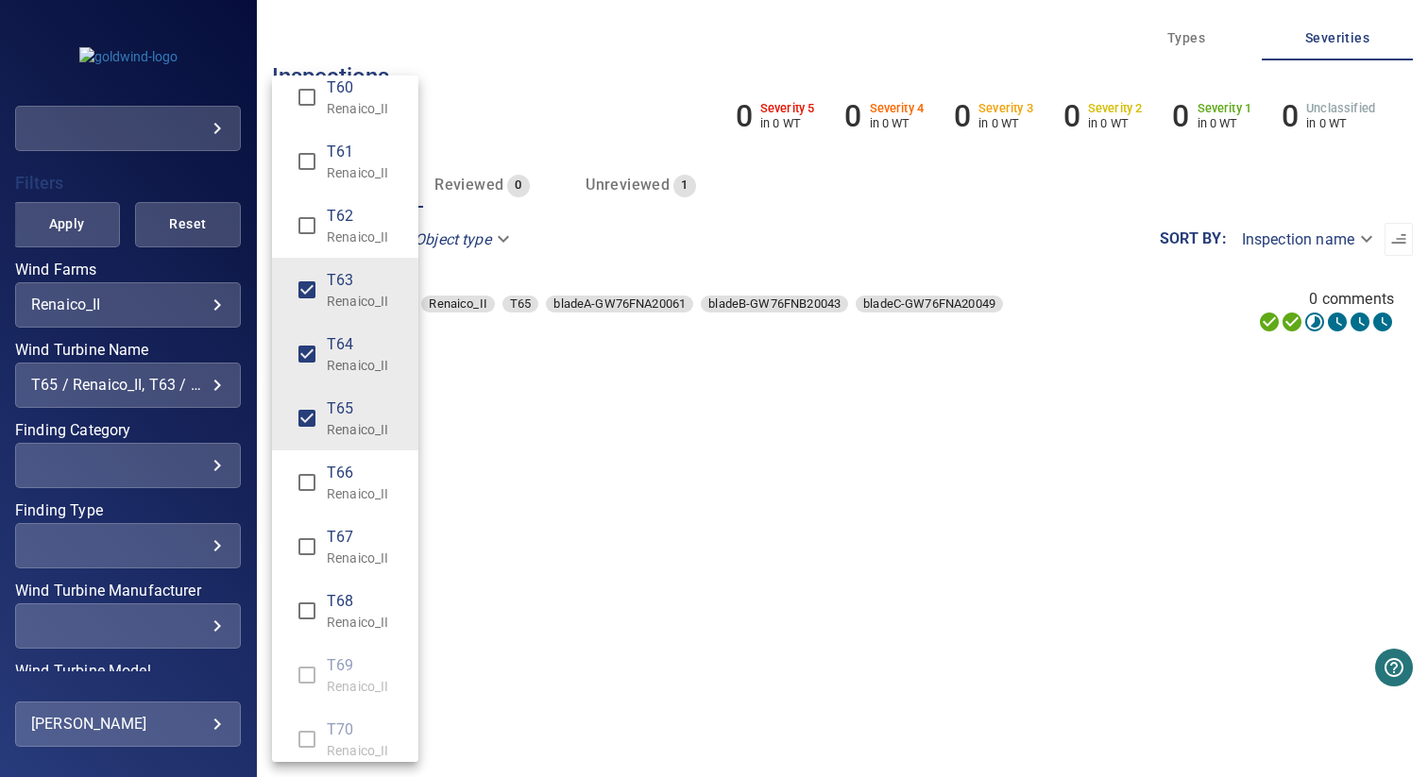
click at [347, 433] on p "Renaico_II" at bounding box center [365, 429] width 77 height 19
click at [351, 301] on p "Renaico_II" at bounding box center [365, 297] width 77 height 19
type input "**********"
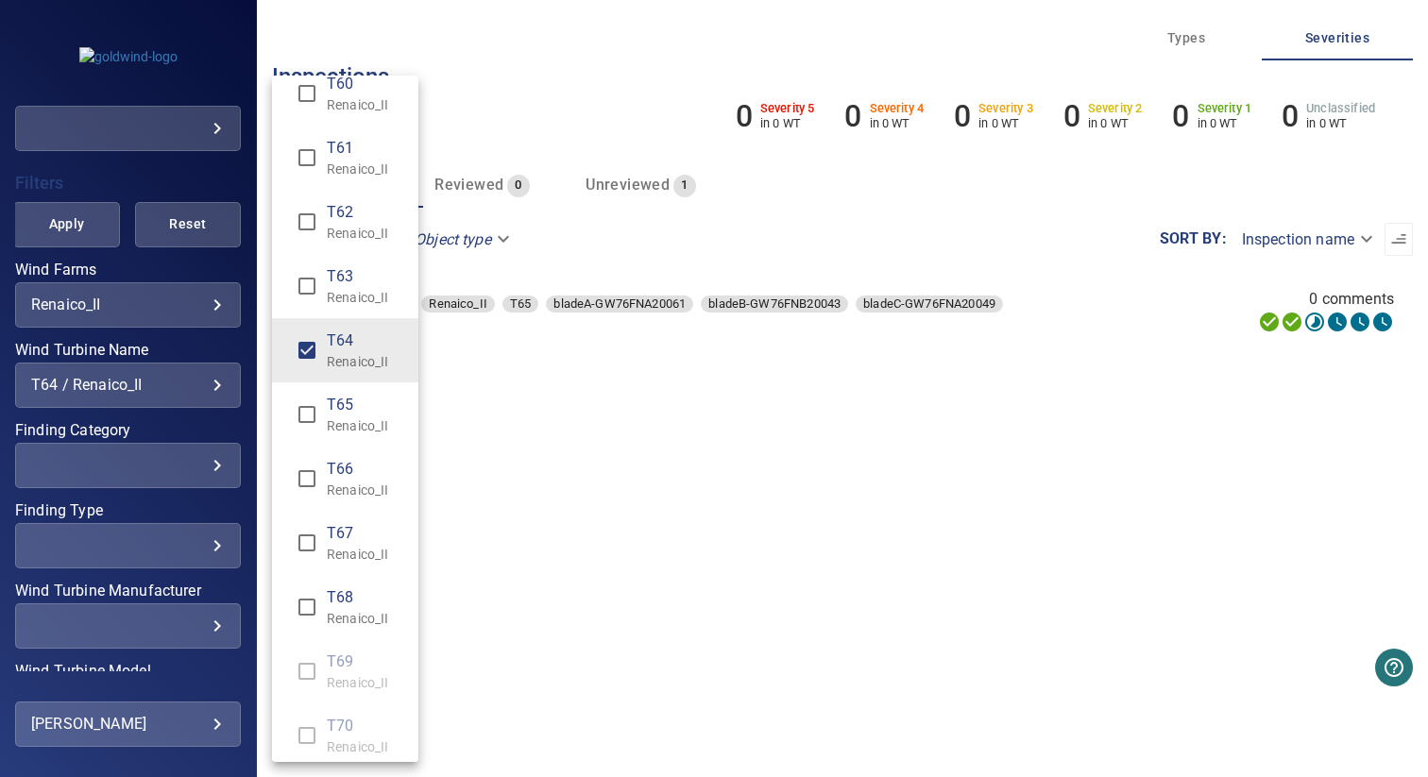
click at [351, 328] on li "T64 Renaico_II" at bounding box center [345, 350] width 146 height 64
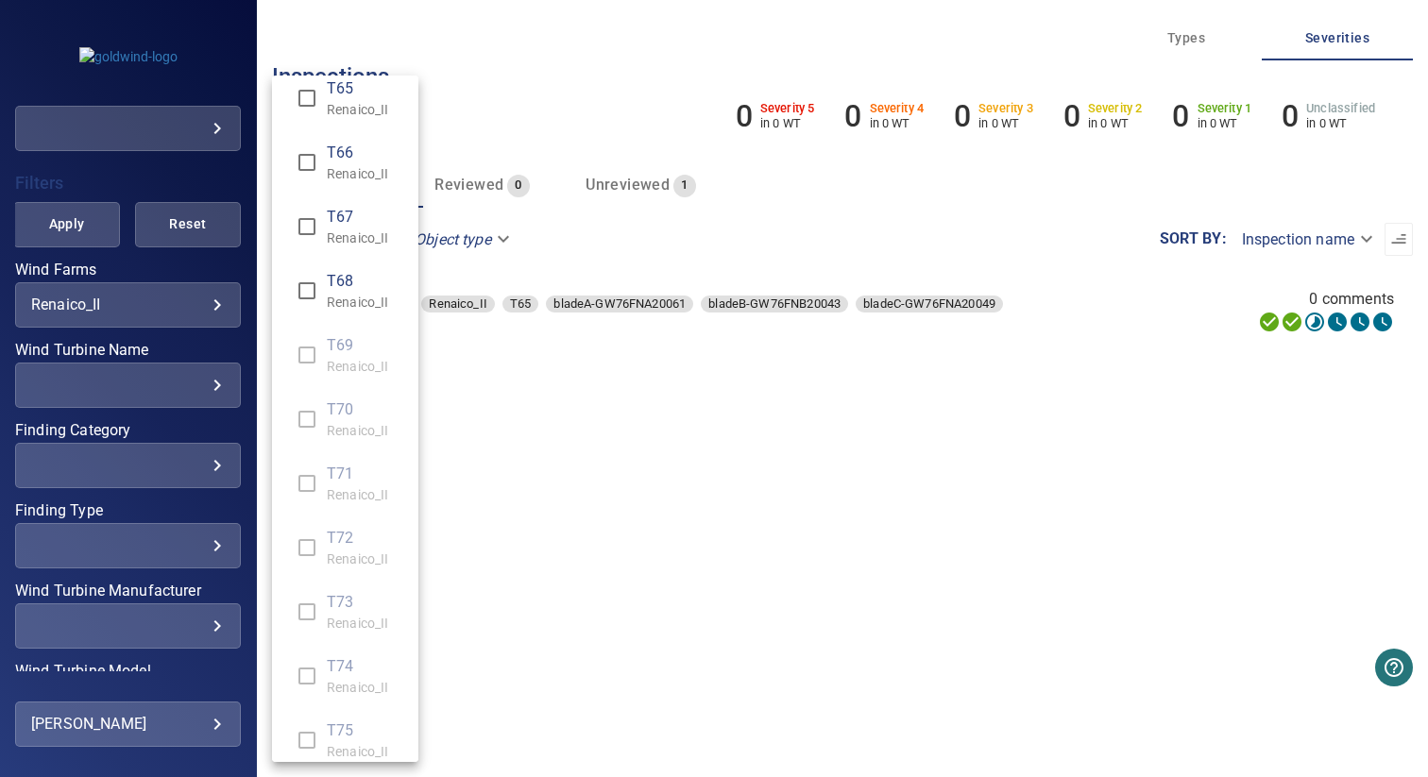
scroll to position [1281, 0]
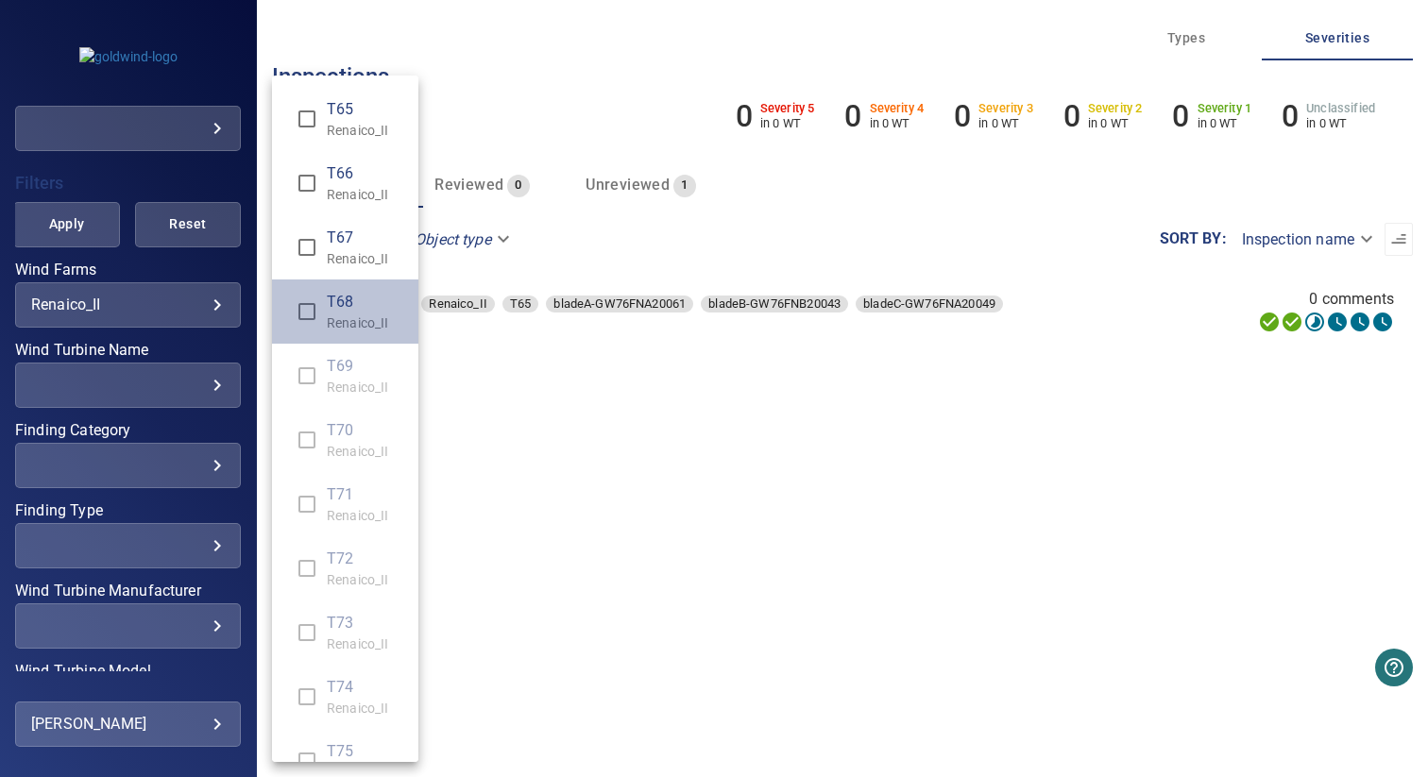
click at [340, 315] on p "Renaico_II" at bounding box center [365, 323] width 77 height 19
click at [340, 254] on p "Renaico_II" at bounding box center [365, 258] width 77 height 19
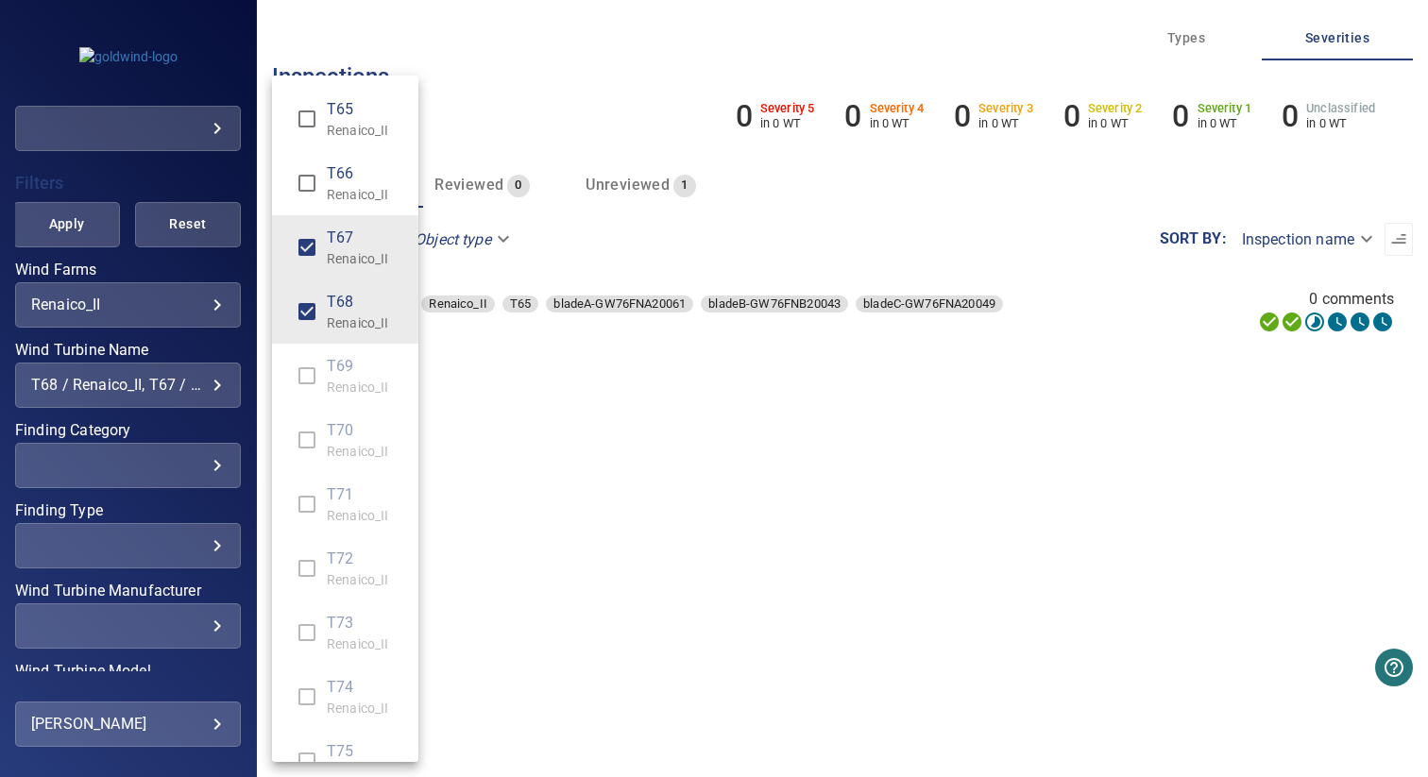
click at [346, 191] on p "Renaico_II" at bounding box center [365, 194] width 77 height 19
type input "**********"
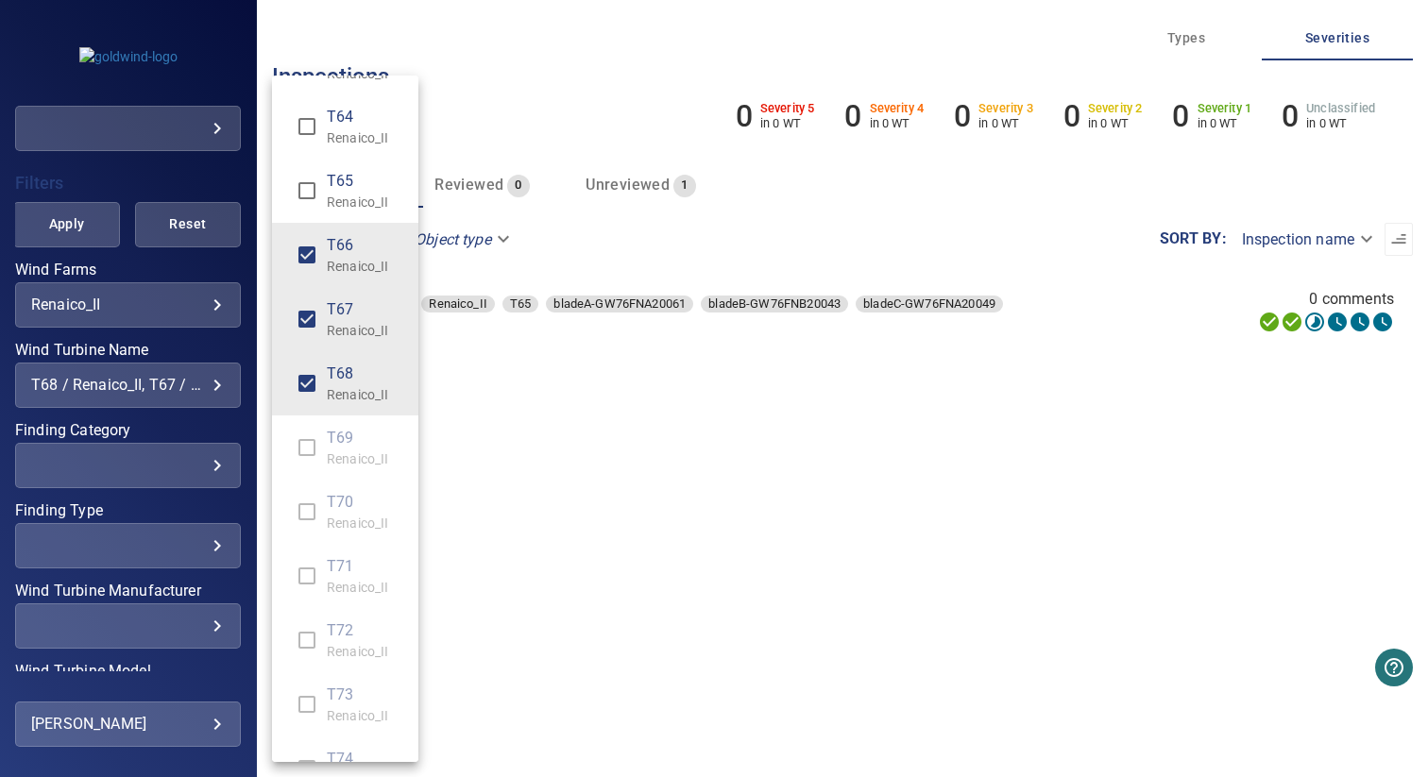
click at [63, 235] on div "Wind Turbine Name" at bounding box center [714, 388] width 1428 height 777
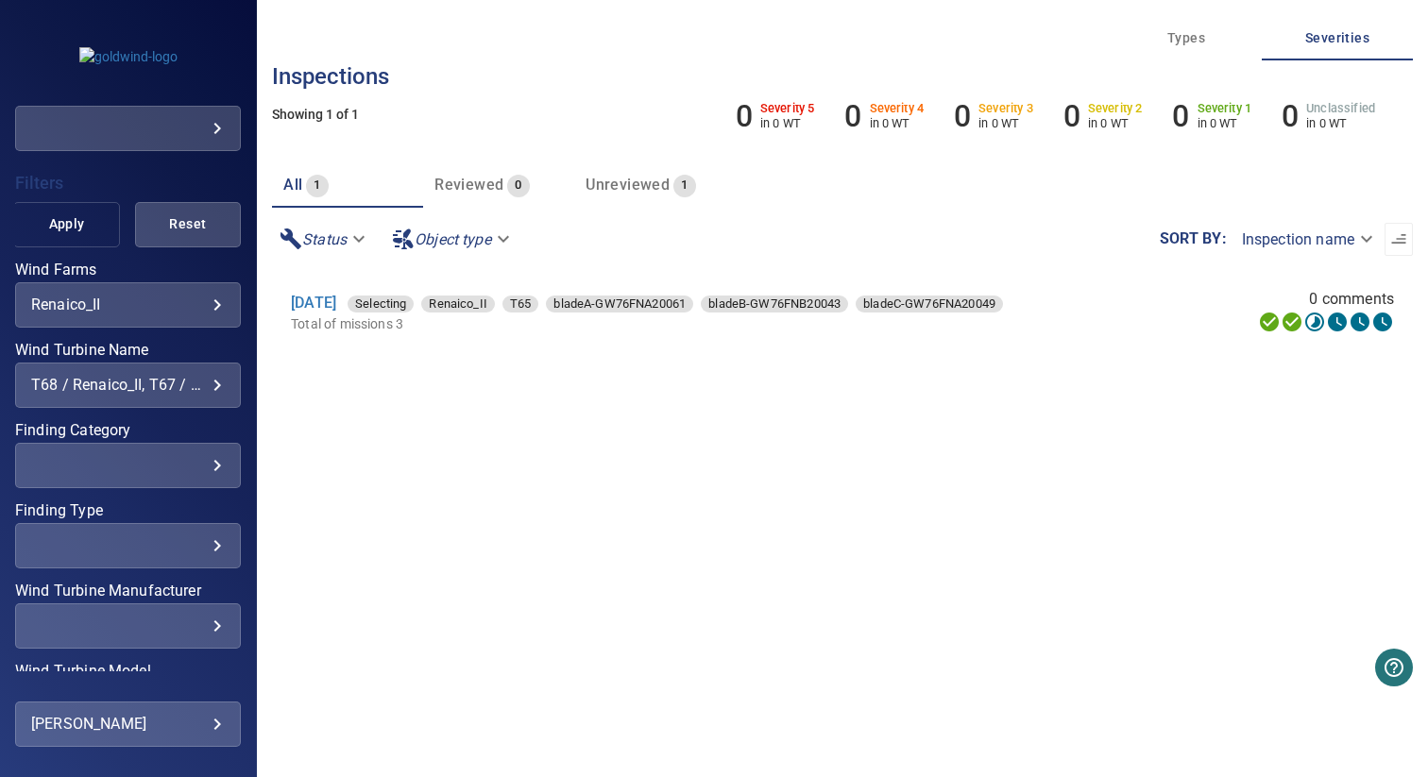
click at [58, 236] on button "Apply" at bounding box center [66, 224] width 106 height 45
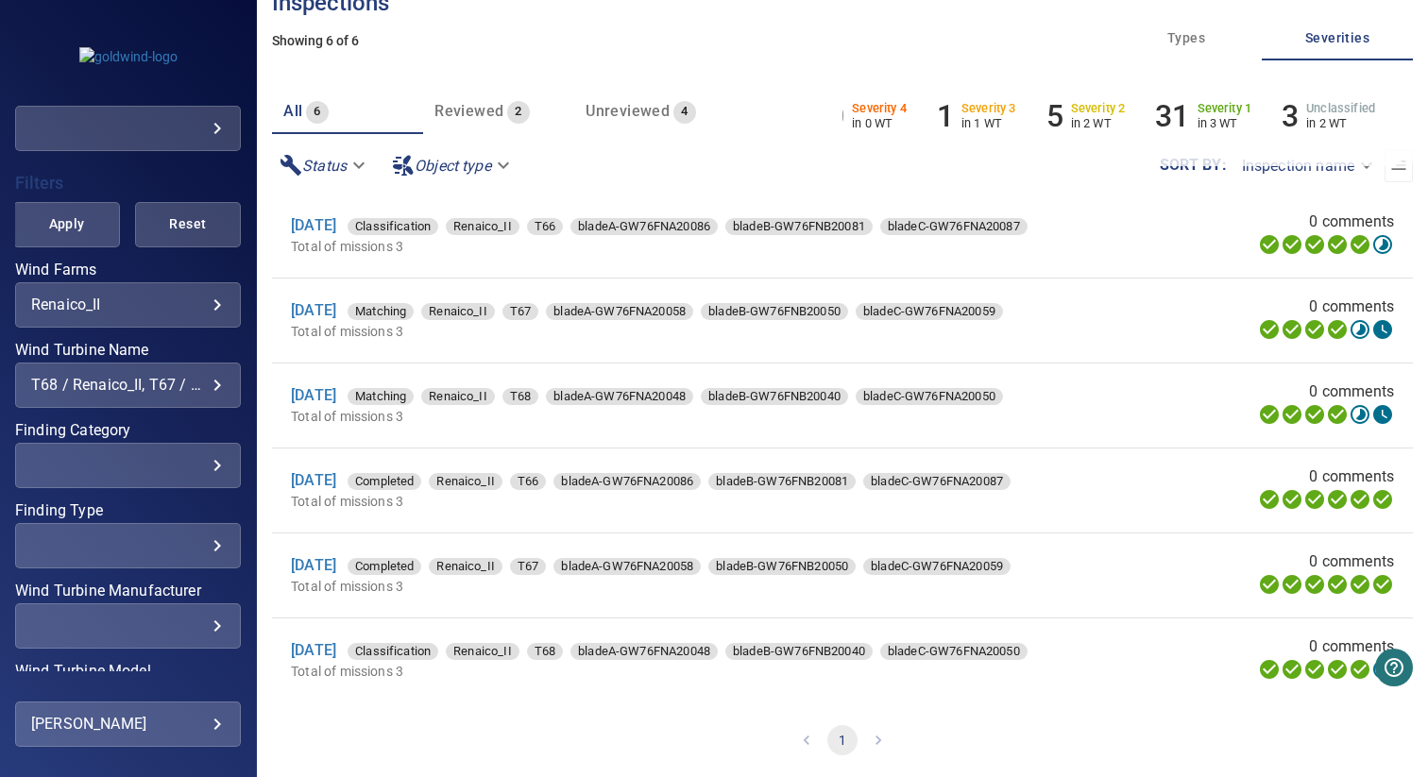
scroll to position [0, 0]
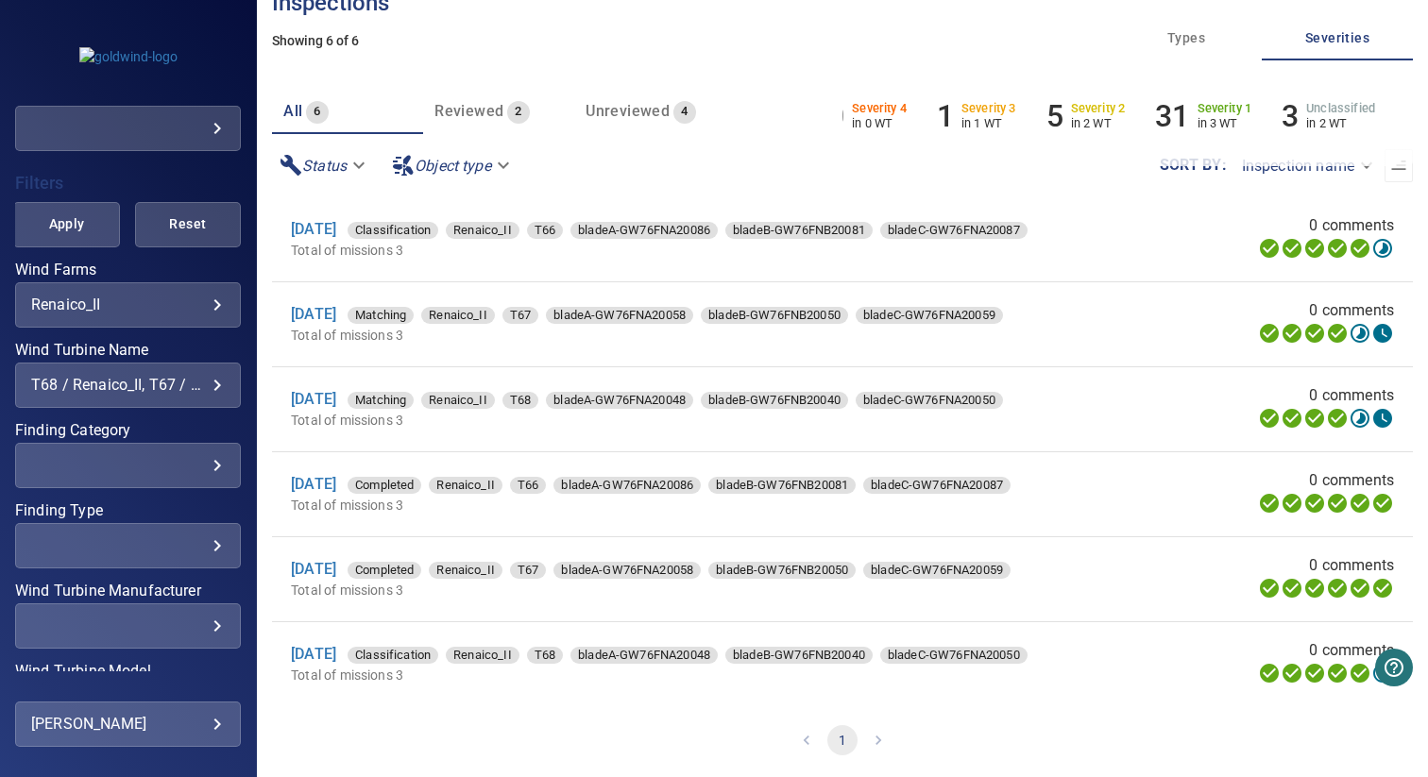
click at [115, 385] on div "T68 / Renaico_II, T67 / Renaico_II, T66 / Renaico_II" at bounding box center [128, 385] width 194 height 18
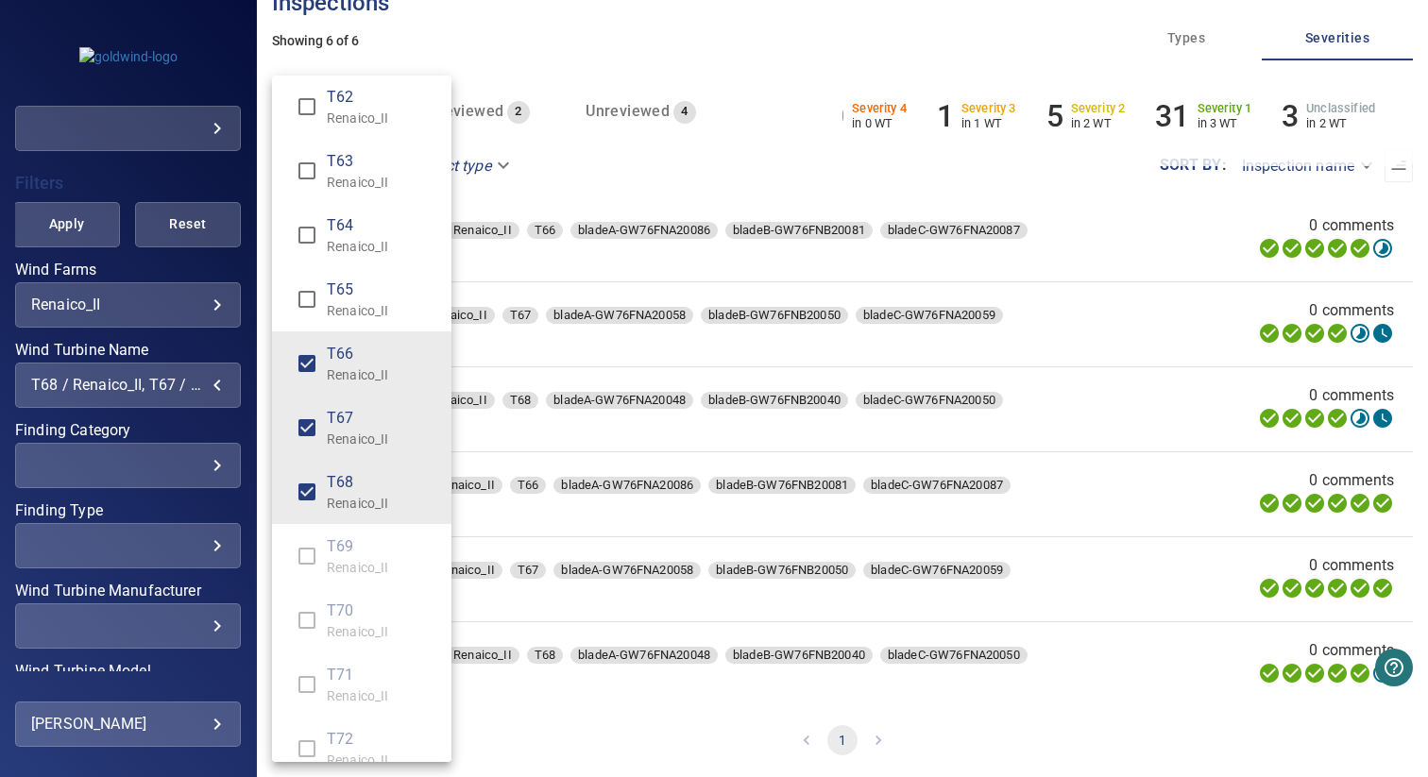
scroll to position [1083, 0]
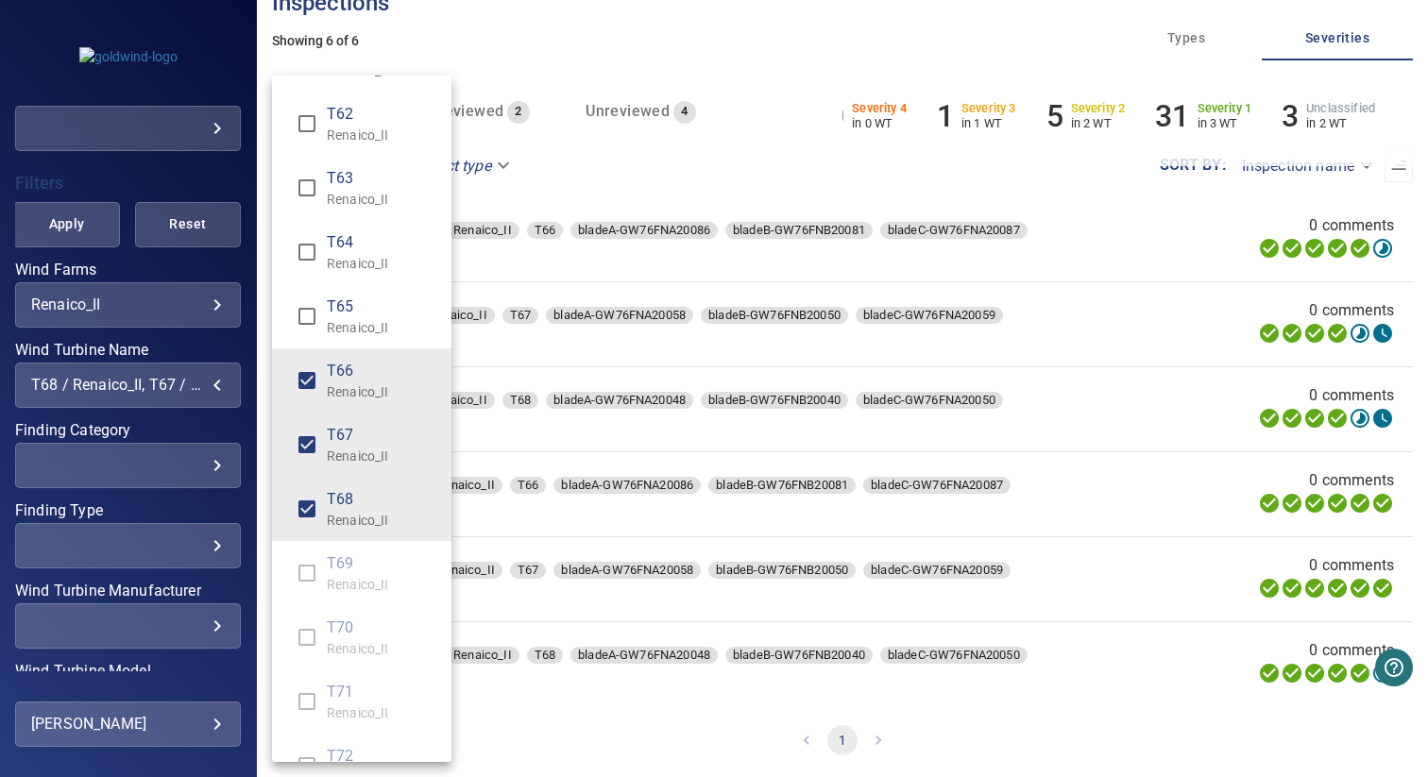
click at [359, 201] on p "Renaico_II" at bounding box center [382, 199] width 110 height 19
click at [359, 254] on p "Renaico_II" at bounding box center [382, 263] width 110 height 19
type input "**********"
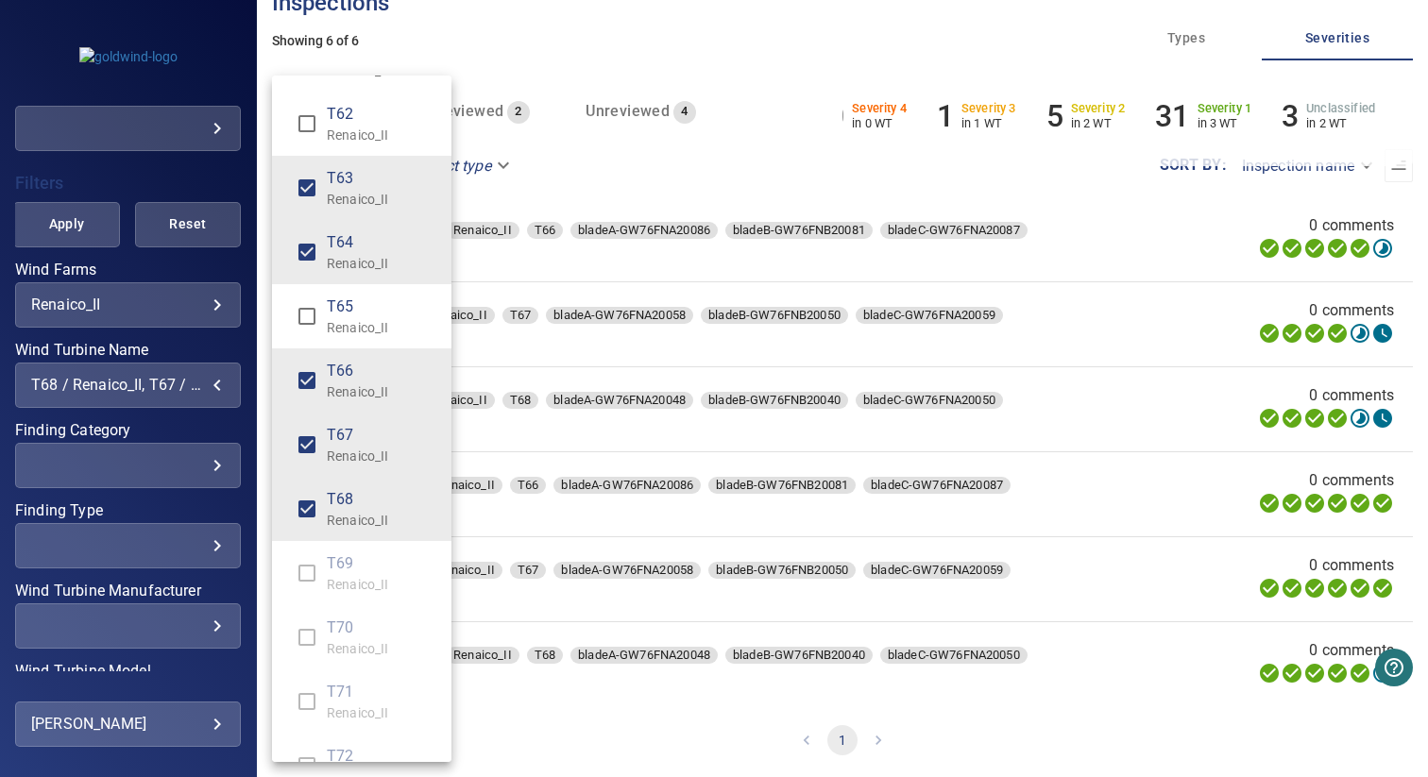
click at [99, 189] on div "Wind Turbine Name" at bounding box center [714, 388] width 1428 height 777
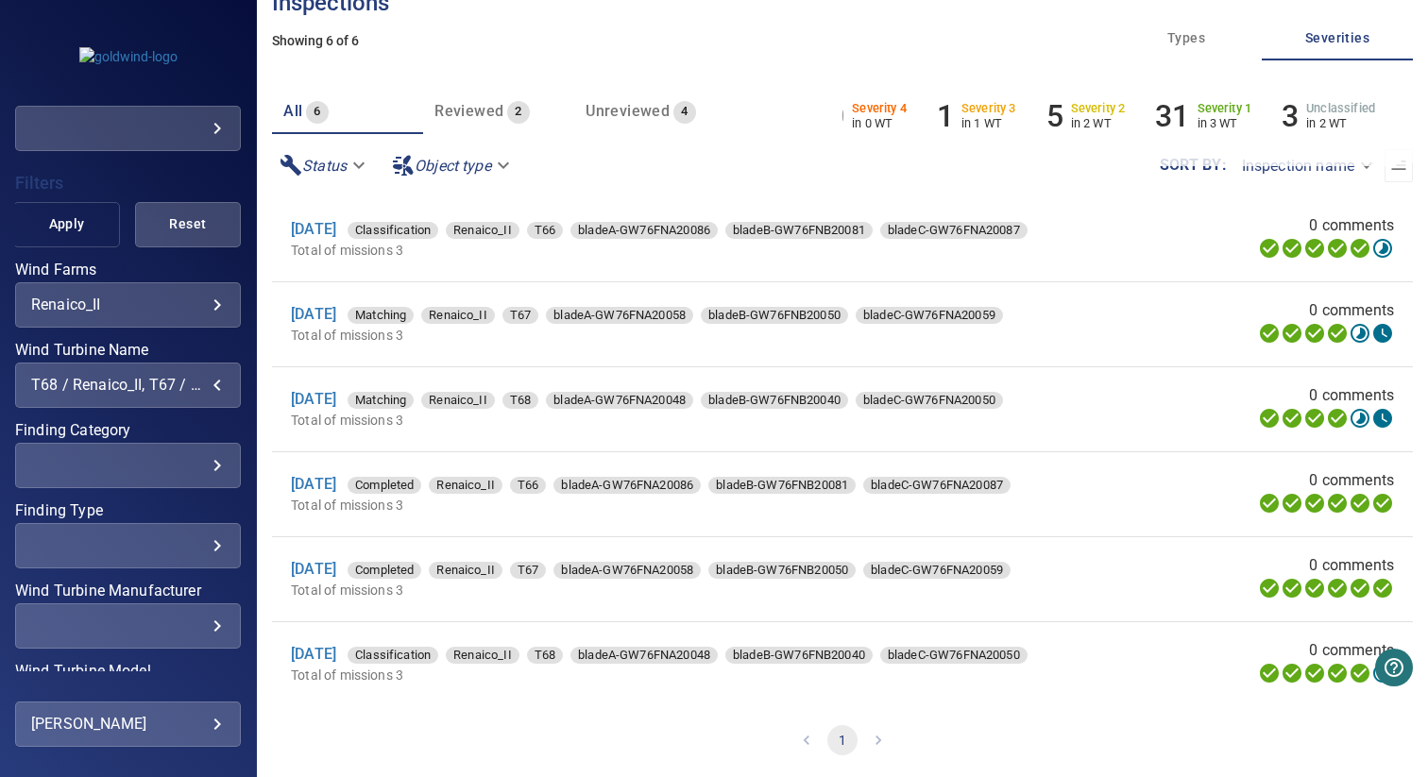
click at [70, 232] on span "Apply" at bounding box center [66, 225] width 59 height 24
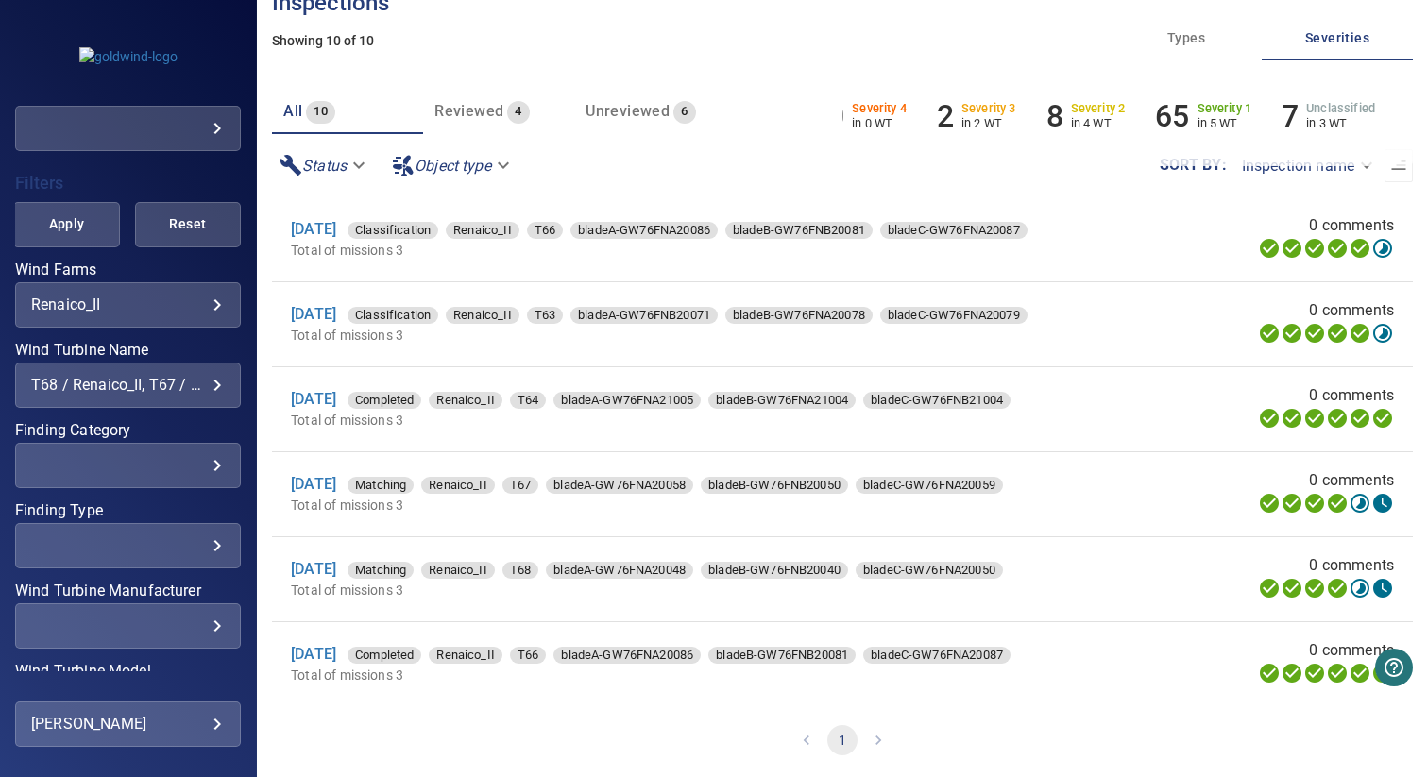
scroll to position [349, 0]
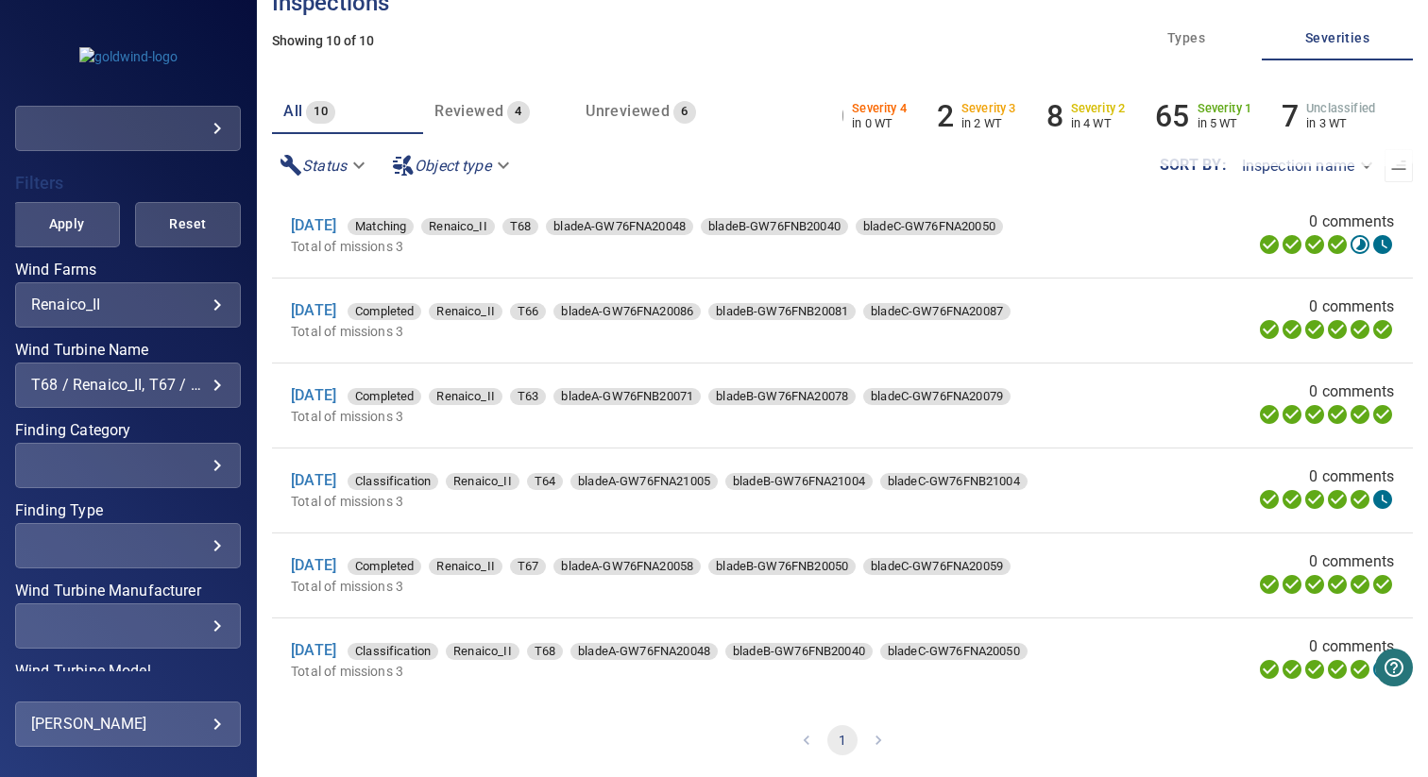
click at [172, 395] on div "**********" at bounding box center [128, 385] width 226 height 45
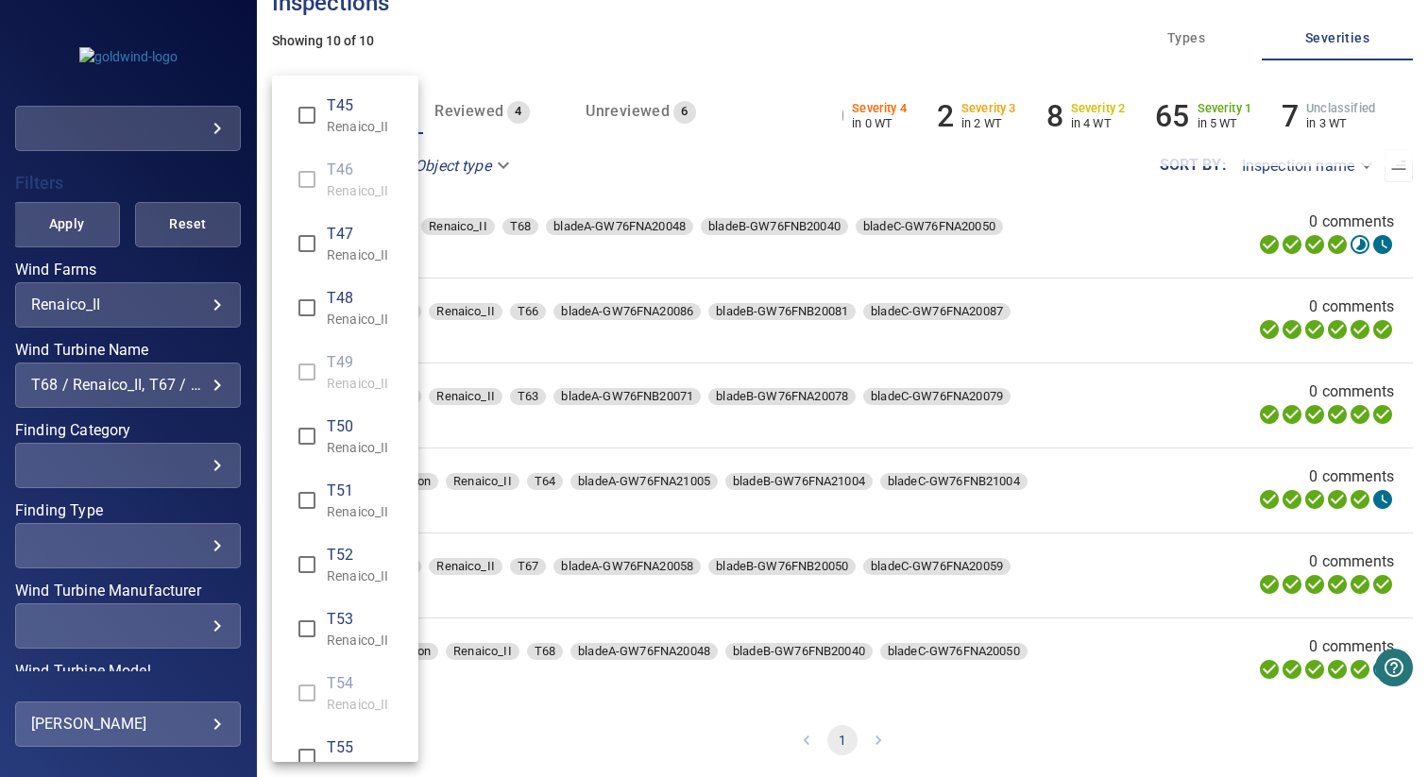
scroll to position [1174, 0]
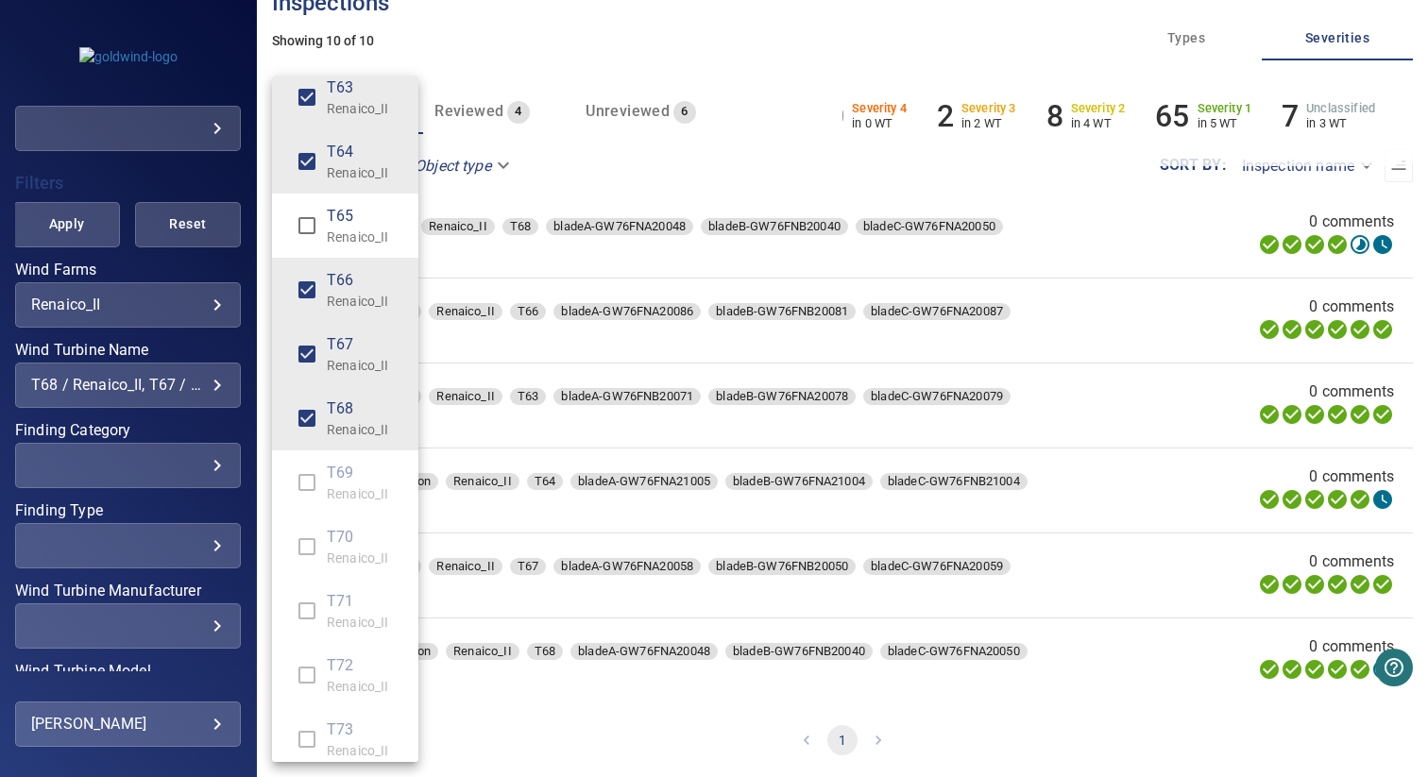
click at [172, 395] on div "Wind Turbine Name" at bounding box center [714, 388] width 1428 height 777
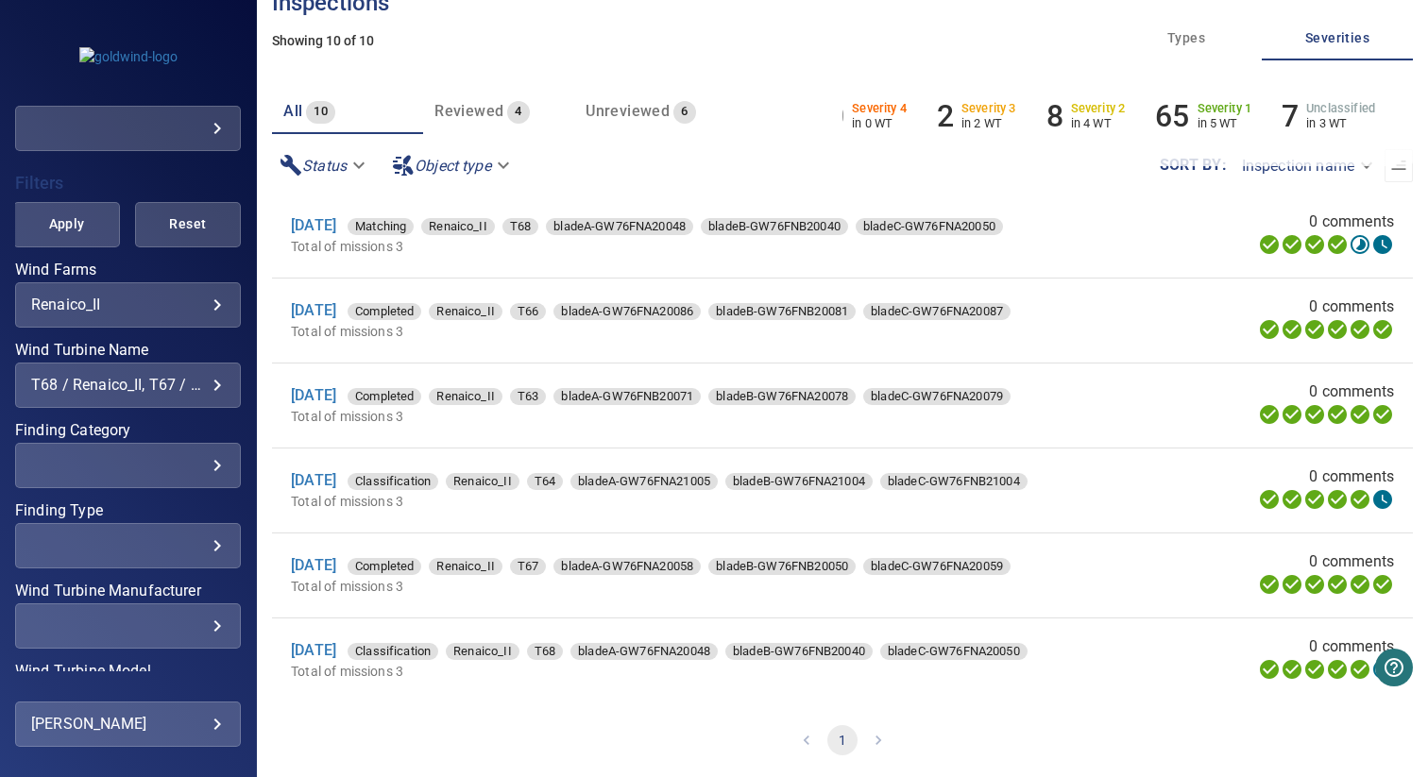
click at [108, 379] on div "T68 / Renaico_II, T67 / Renaico_II, T66 / Renaico_II, T63 / Renaico_II, T64 / R…" at bounding box center [128, 385] width 194 height 18
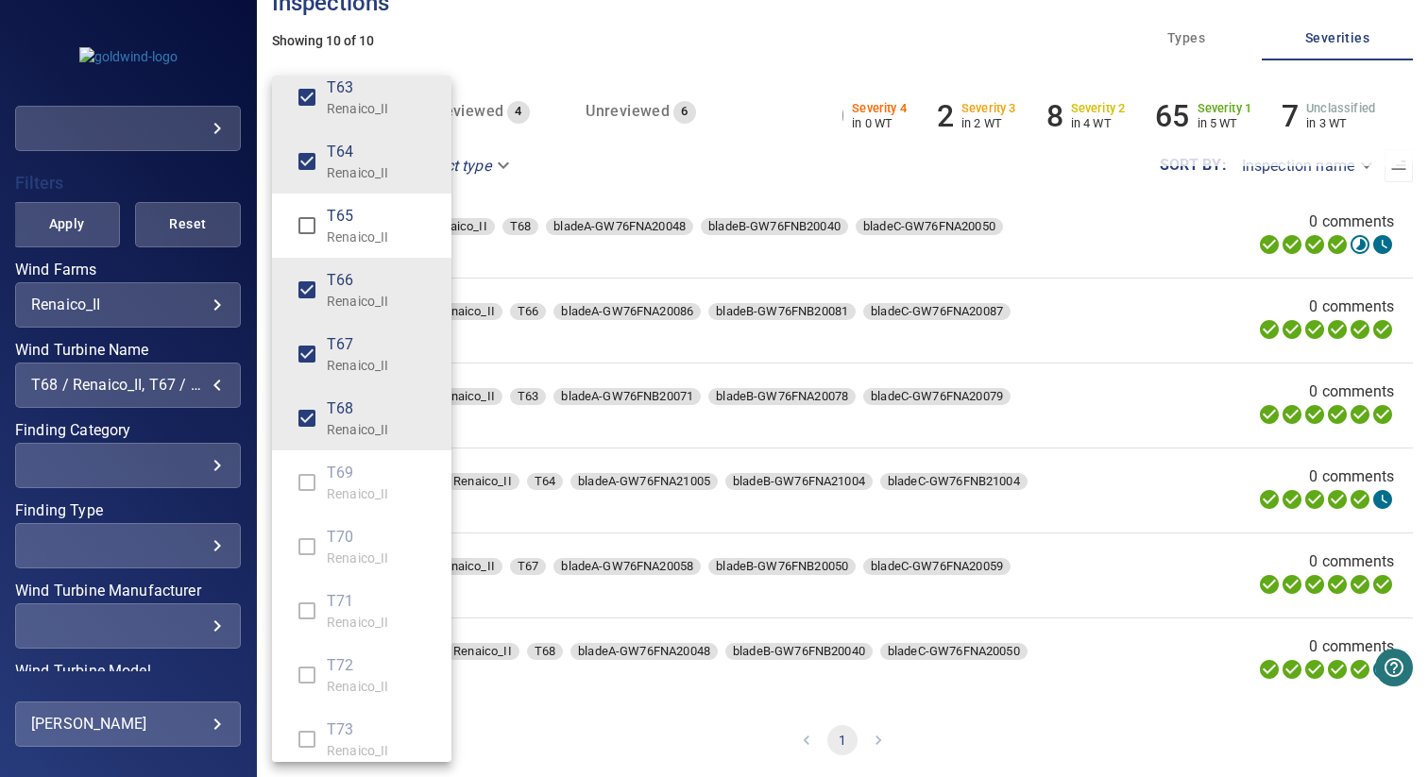
click at [361, 172] on p "Renaico_II" at bounding box center [382, 172] width 110 height 19
click at [360, 303] on p "Renaico_II" at bounding box center [382, 301] width 110 height 19
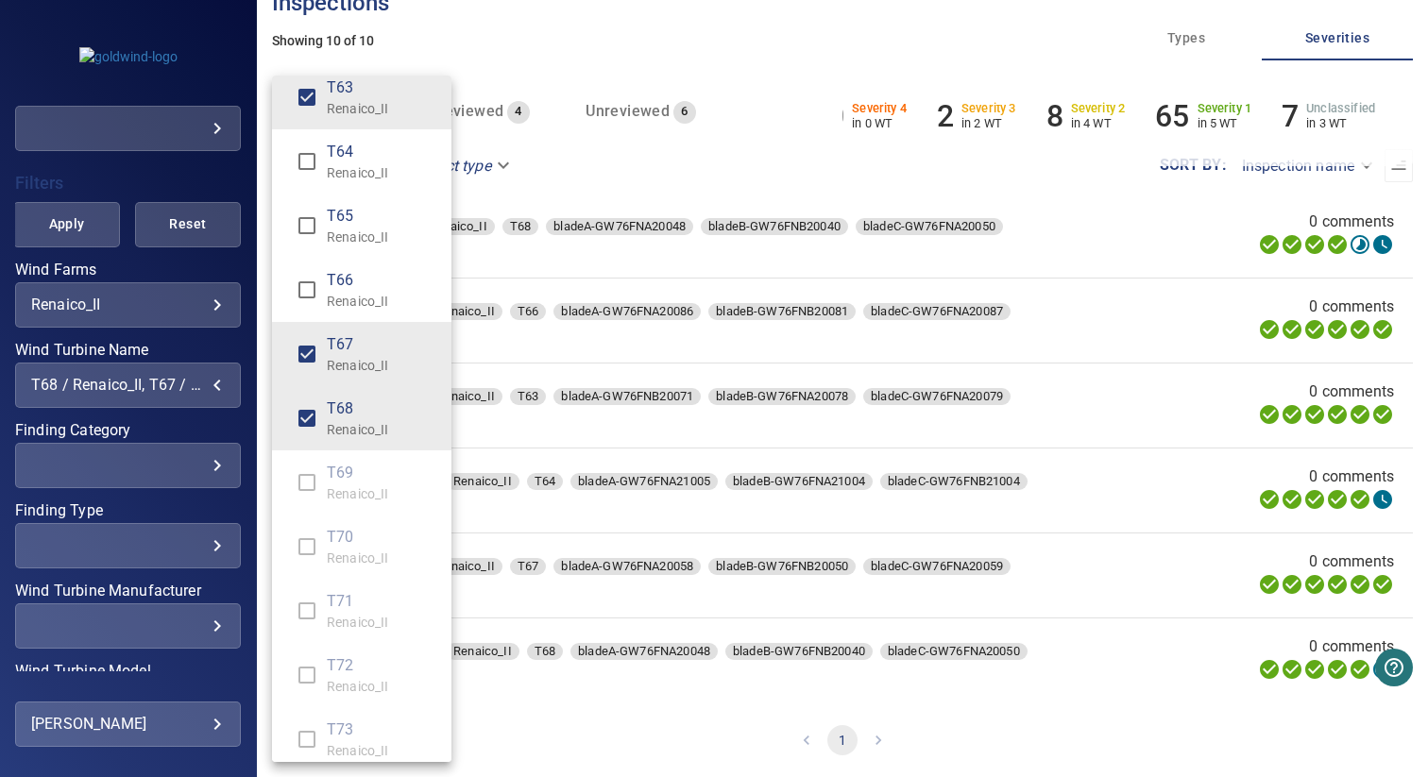
click at [353, 354] on span "T67" at bounding box center [382, 344] width 110 height 23
click at [353, 409] on span "T68" at bounding box center [382, 409] width 110 height 23
type input "**********"
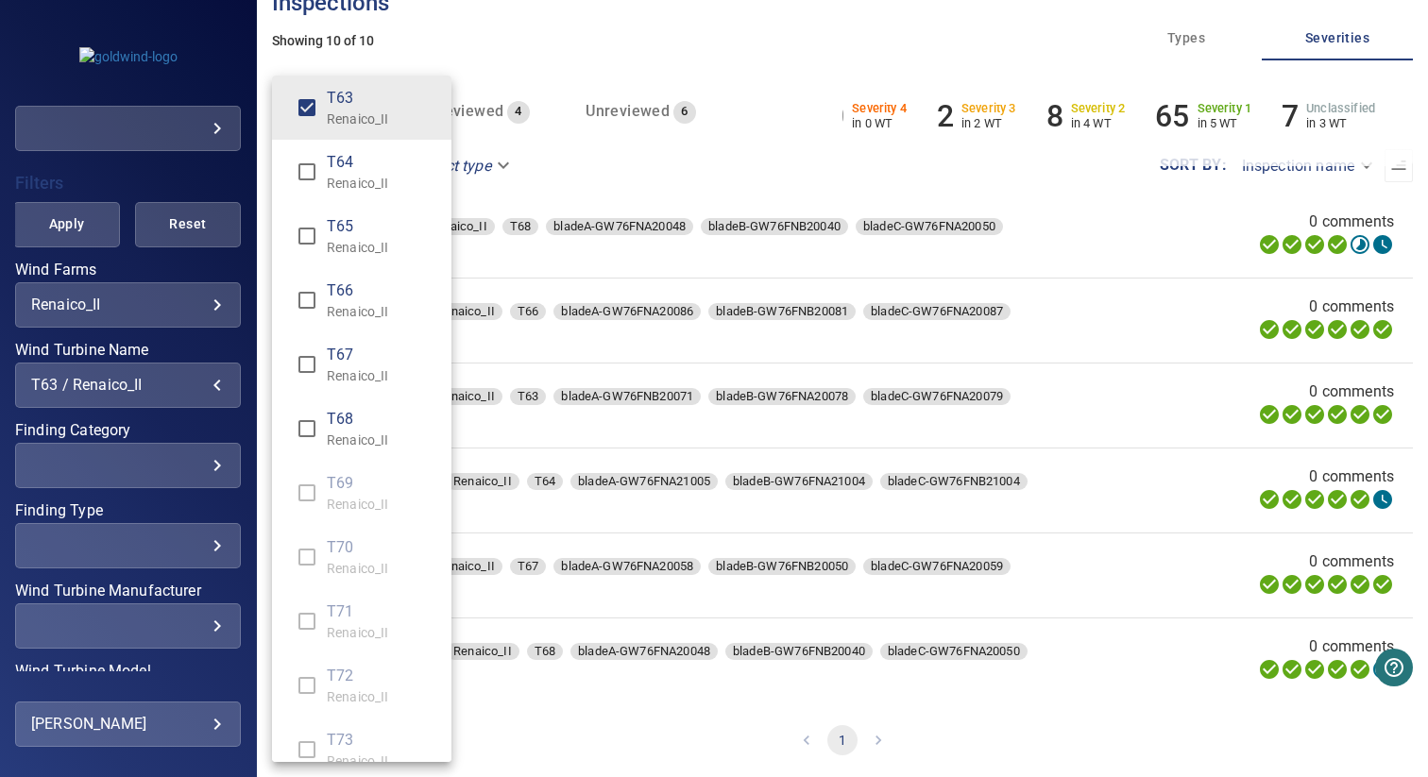
click at [115, 154] on div "Wind Turbine Name" at bounding box center [714, 388] width 1428 height 777
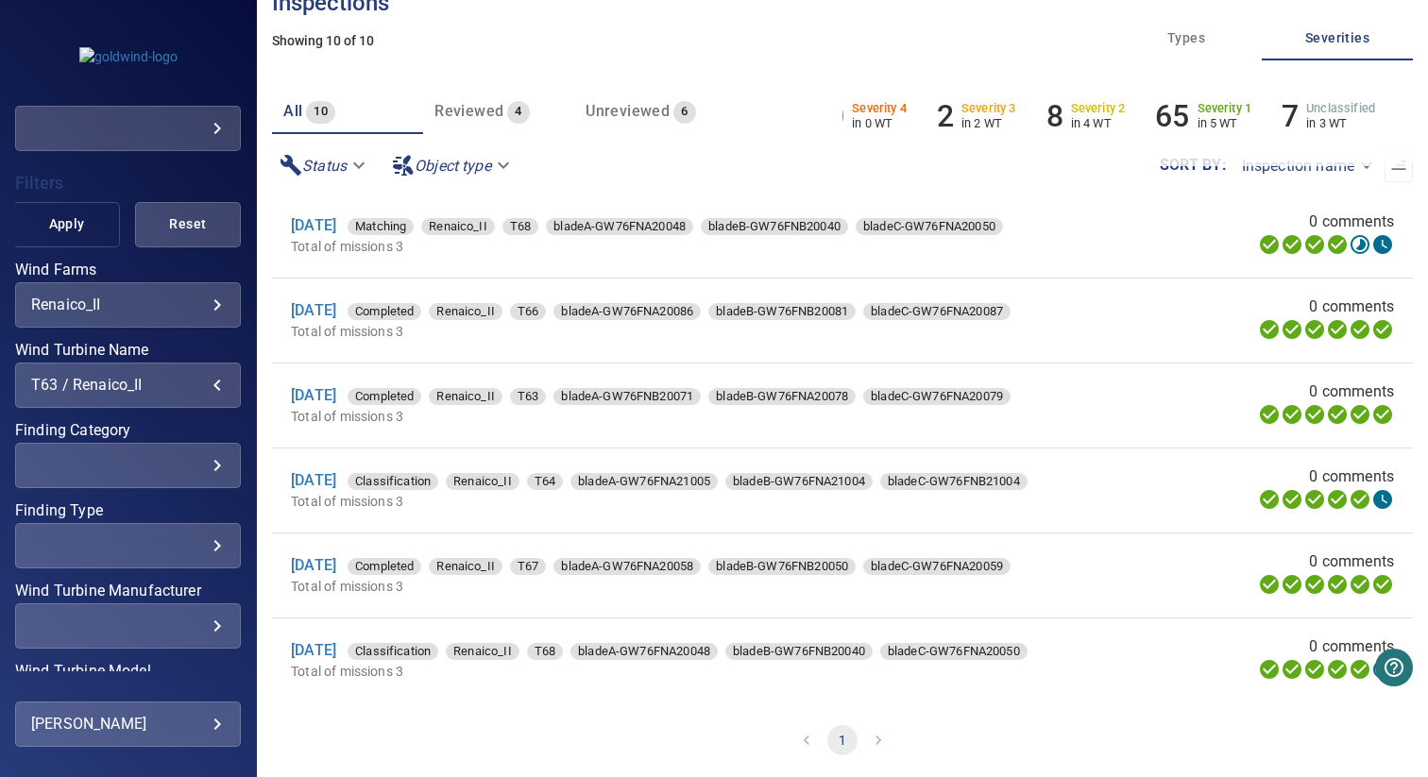
click at [62, 228] on span "Apply" at bounding box center [66, 225] width 59 height 24
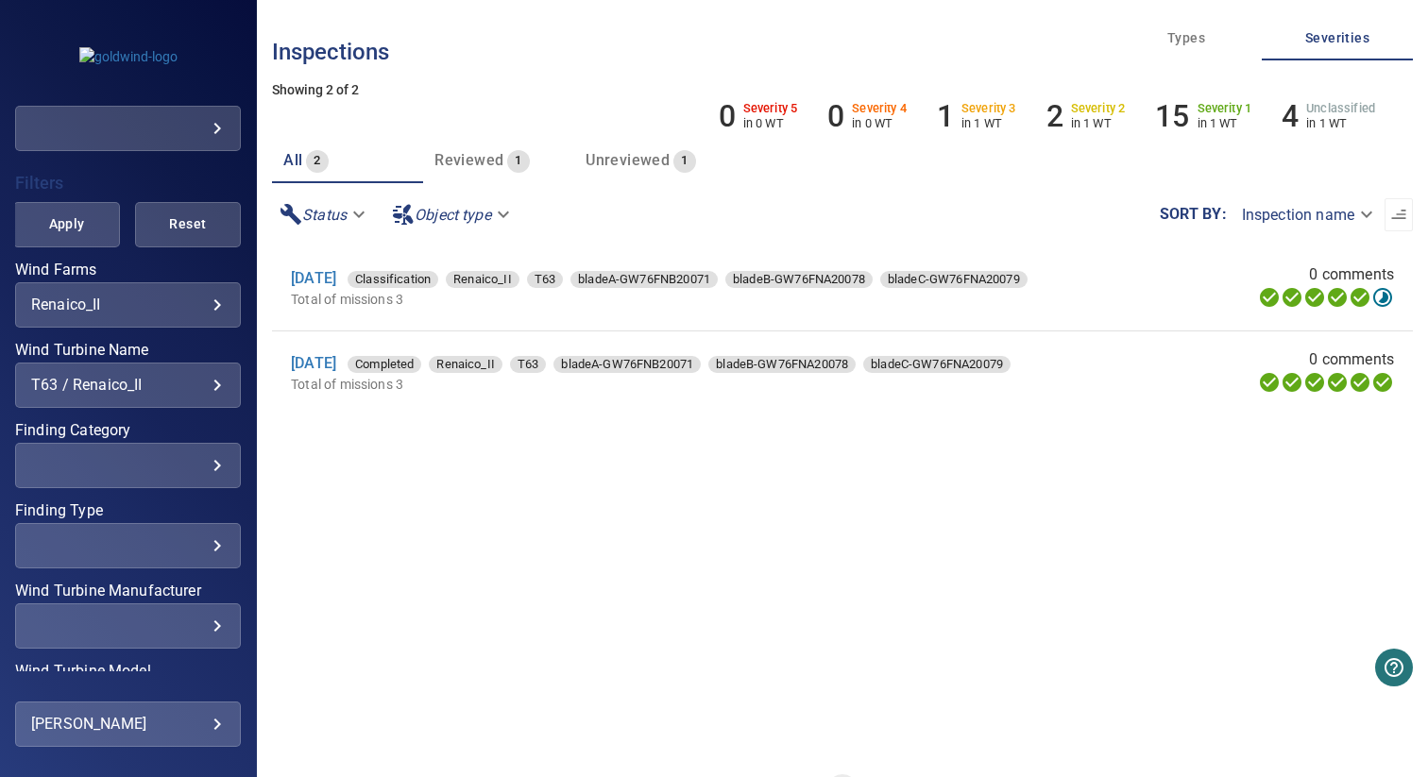
scroll to position [27, 0]
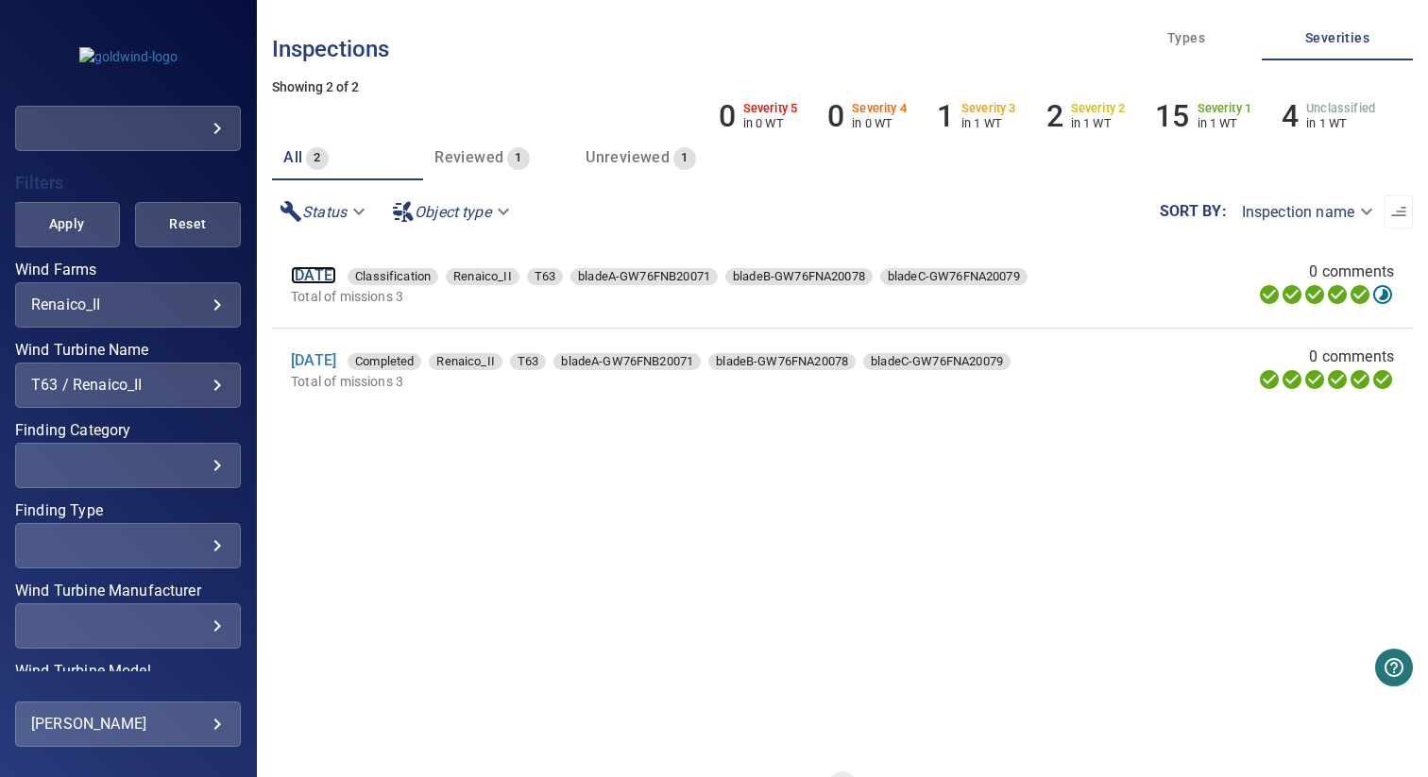
click at [336, 276] on link "20 Aug 2025" at bounding box center [313, 275] width 45 height 18
click at [336, 359] on link "20 May 2025" at bounding box center [313, 360] width 45 height 18
click at [115, 395] on div "**********" at bounding box center [128, 385] width 226 height 45
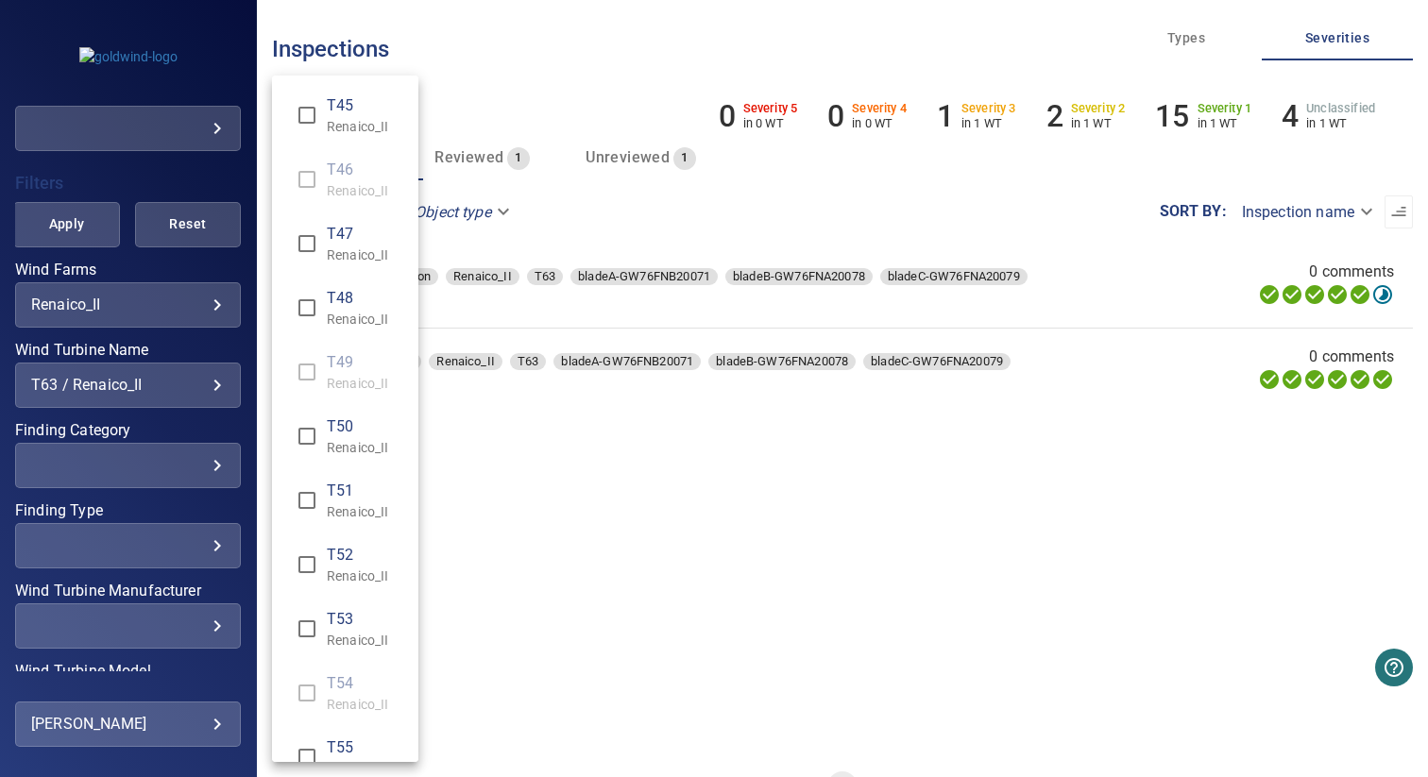
scroll to position [853, 0]
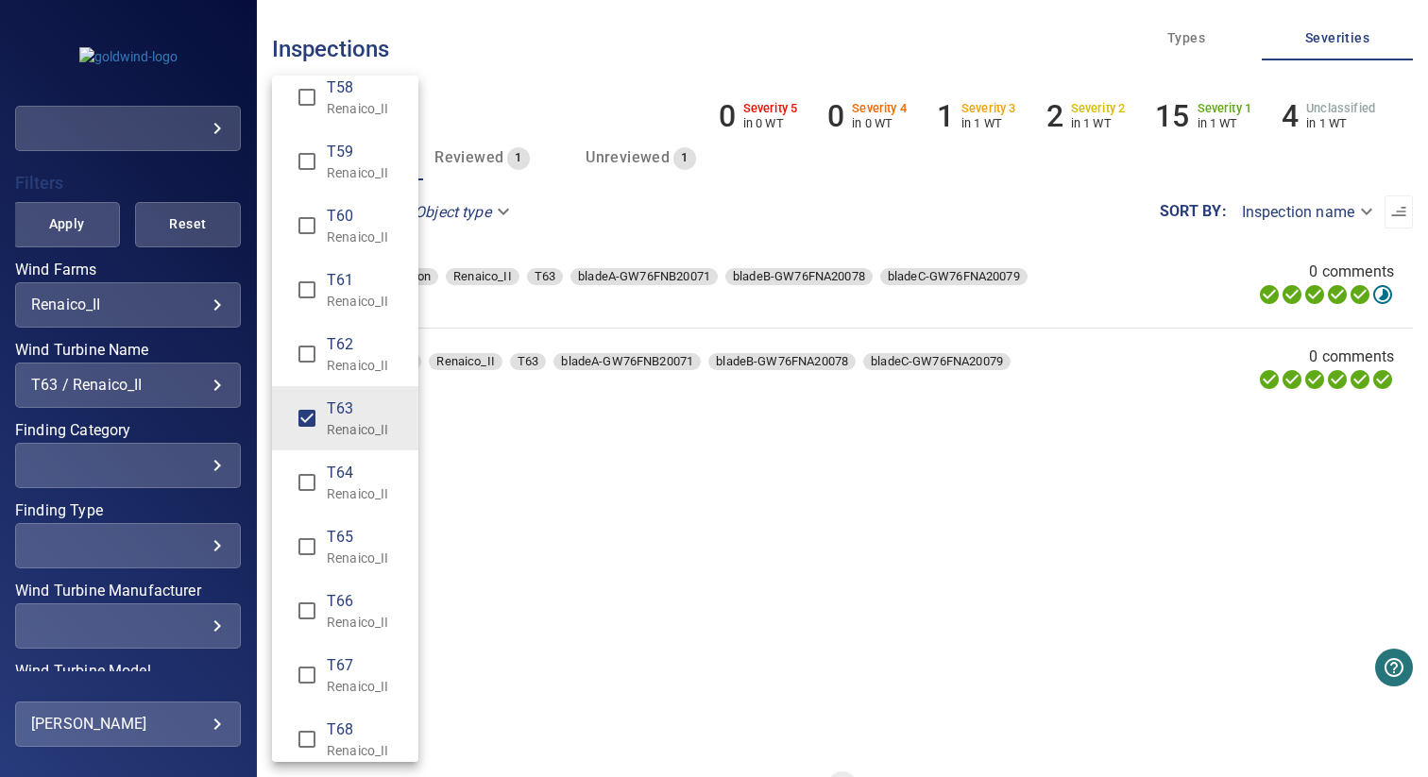
click at [124, 386] on div "Wind Turbine Name" at bounding box center [714, 388] width 1428 height 777
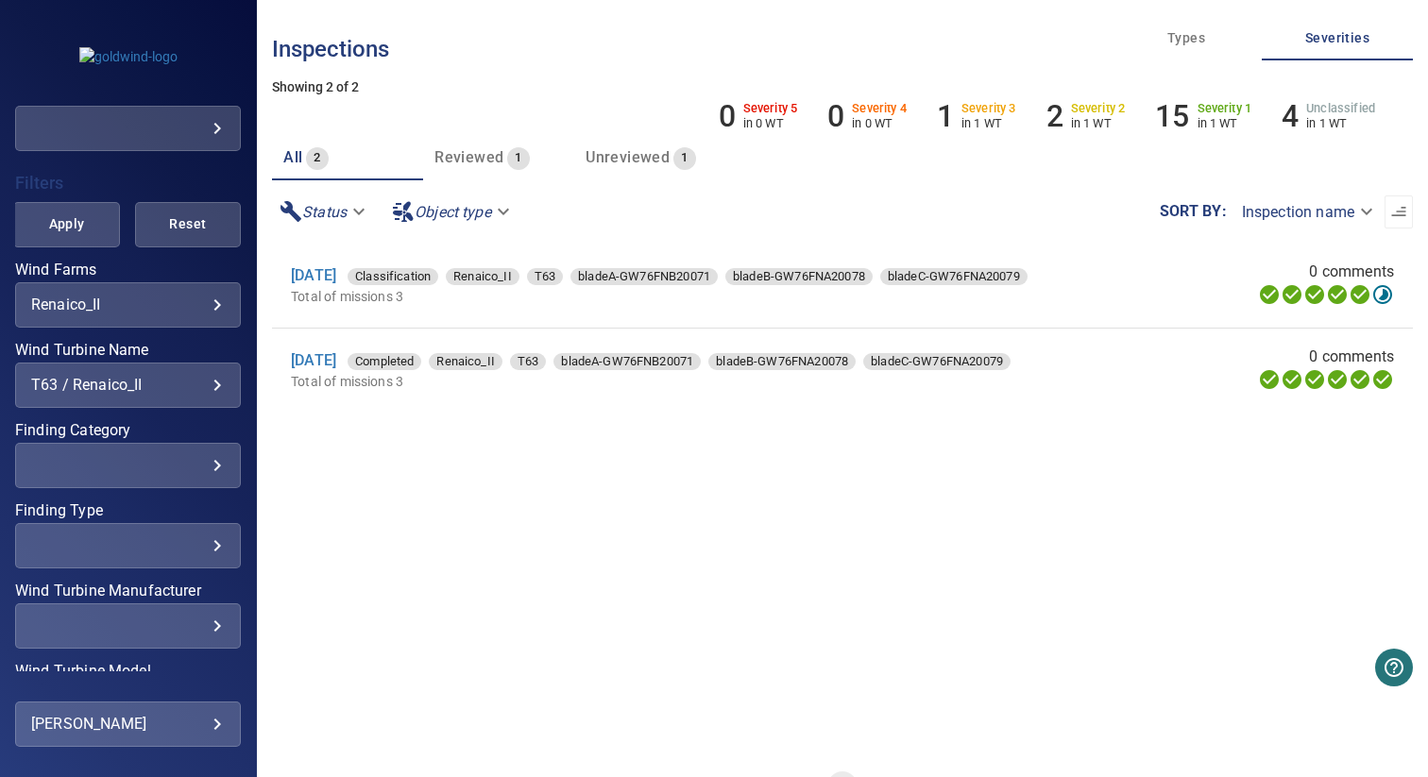
click at [124, 386] on div "T63 / Renaico_II" at bounding box center [128, 385] width 194 height 18
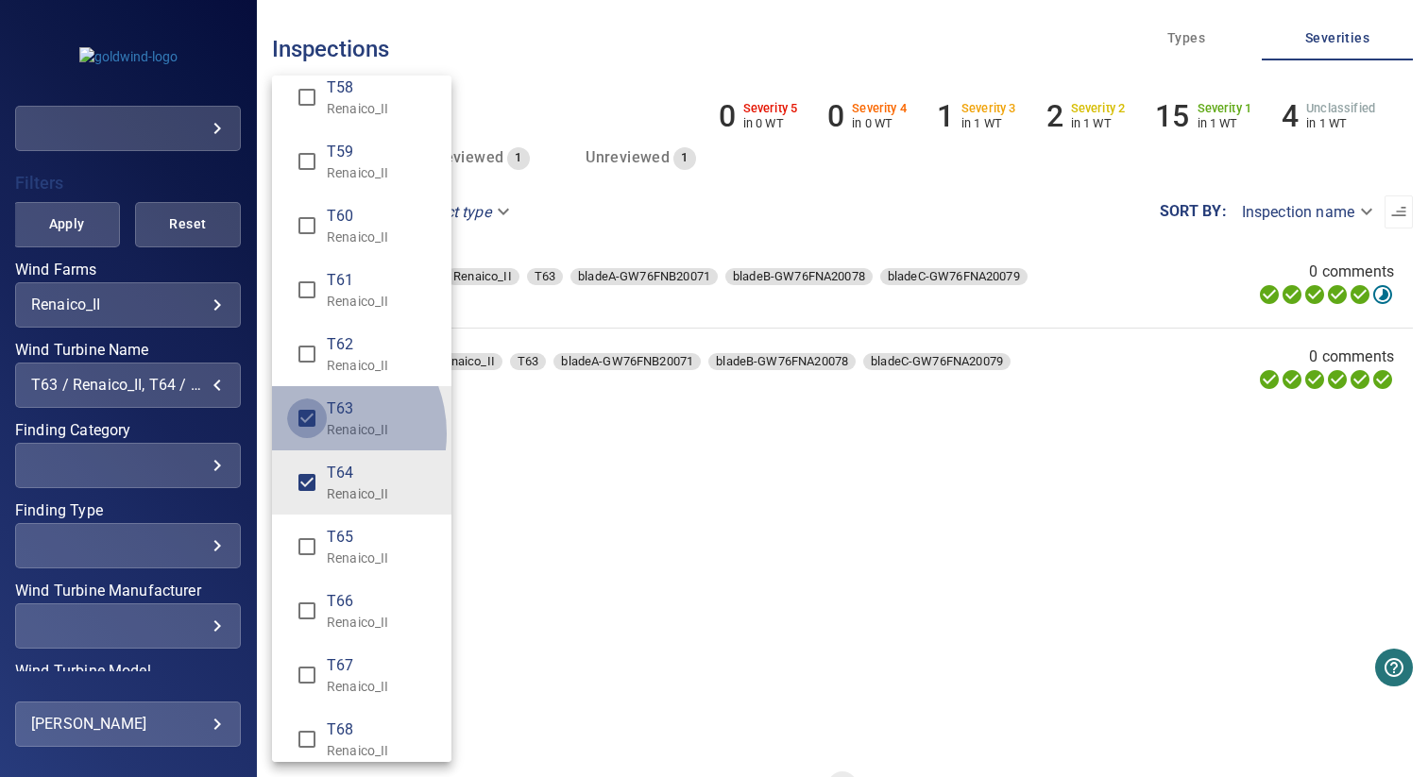
type input "**********"
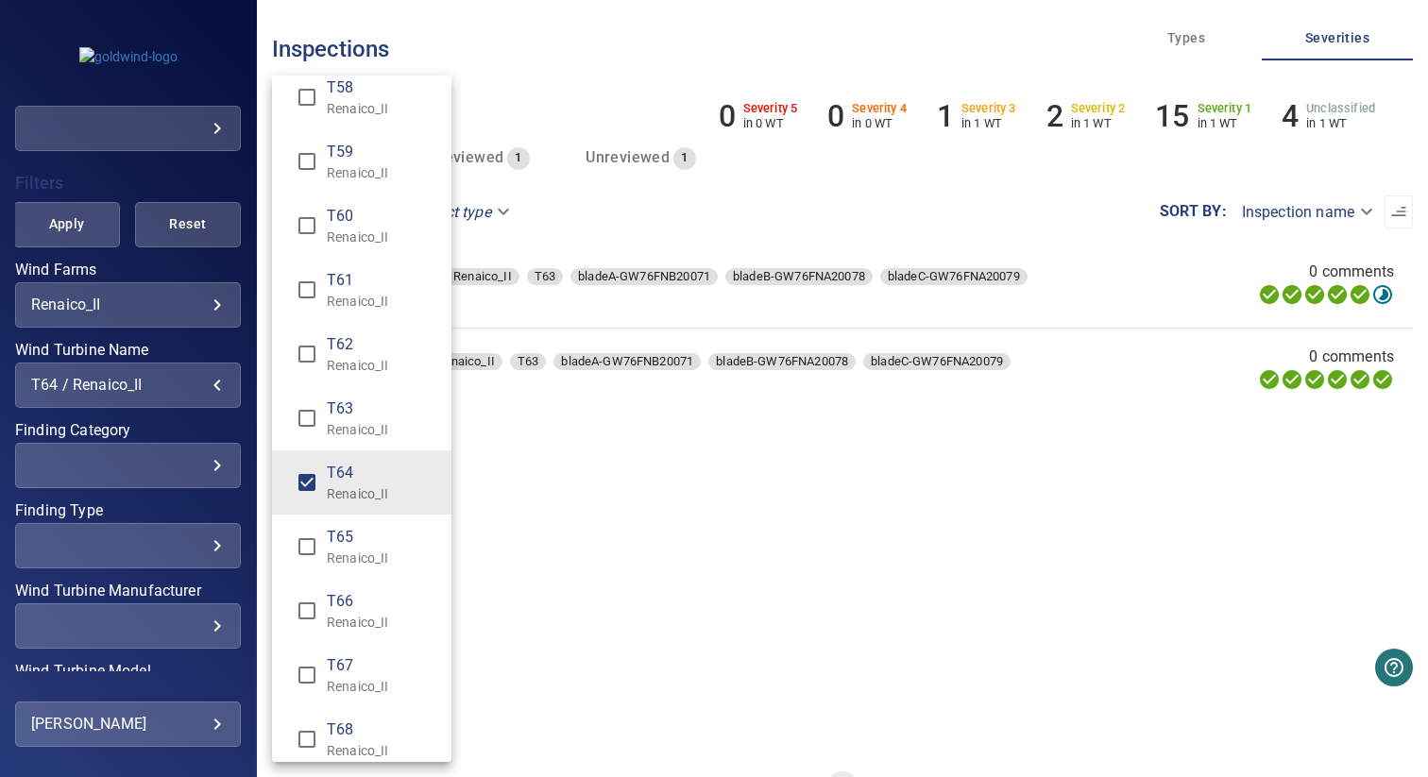
click at [553, 443] on div "Wind Turbine Name" at bounding box center [714, 388] width 1428 height 777
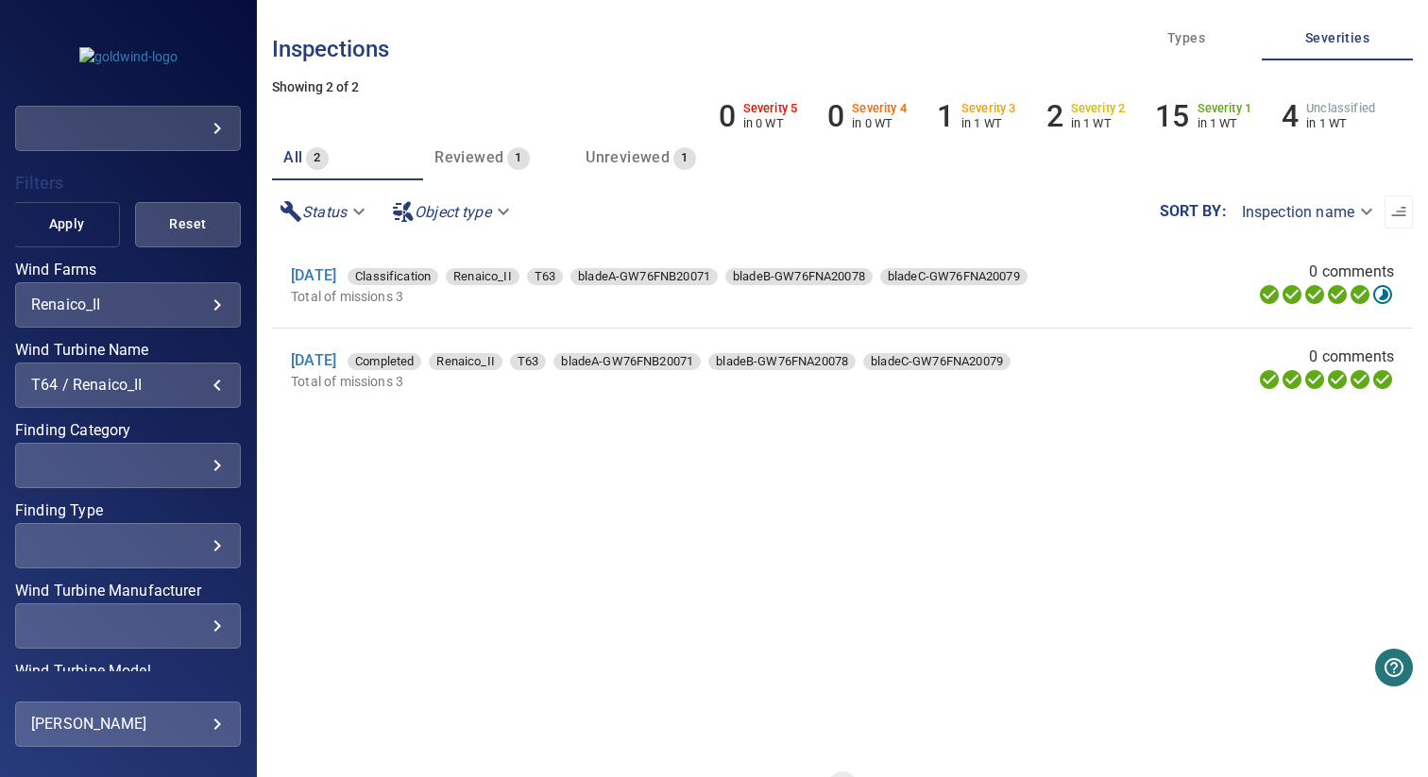
click at [69, 232] on span "Apply" at bounding box center [66, 225] width 59 height 24
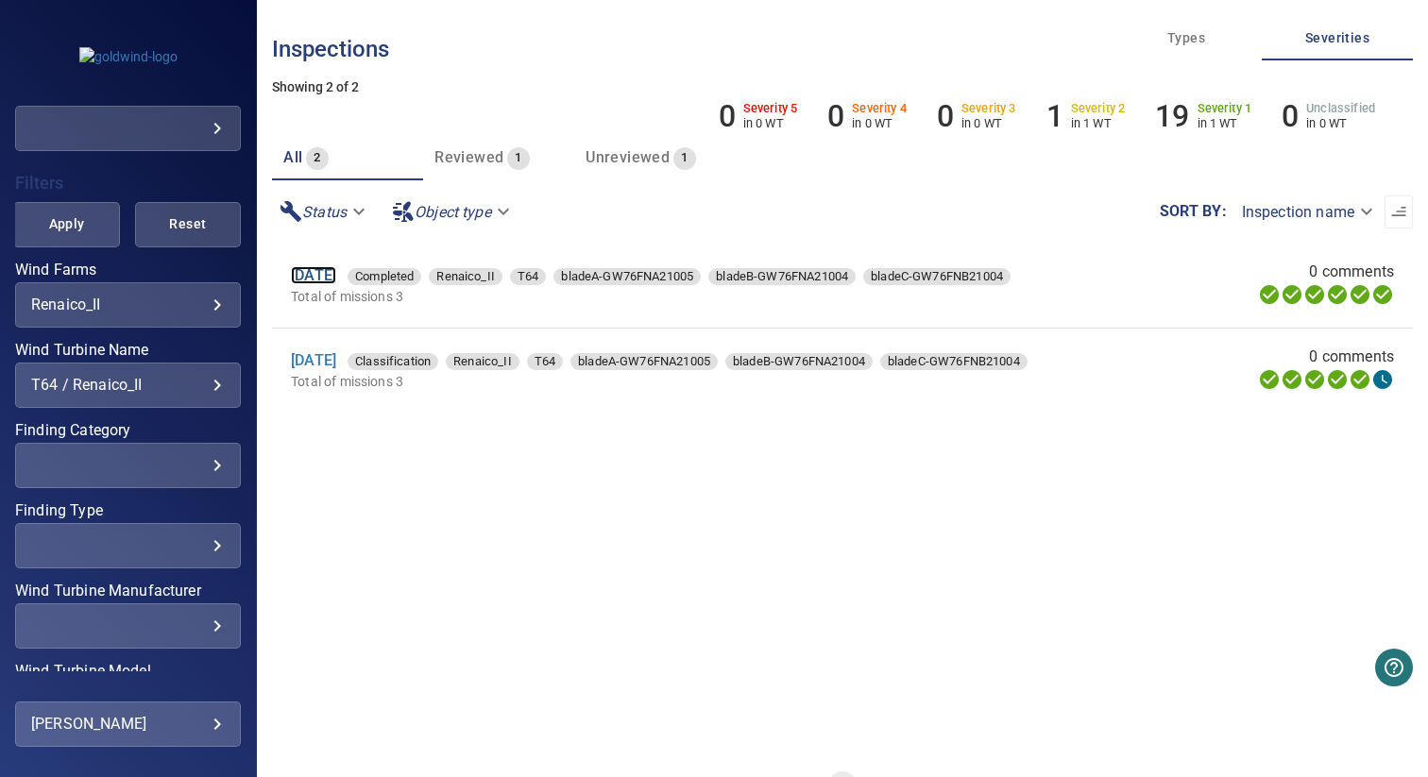
click at [336, 274] on link "20 Aug 2025" at bounding box center [313, 275] width 45 height 18
click at [336, 355] on link "20 May 2025" at bounding box center [313, 360] width 45 height 18
click at [179, 390] on div "T64 / Renaico_II" at bounding box center [128, 385] width 194 height 18
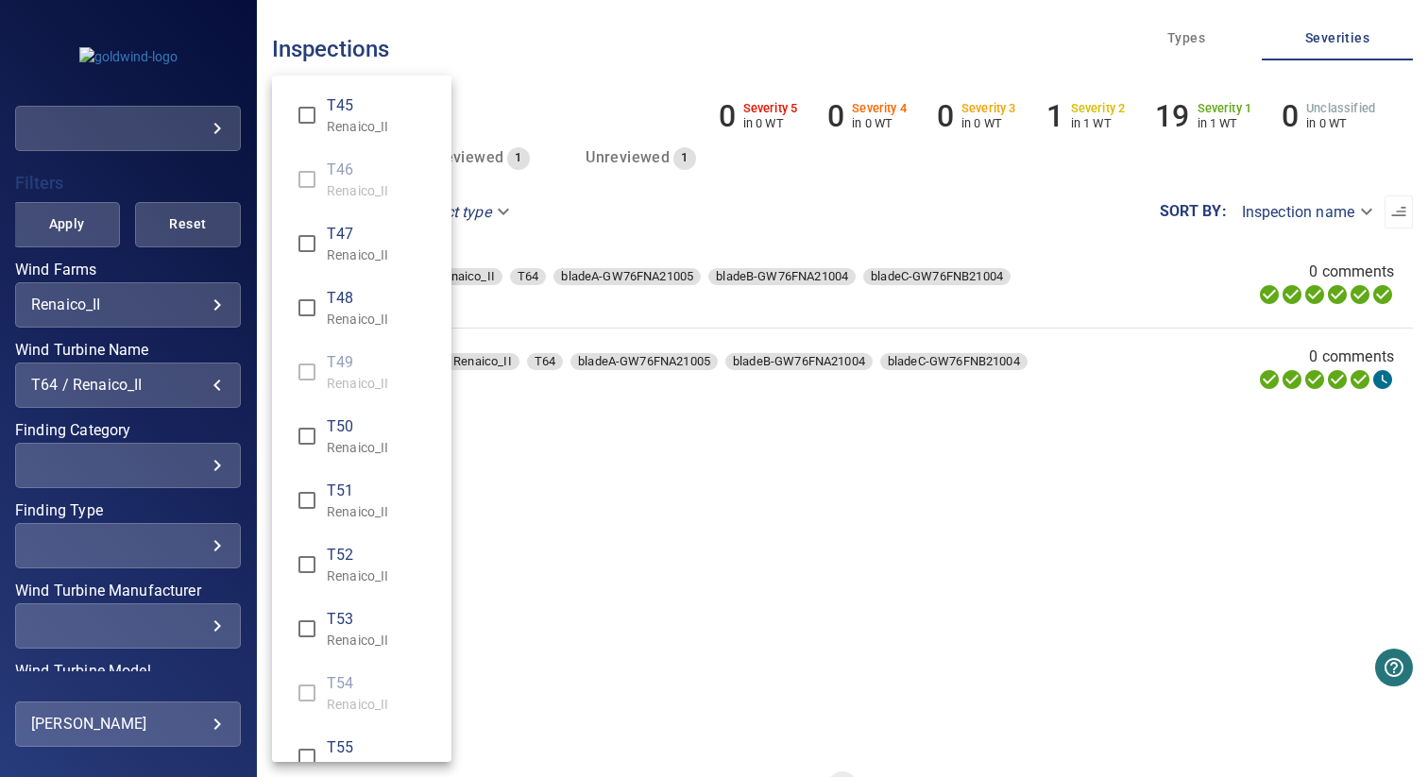
scroll to position [917, 0]
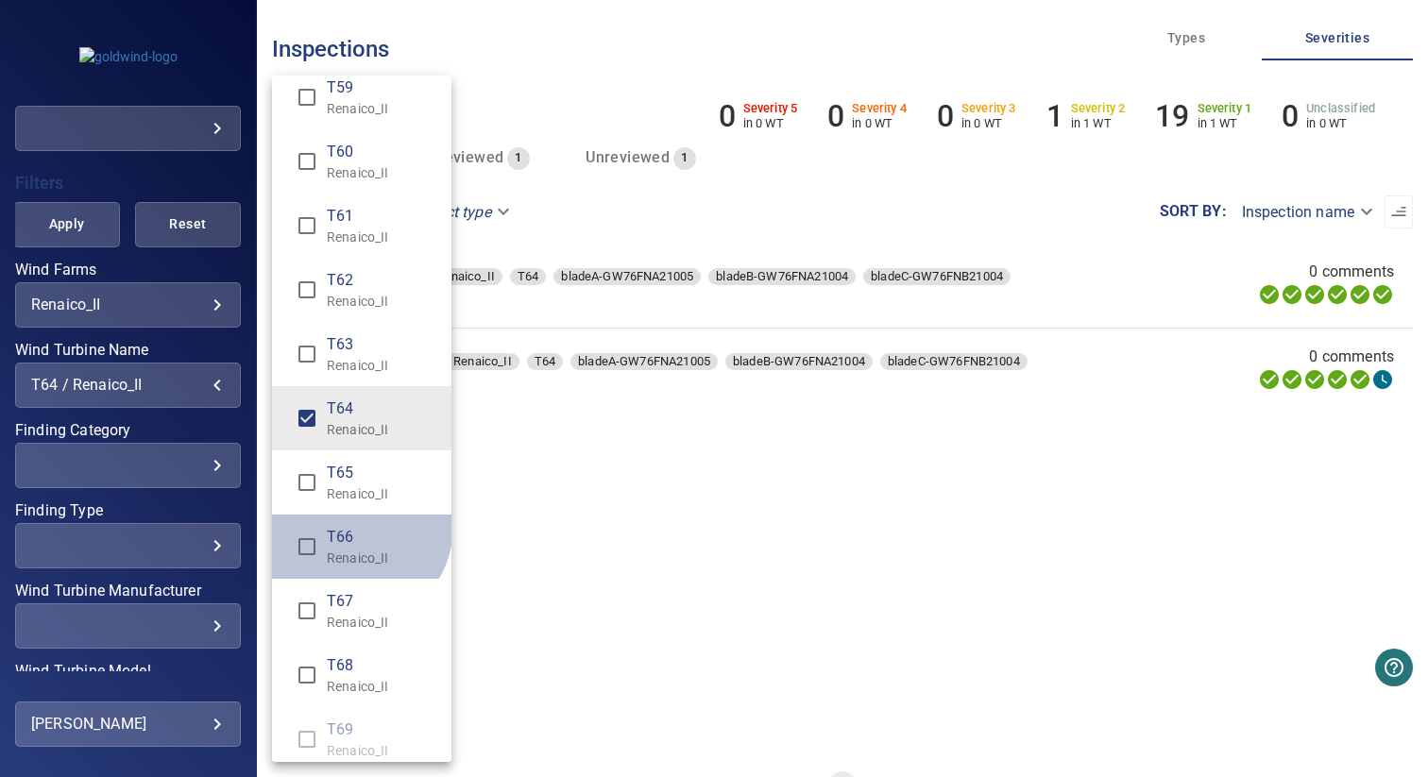
click at [352, 526] on span "T66" at bounding box center [382, 537] width 110 height 23
click at [352, 414] on span "T64" at bounding box center [382, 409] width 110 height 23
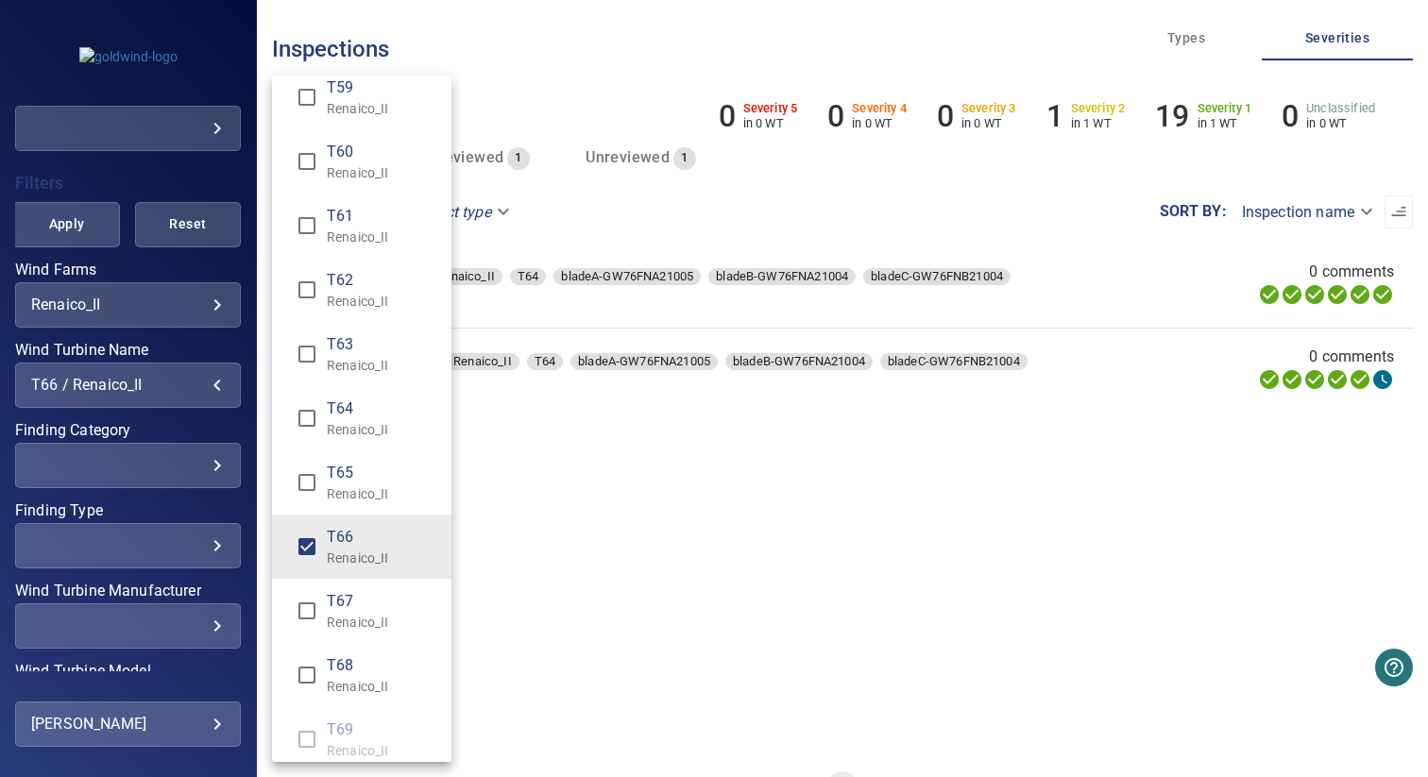
click at [381, 490] on p "Renaico_II" at bounding box center [382, 494] width 110 height 19
click at [380, 543] on span "T66" at bounding box center [382, 537] width 110 height 23
type input "**********"
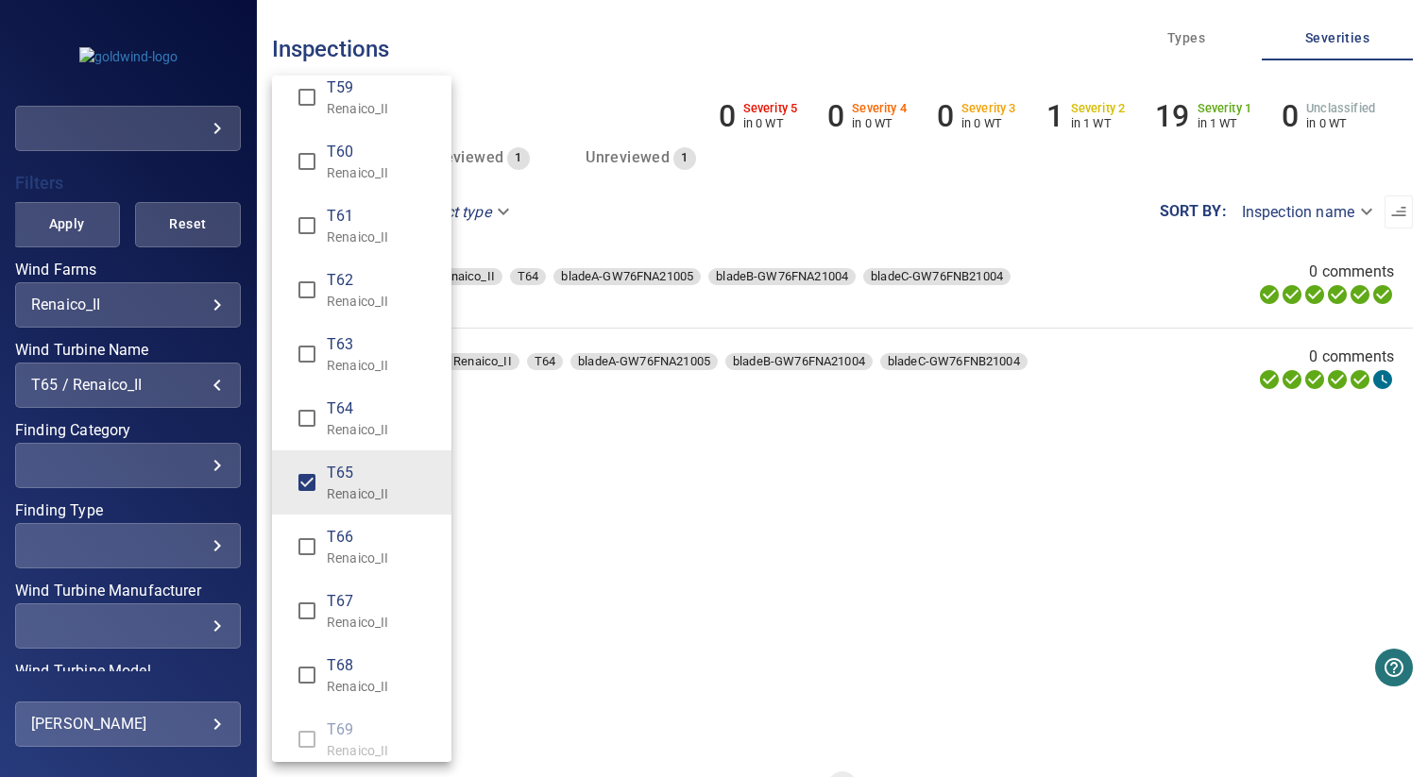
click at [532, 519] on div "Wind Turbine Name" at bounding box center [714, 388] width 1428 height 777
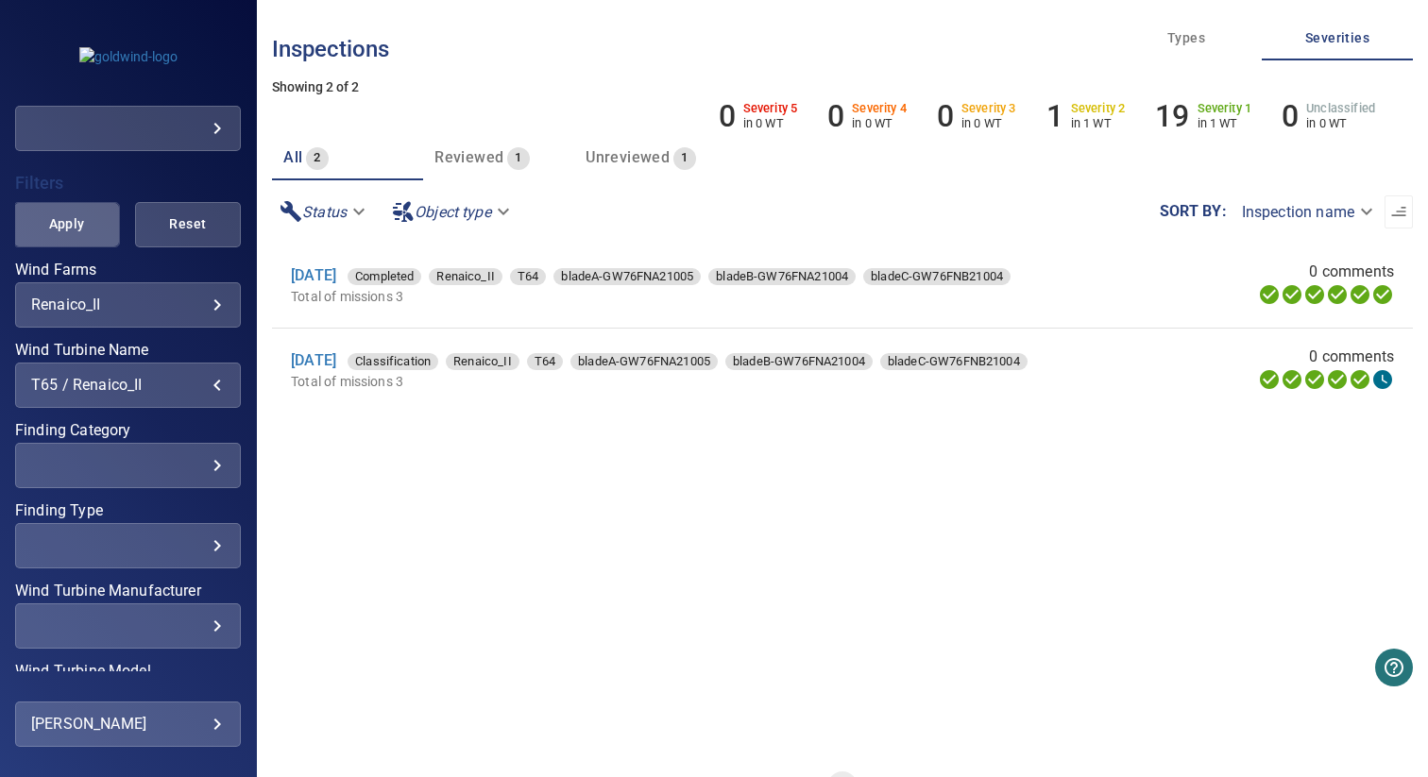
click at [68, 239] on button "Apply" at bounding box center [66, 224] width 106 height 45
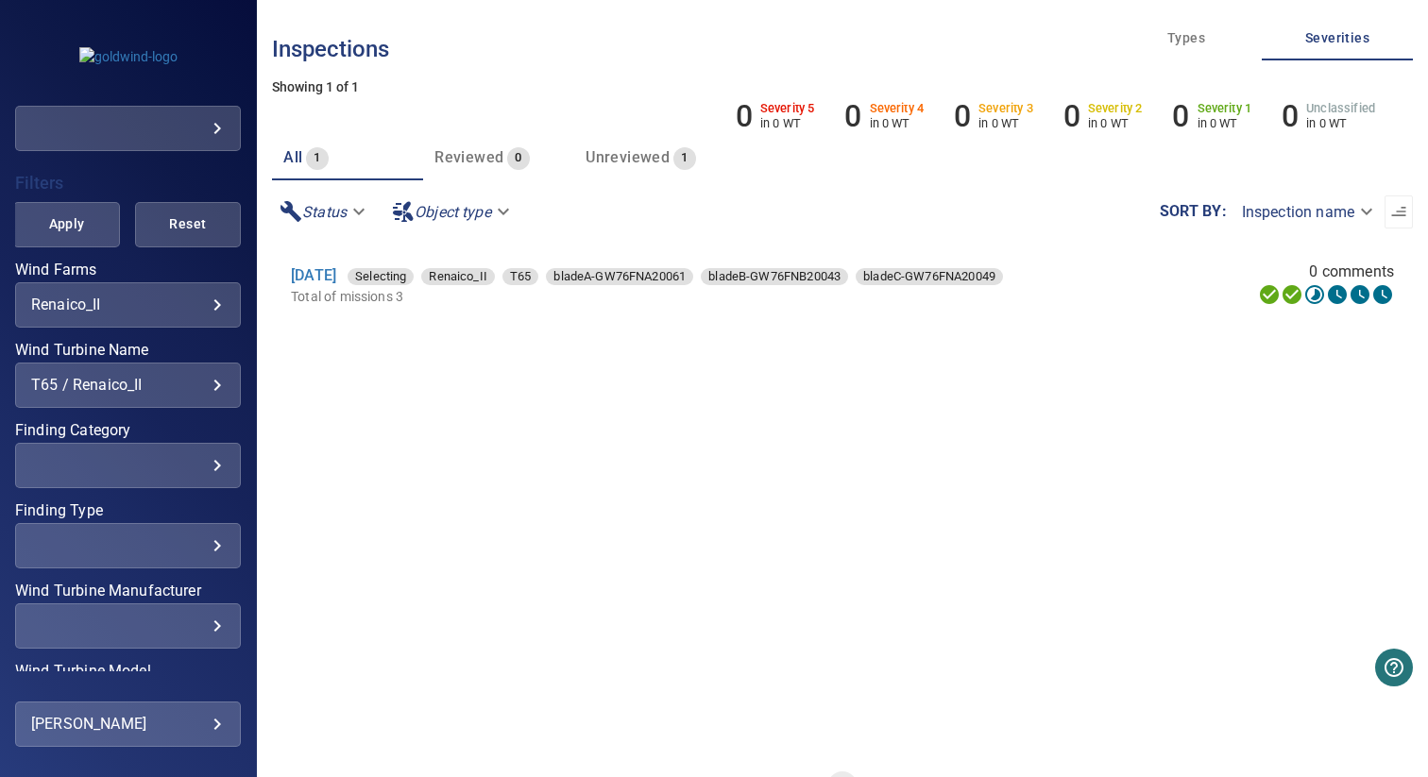
click at [141, 394] on div "**********" at bounding box center [128, 385] width 226 height 45
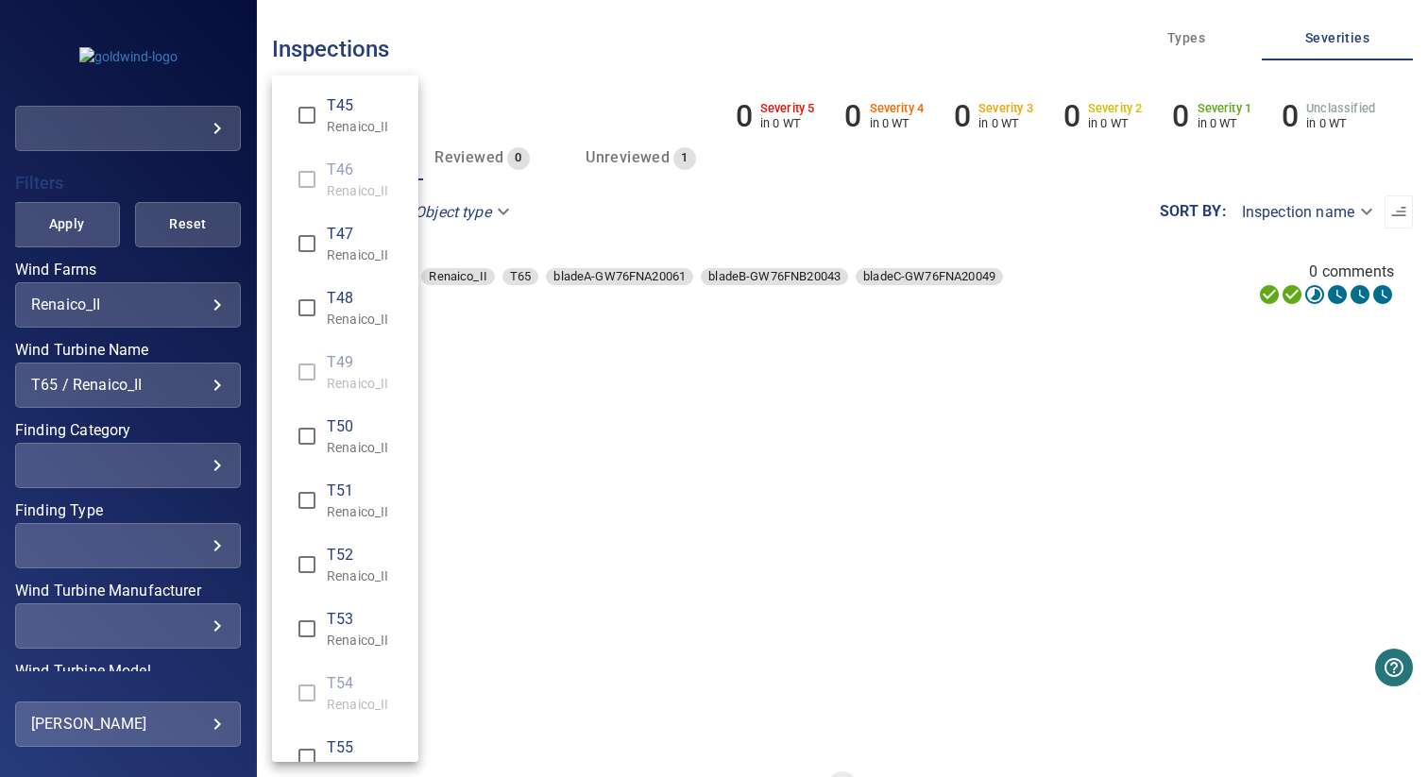
scroll to position [981, 0]
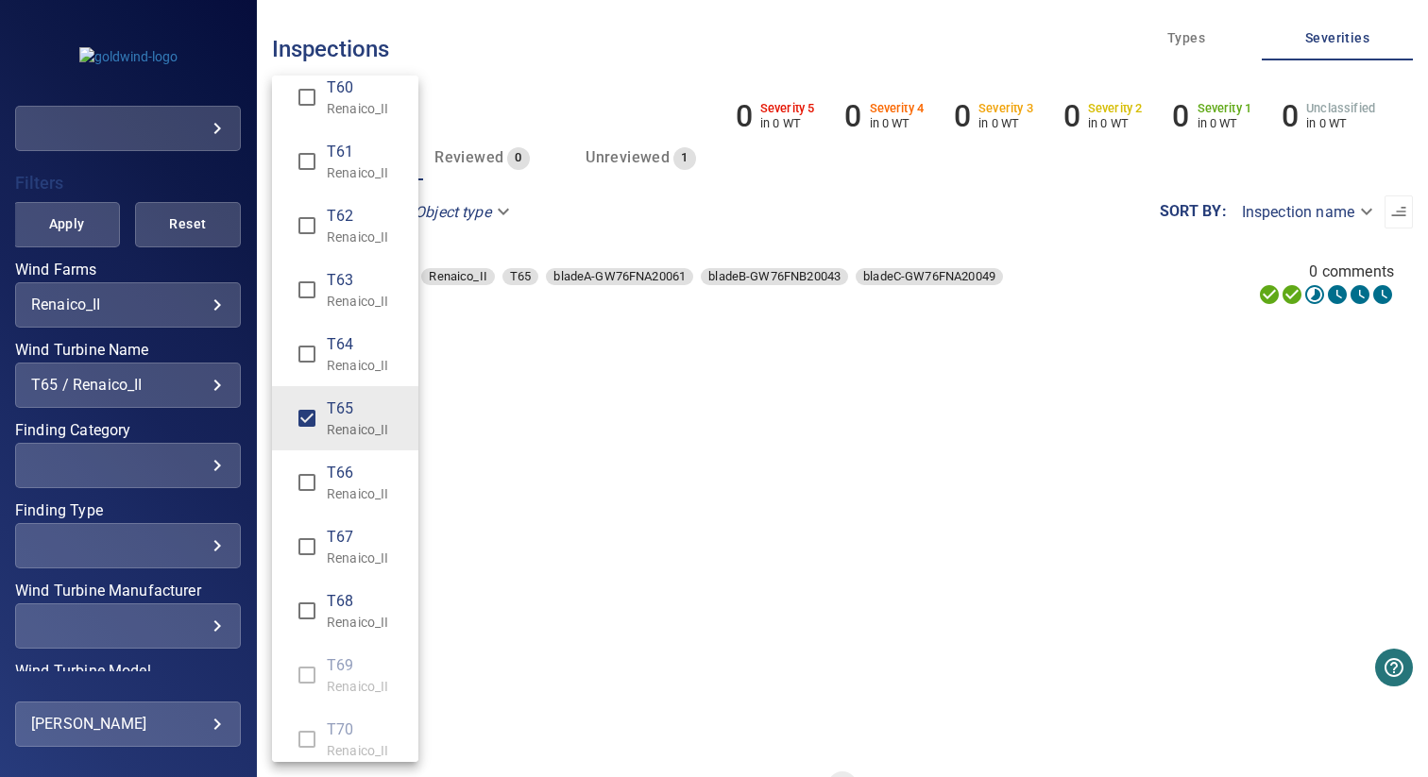
click at [343, 490] on p "Renaico_II" at bounding box center [365, 494] width 77 height 19
click at [370, 410] on span "T65" at bounding box center [365, 409] width 77 height 23
type input "**********"
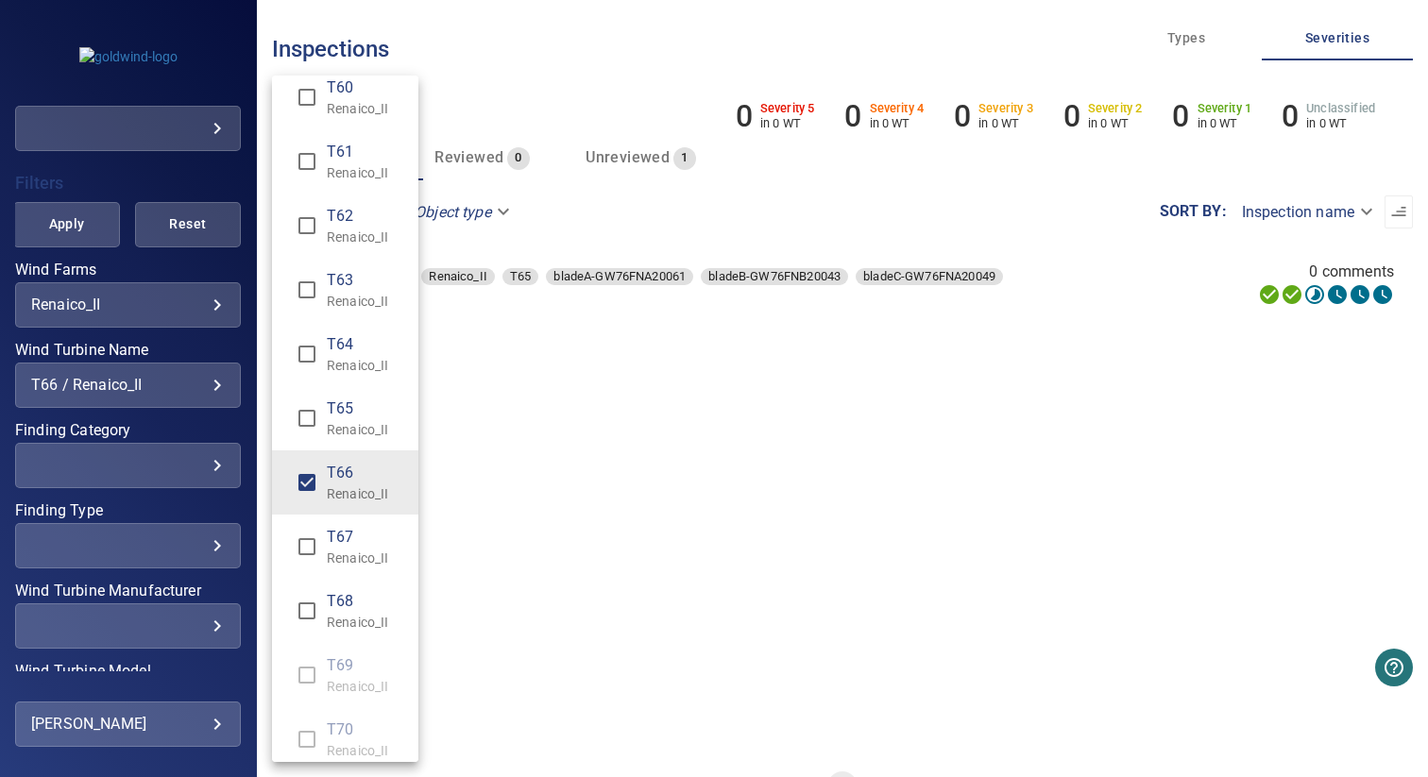
click at [595, 385] on div "Wind Turbine Name" at bounding box center [714, 388] width 1428 height 777
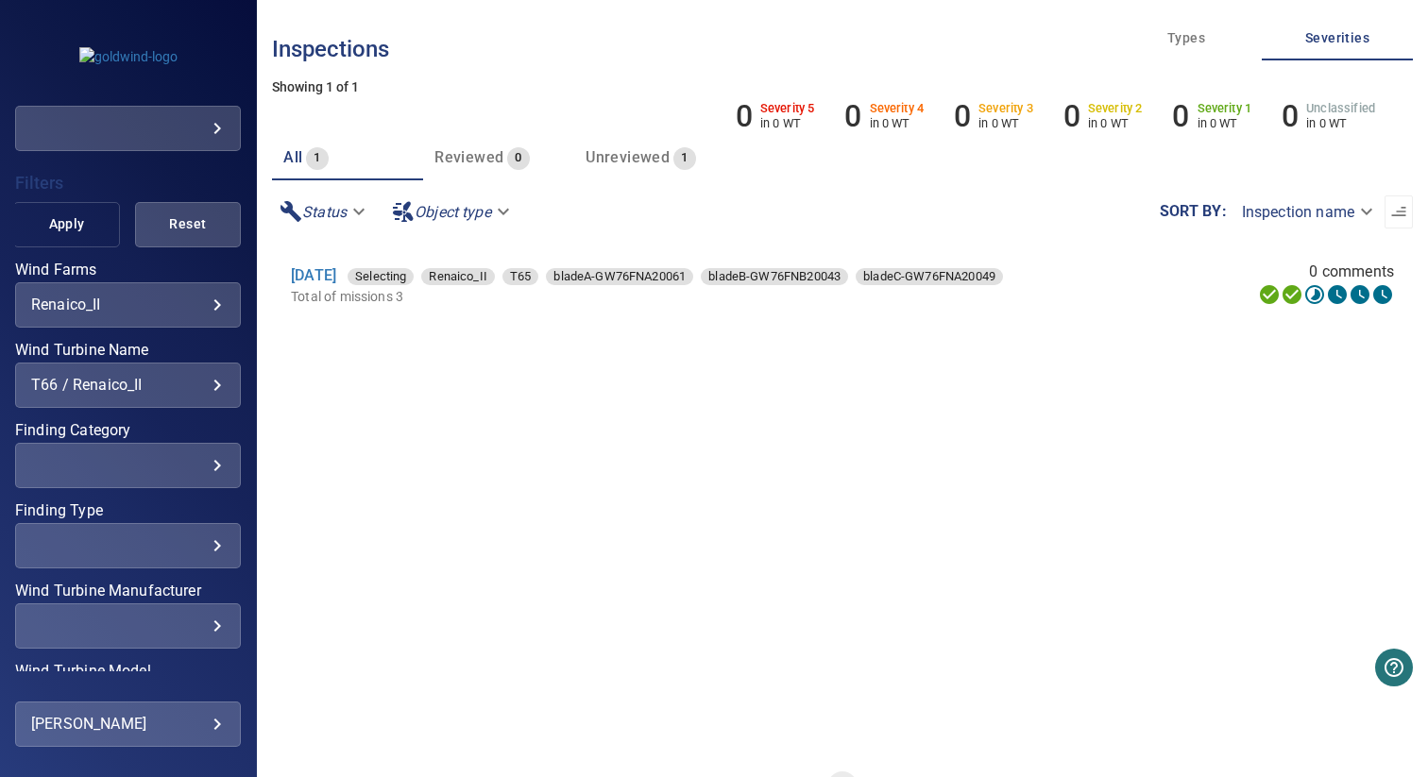
click at [75, 232] on span "Apply" at bounding box center [66, 225] width 59 height 24
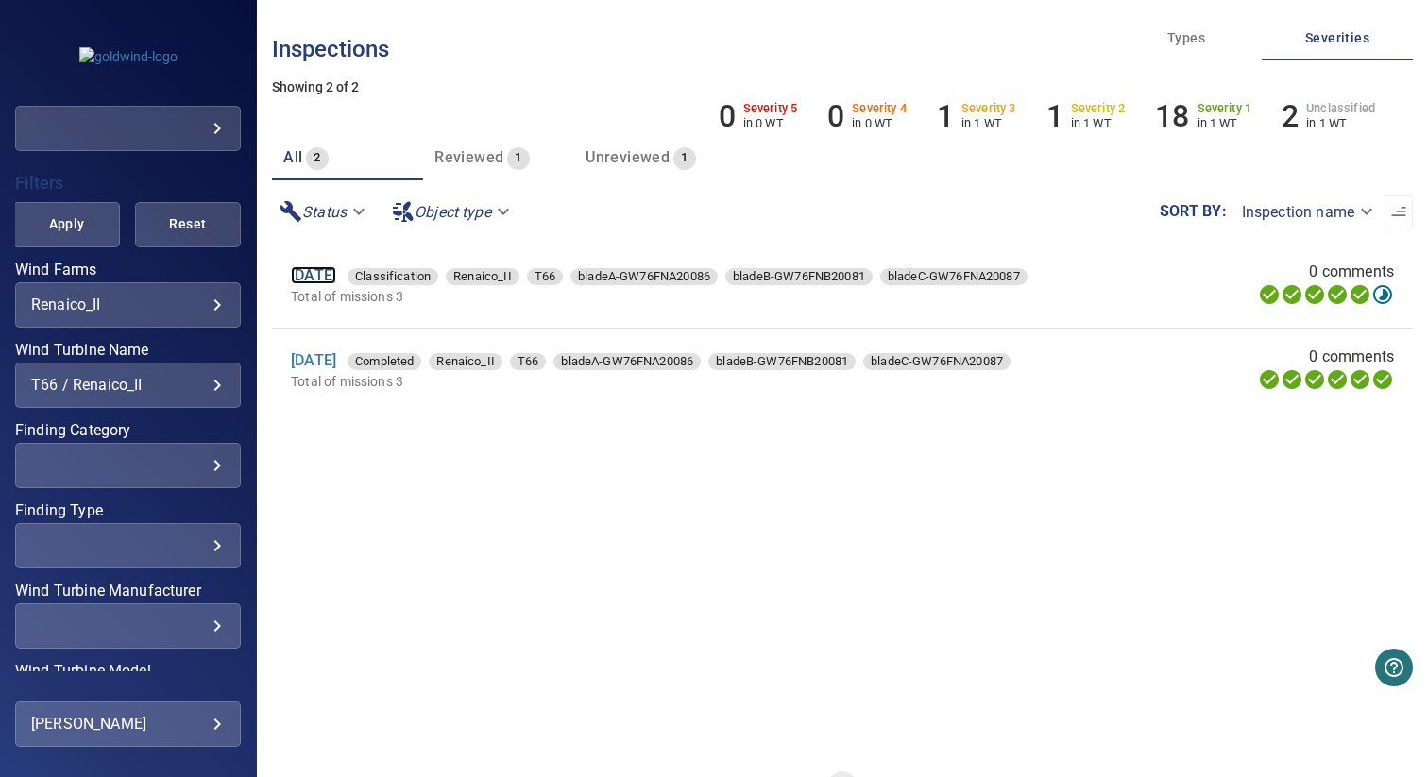
click at [336, 275] on link "22 Aug 2025" at bounding box center [313, 275] width 45 height 18
click at [336, 363] on link "22 May 2025" at bounding box center [313, 360] width 45 height 18
click at [179, 374] on div "**********" at bounding box center [128, 385] width 226 height 45
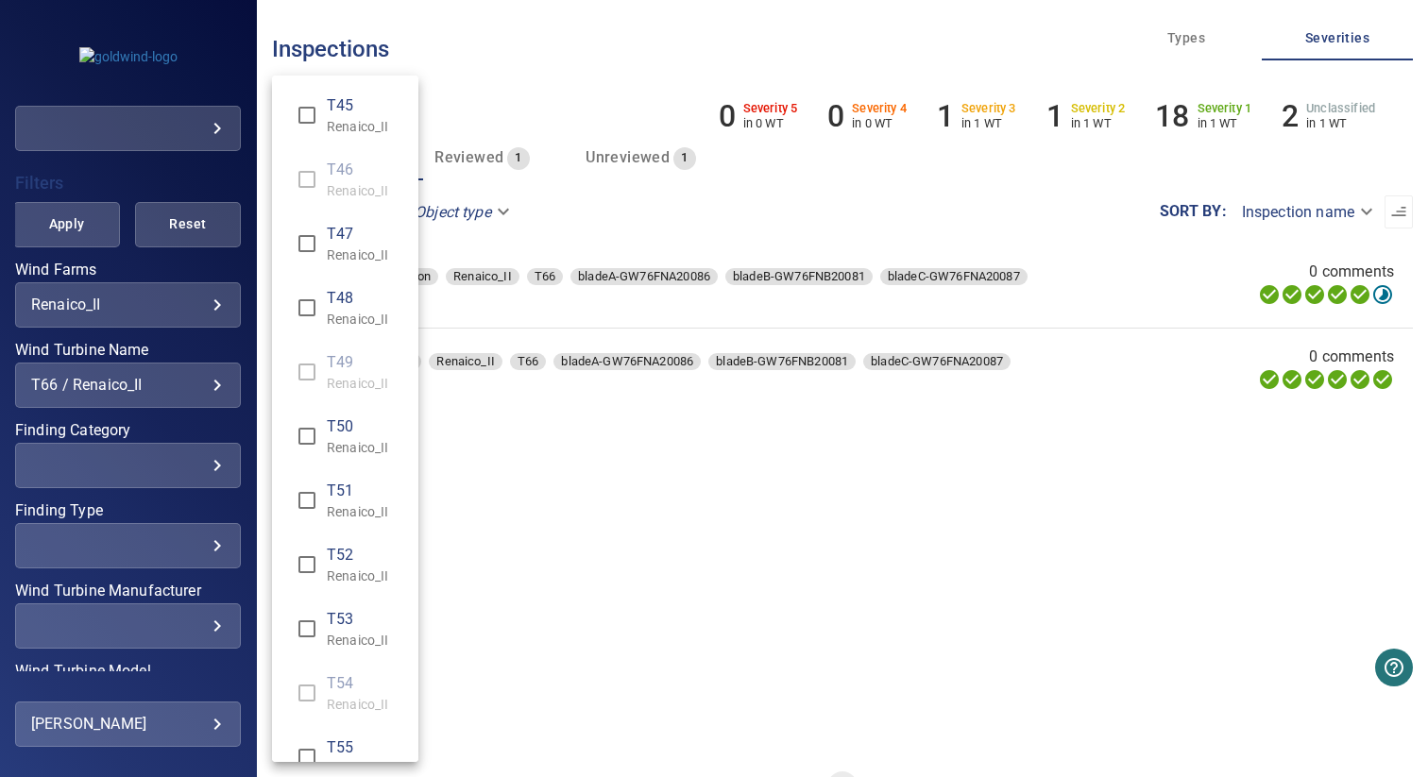
scroll to position [1046, 0]
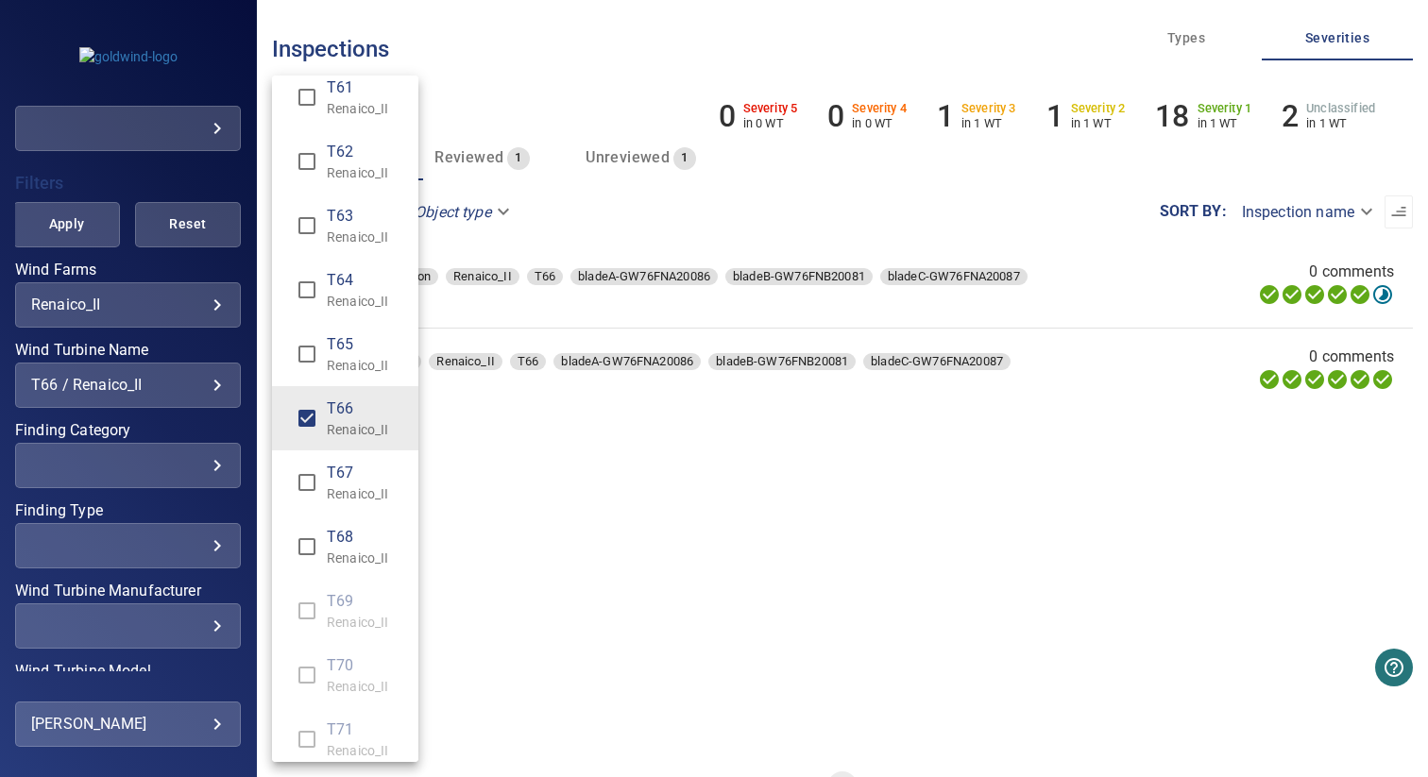
click at [335, 459] on li "T67 Renaico_II" at bounding box center [345, 483] width 146 height 64
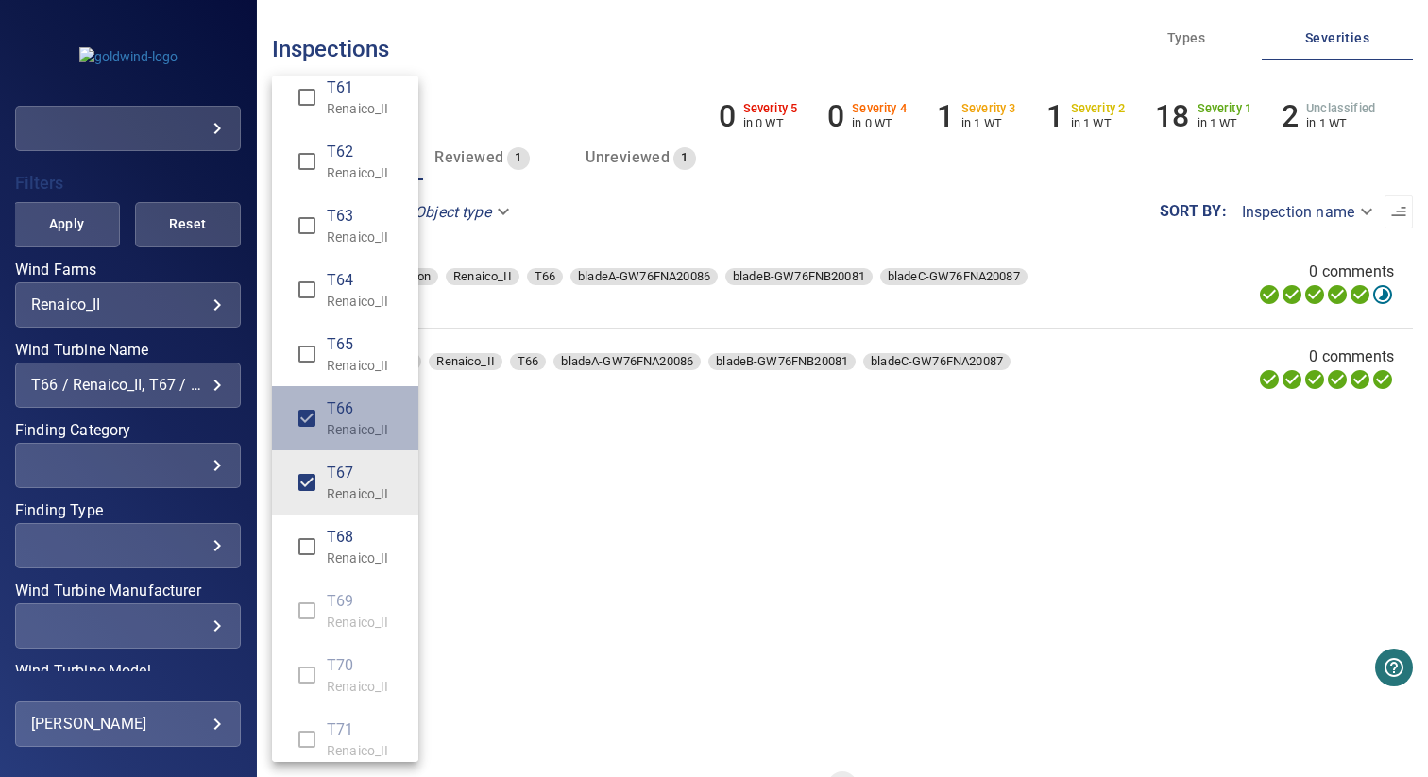
click at [345, 425] on p "Renaico_II" at bounding box center [365, 429] width 77 height 19
type input "**********"
click at [574, 447] on div "Wind Turbine Name" at bounding box center [714, 388] width 1428 height 777
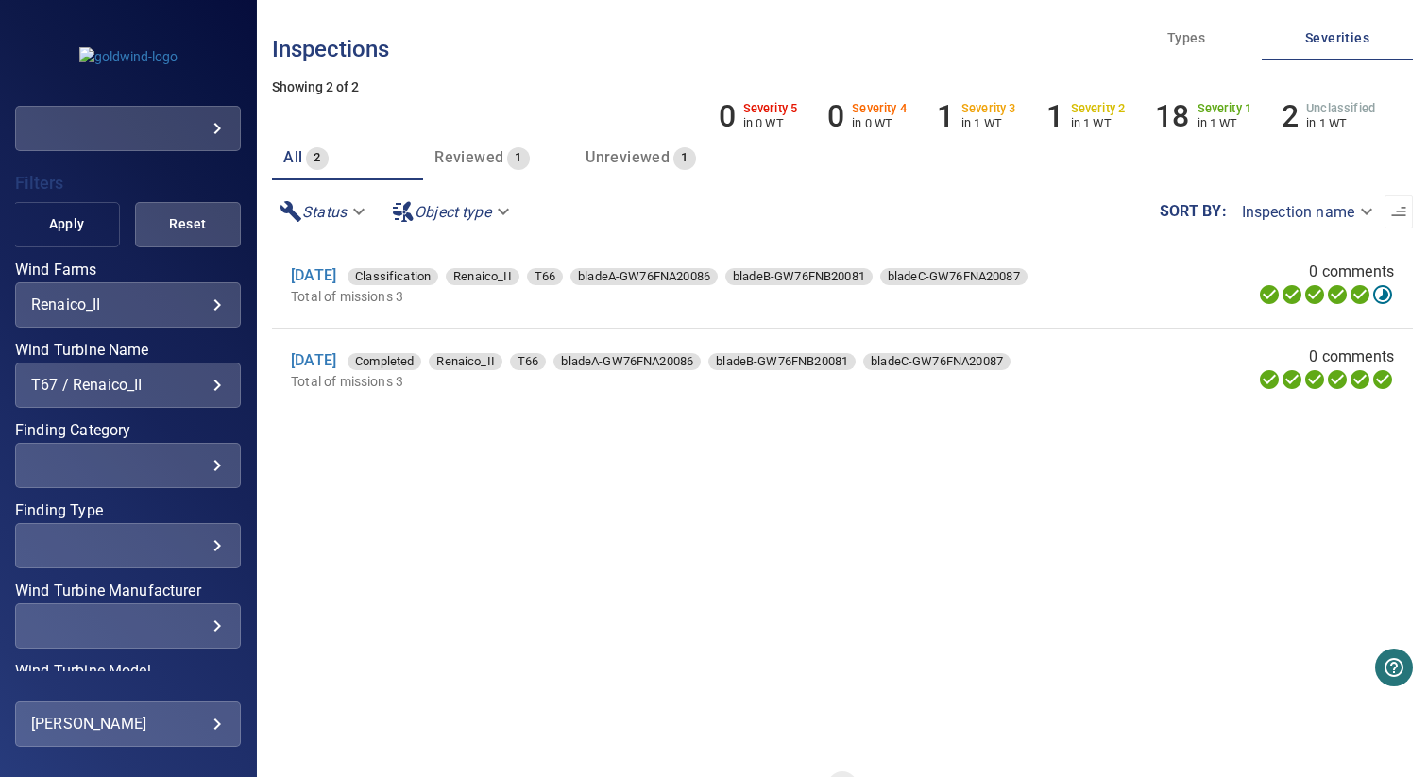
click at [60, 234] on button "Apply" at bounding box center [66, 224] width 106 height 45
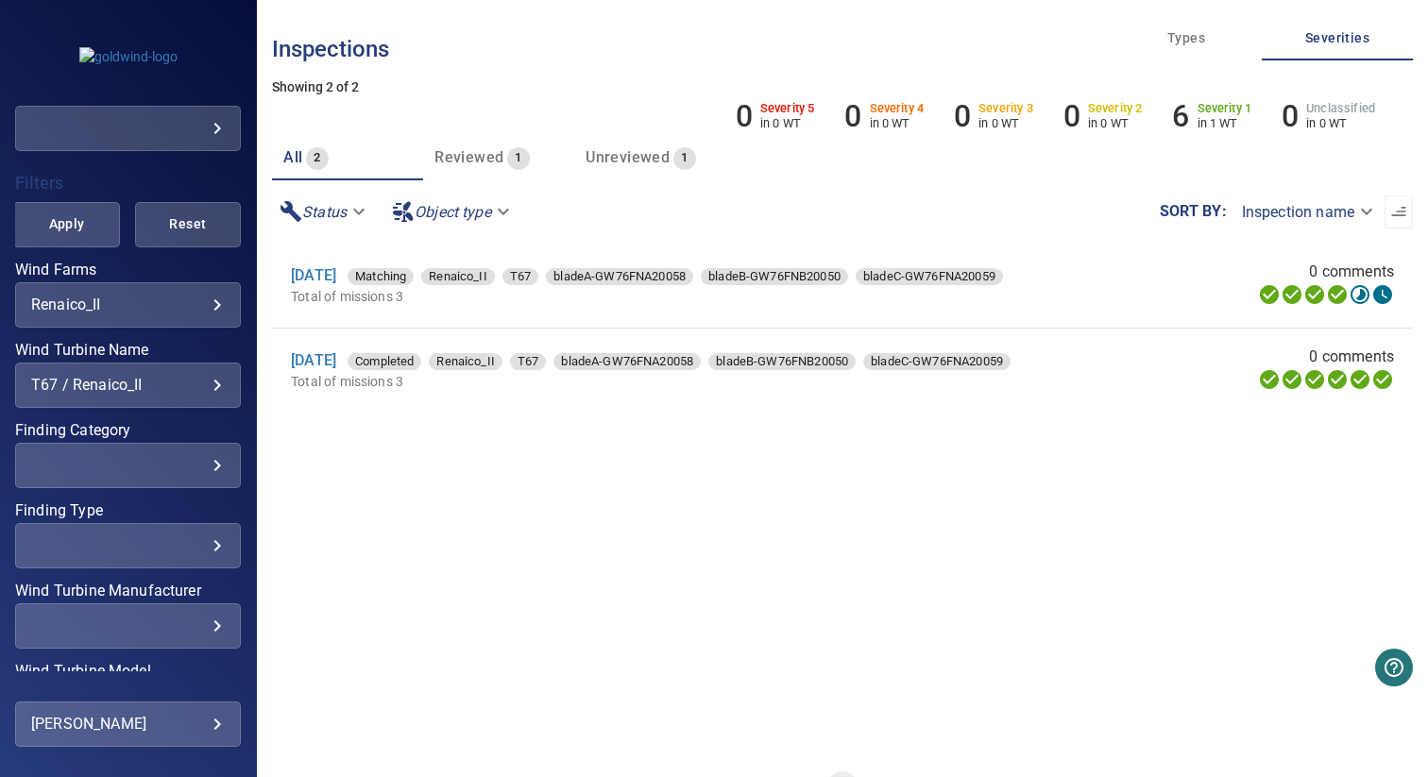
click at [326, 287] on p "Total of missions 3" at bounding box center [712, 296] width 842 height 19
click at [327, 274] on link "19 Aug 2025" at bounding box center [313, 275] width 45 height 18
click at [331, 356] on link "19 May 2025" at bounding box center [313, 360] width 45 height 18
click at [143, 383] on div "T67 / Renaico_II" at bounding box center [128, 385] width 194 height 18
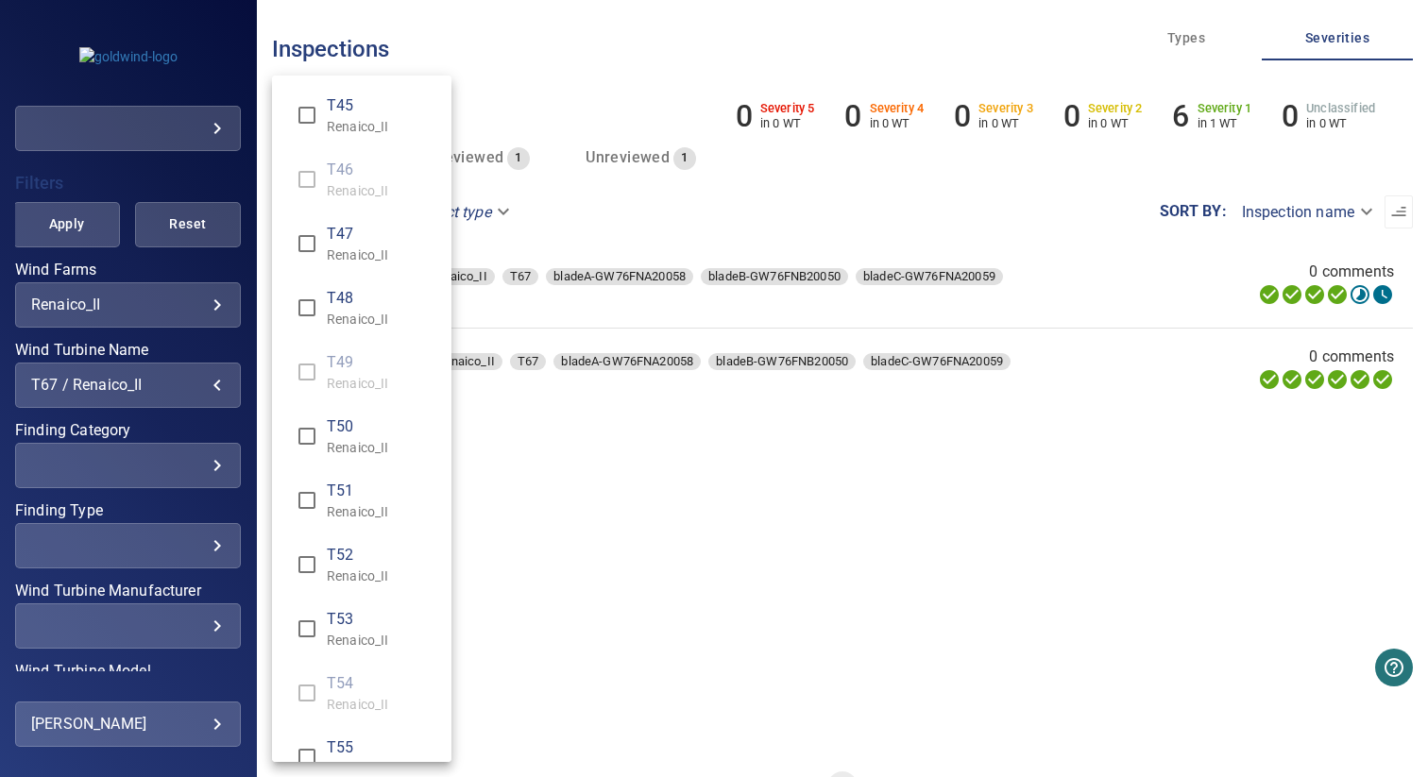
scroll to position [1110, 0]
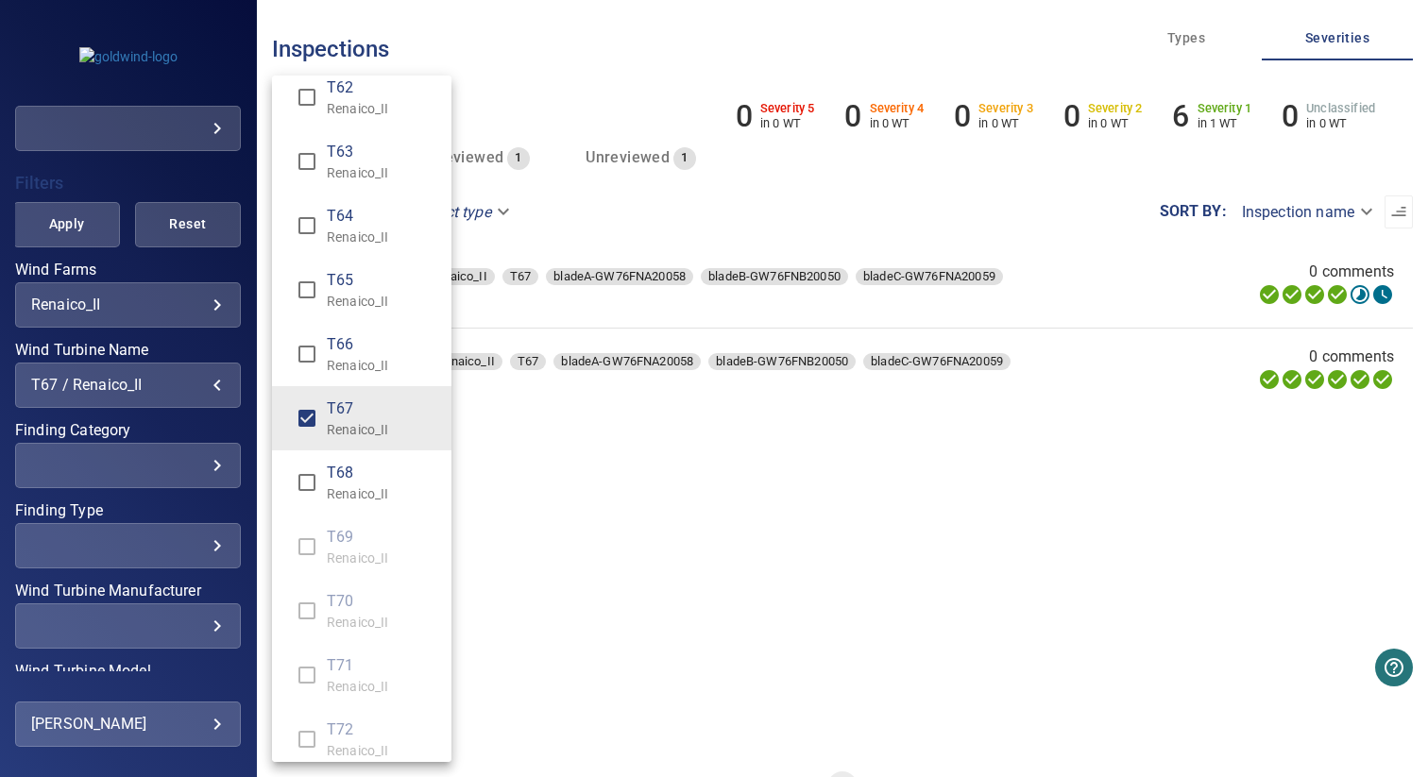
click at [383, 462] on span "T68" at bounding box center [382, 473] width 110 height 23
click at [383, 423] on p "Renaico_II" at bounding box center [382, 429] width 110 height 19
type input "**********"
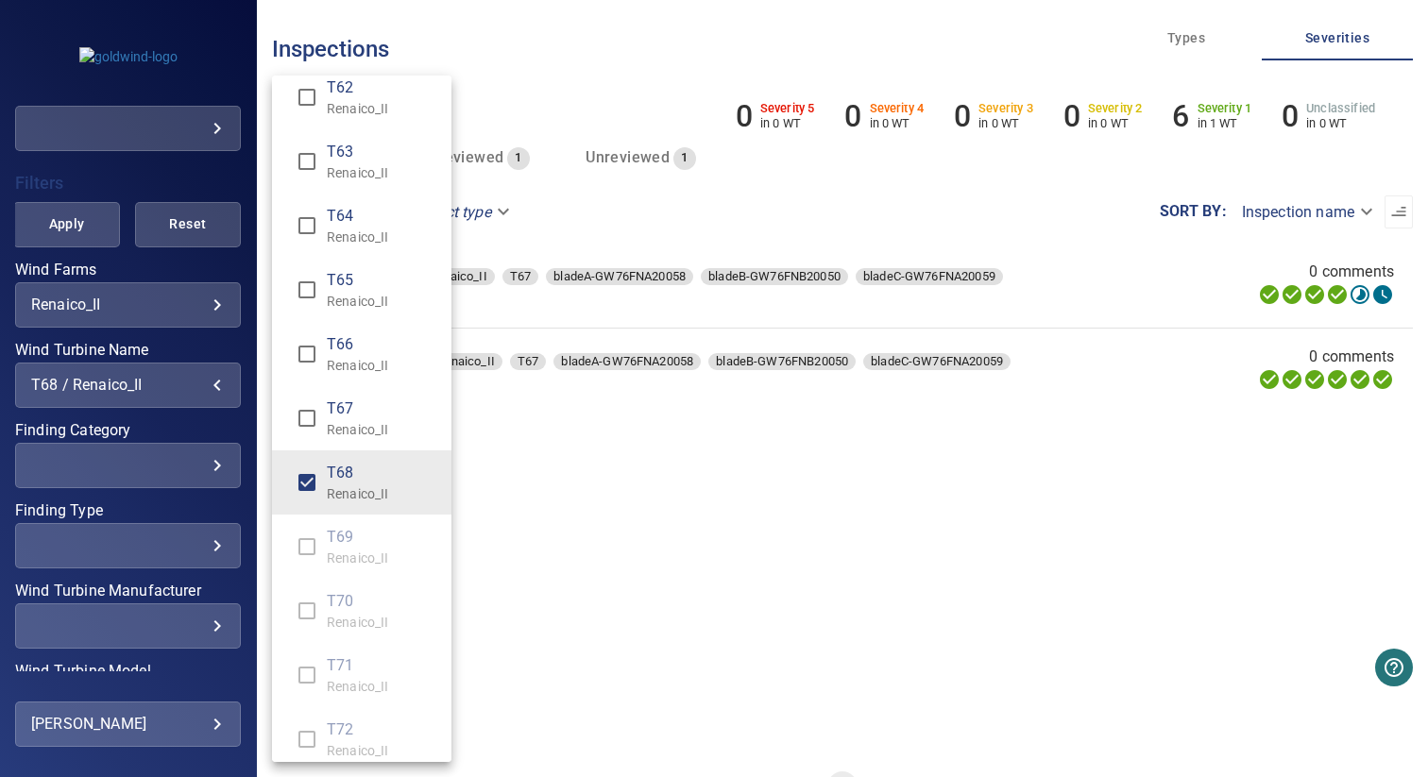
click at [539, 423] on div "Wind Turbine Name" at bounding box center [714, 388] width 1428 height 777
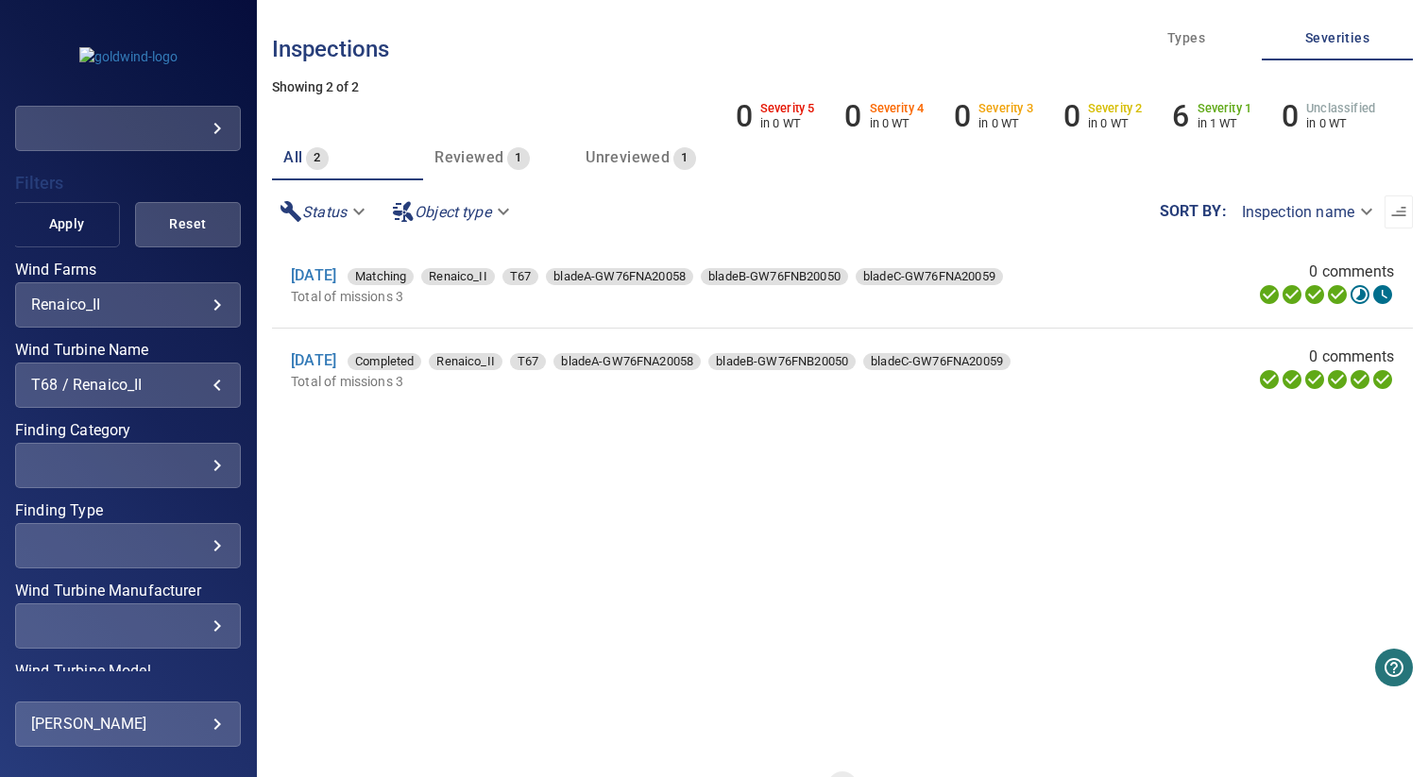
click at [59, 223] on span "Apply" at bounding box center [66, 225] width 59 height 24
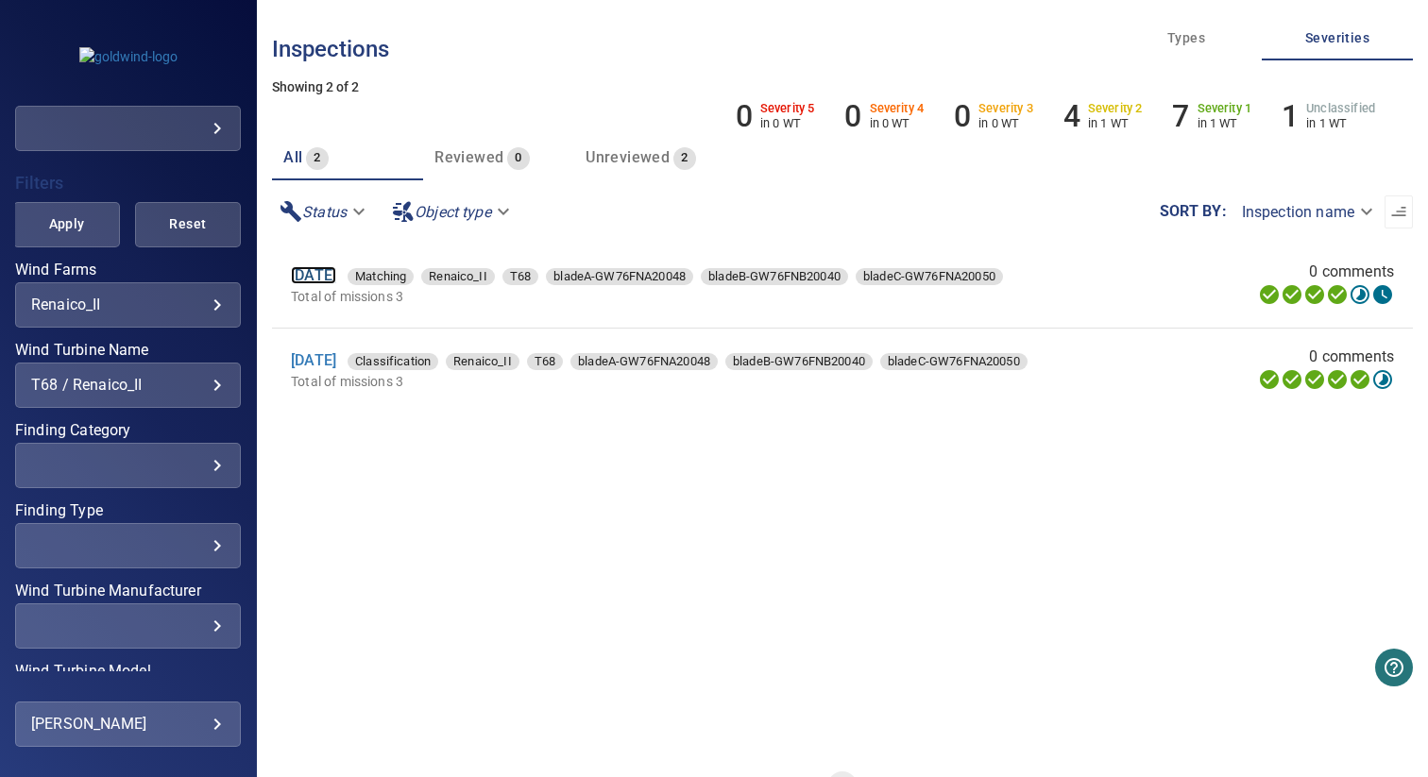
click at [336, 281] on link "19 Aug 2025" at bounding box center [313, 275] width 45 height 18
click at [336, 360] on link "19 May 2025" at bounding box center [313, 360] width 45 height 18
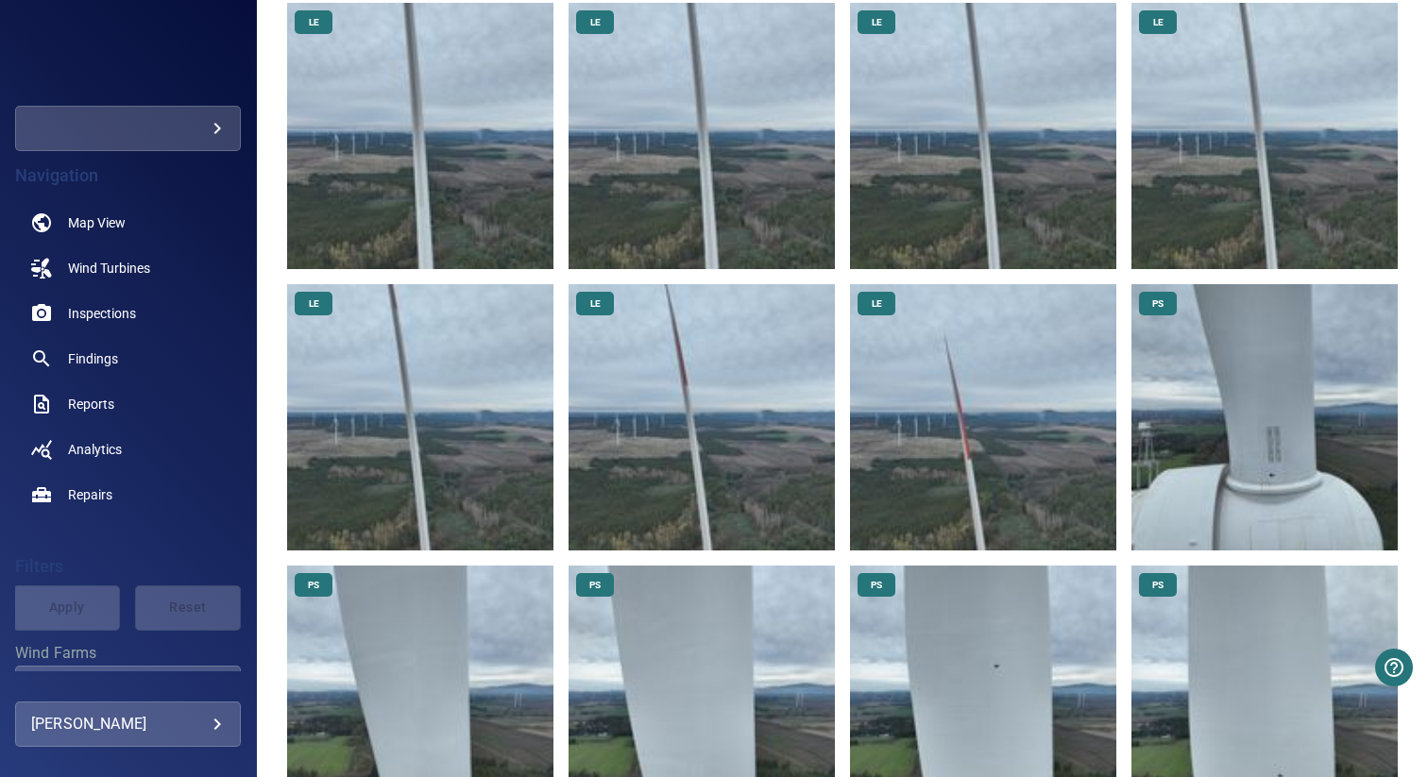
scroll to position [1430, 0]
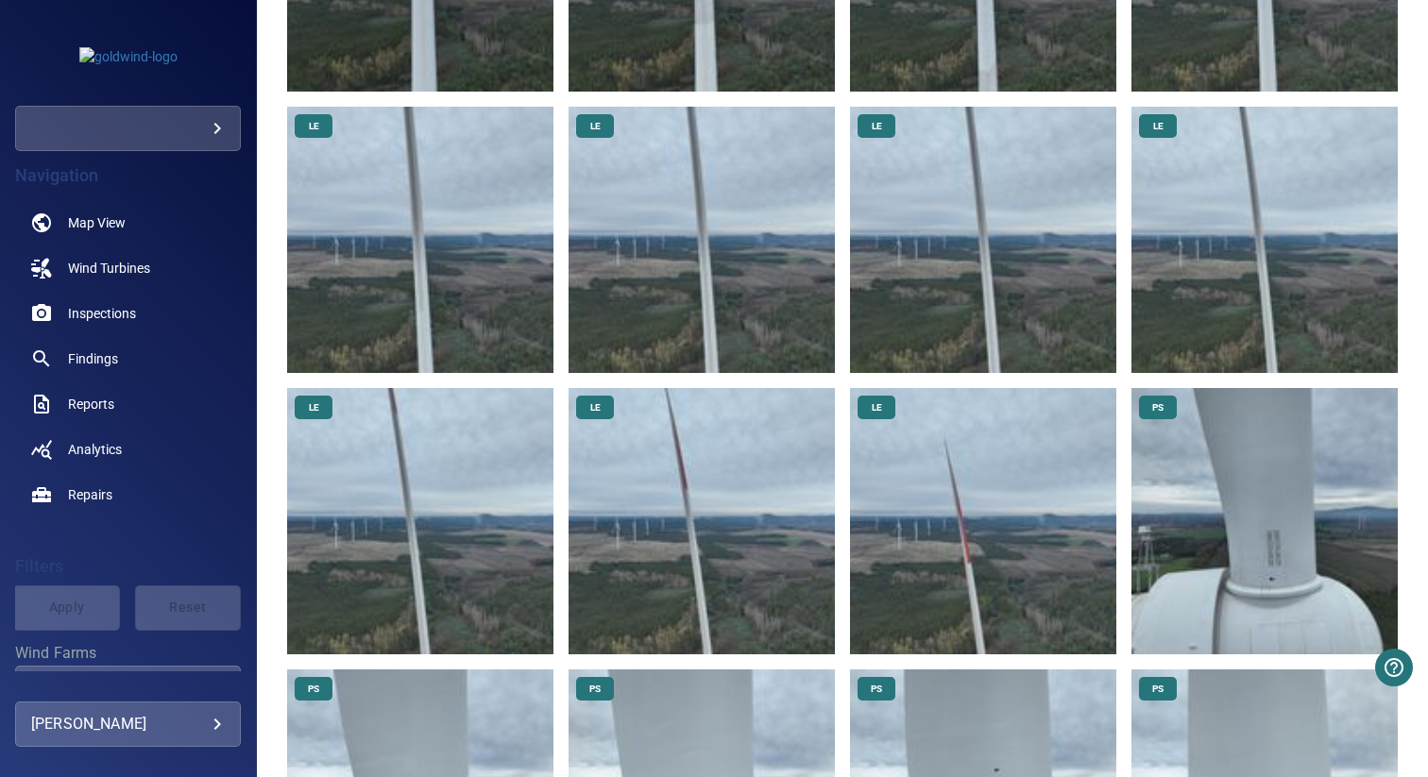
click at [955, 486] on img at bounding box center [983, 521] width 266 height 266
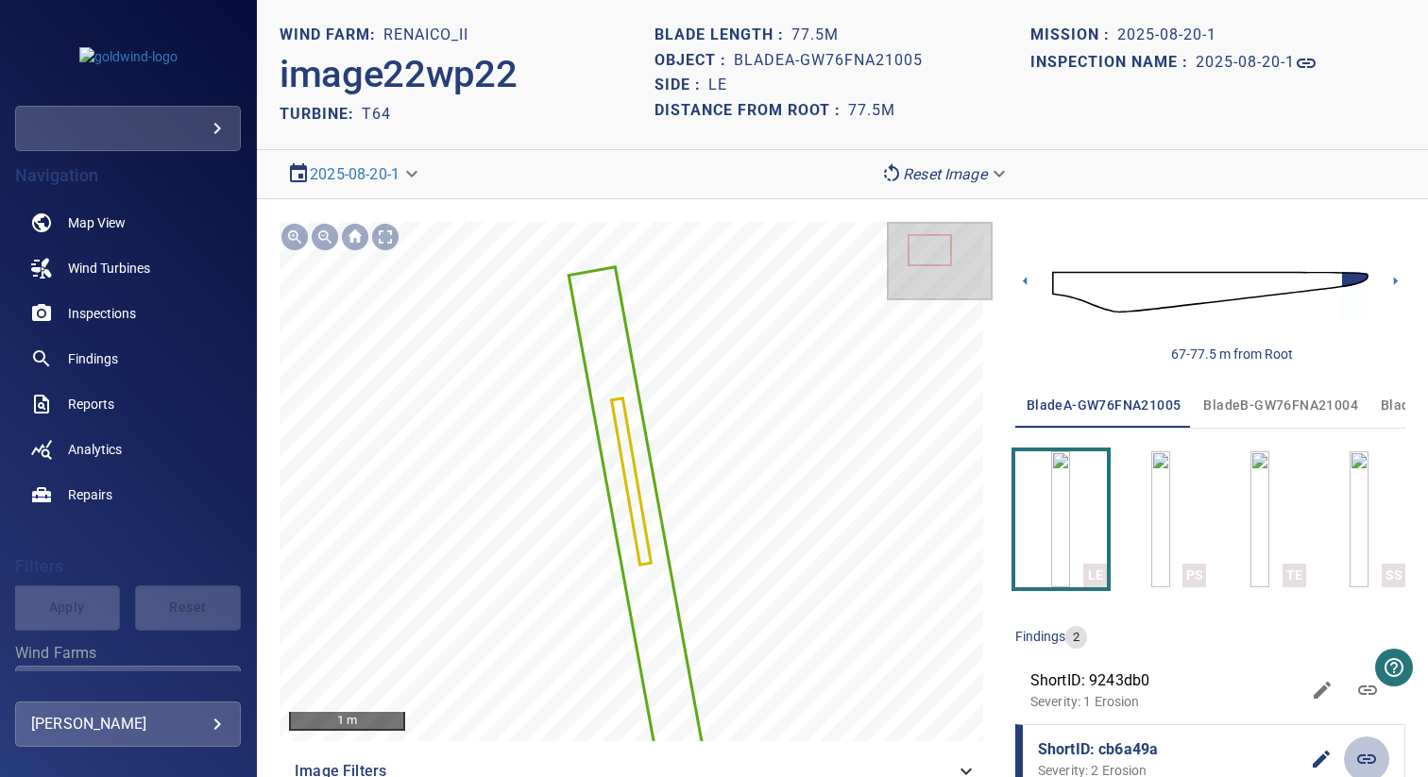
click at [1368, 762] on link at bounding box center [1366, 759] width 45 height 45
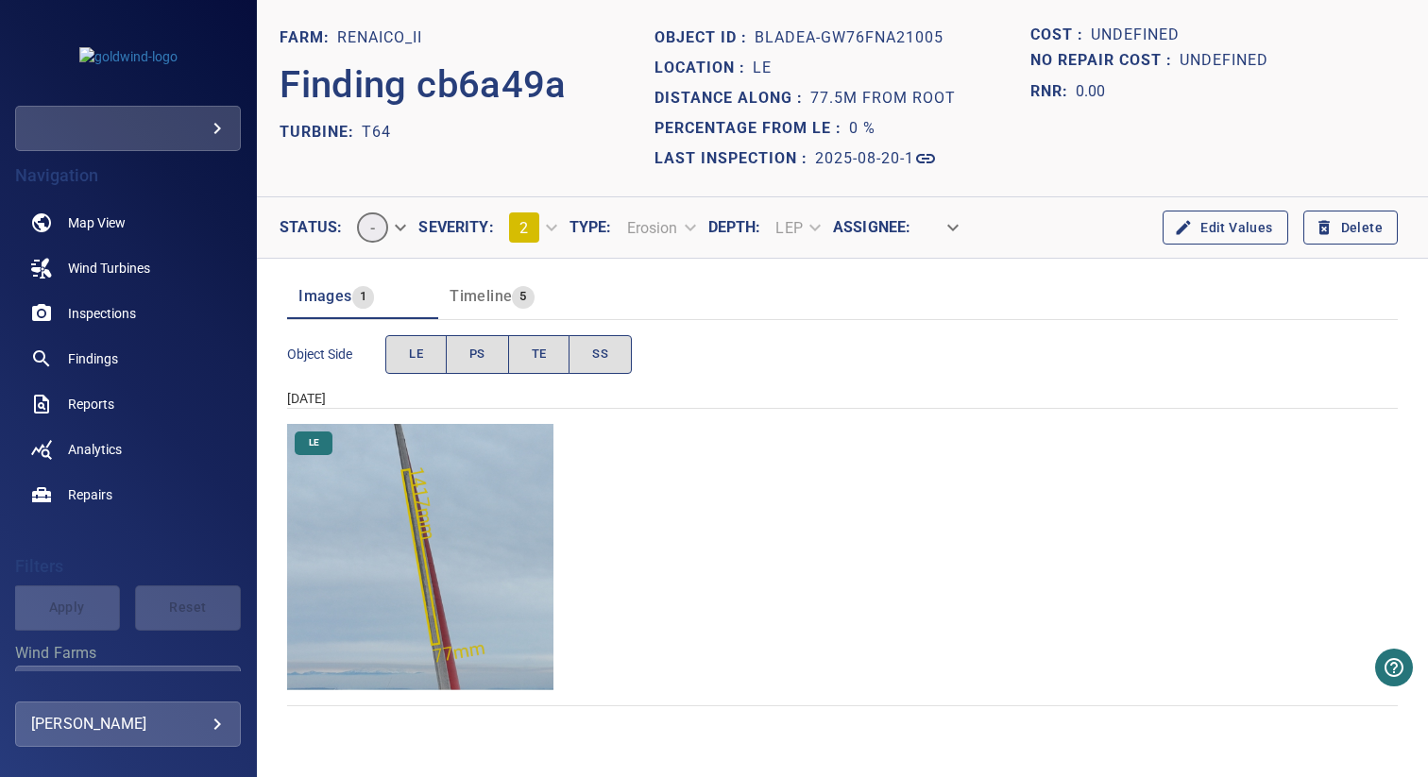
click at [493, 296] on span "Timeline" at bounding box center [481, 296] width 62 height 18
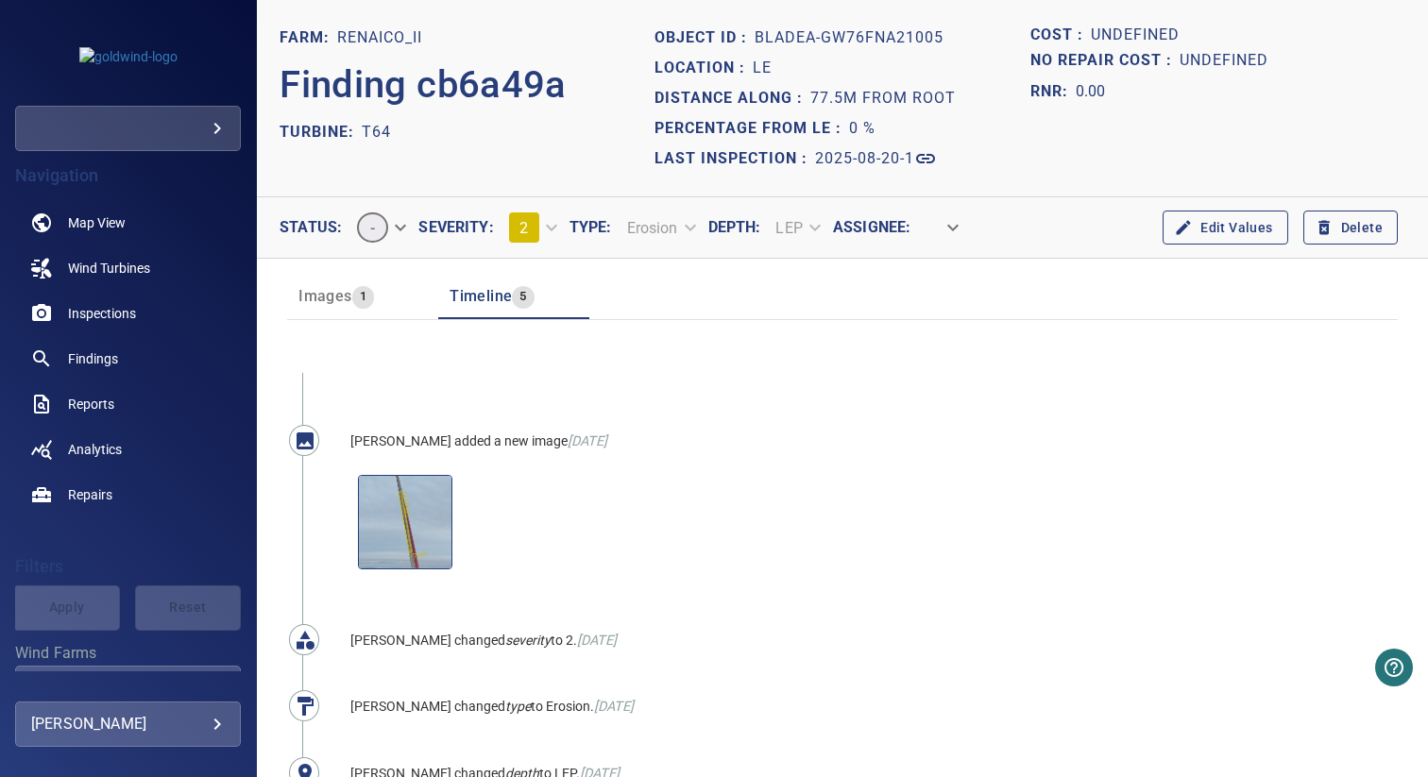
click at [320, 303] on span "Images" at bounding box center [324, 296] width 53 height 18
